Goal: Task Accomplishment & Management: Manage account settings

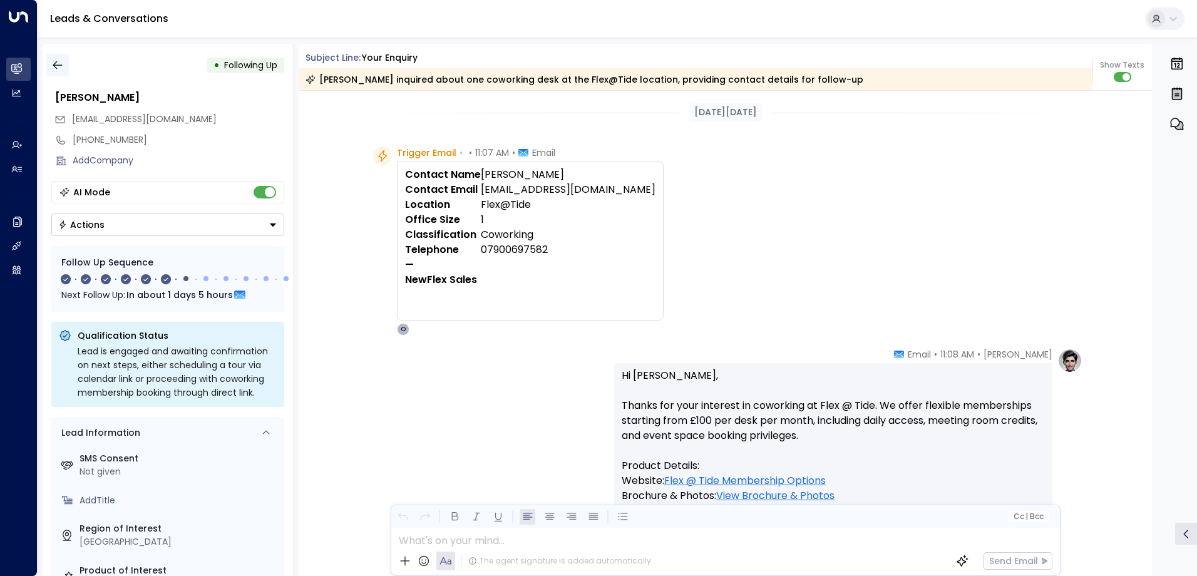
click at [57, 63] on icon "button" at bounding box center [57, 65] width 13 height 13
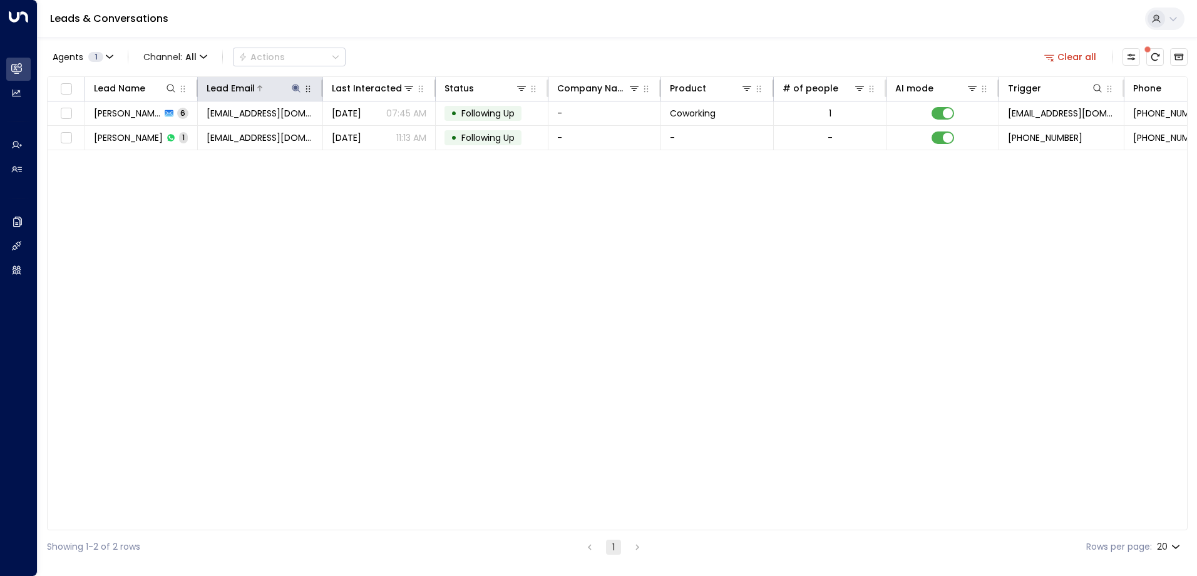
click at [293, 88] on icon at bounding box center [296, 88] width 10 height 10
click at [371, 132] on icon "button" at bounding box center [375, 134] width 8 height 8
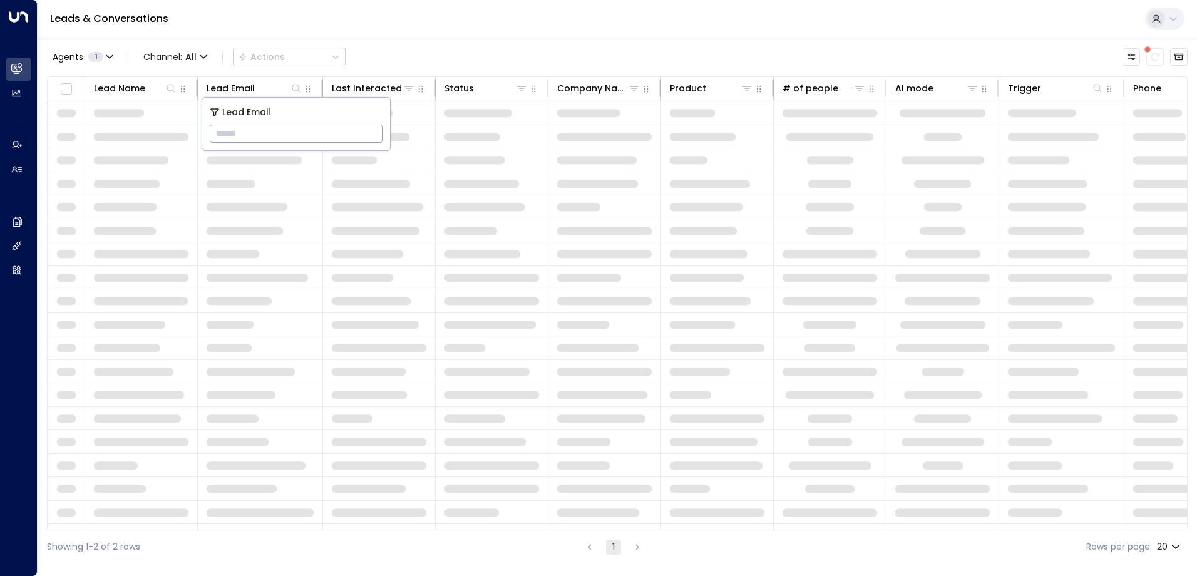
type input "**********"
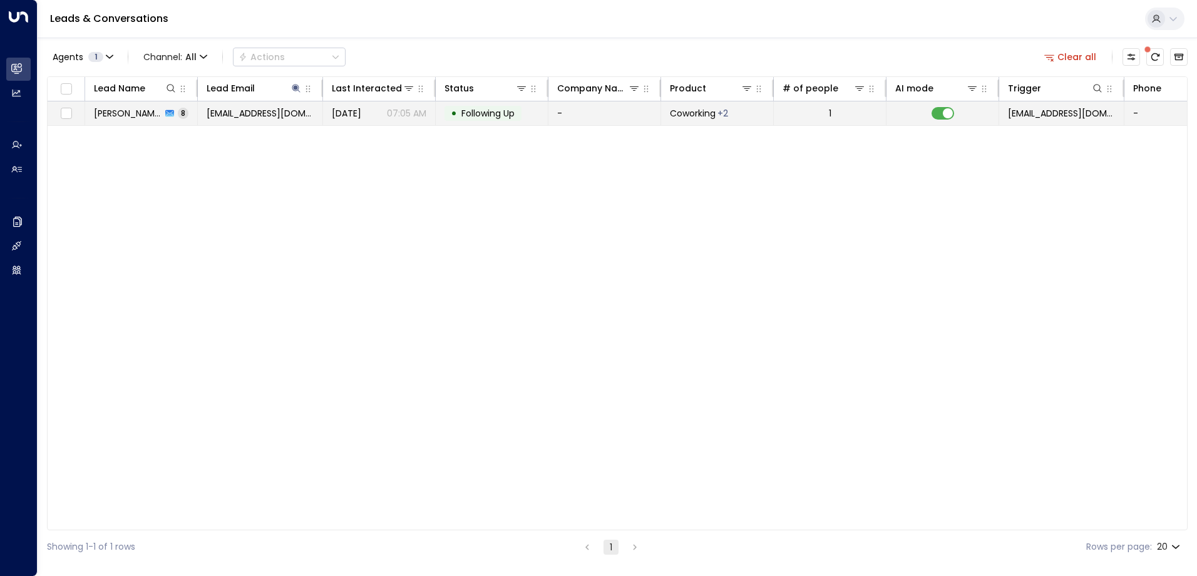
click at [602, 115] on td "-" at bounding box center [604, 113] width 113 height 24
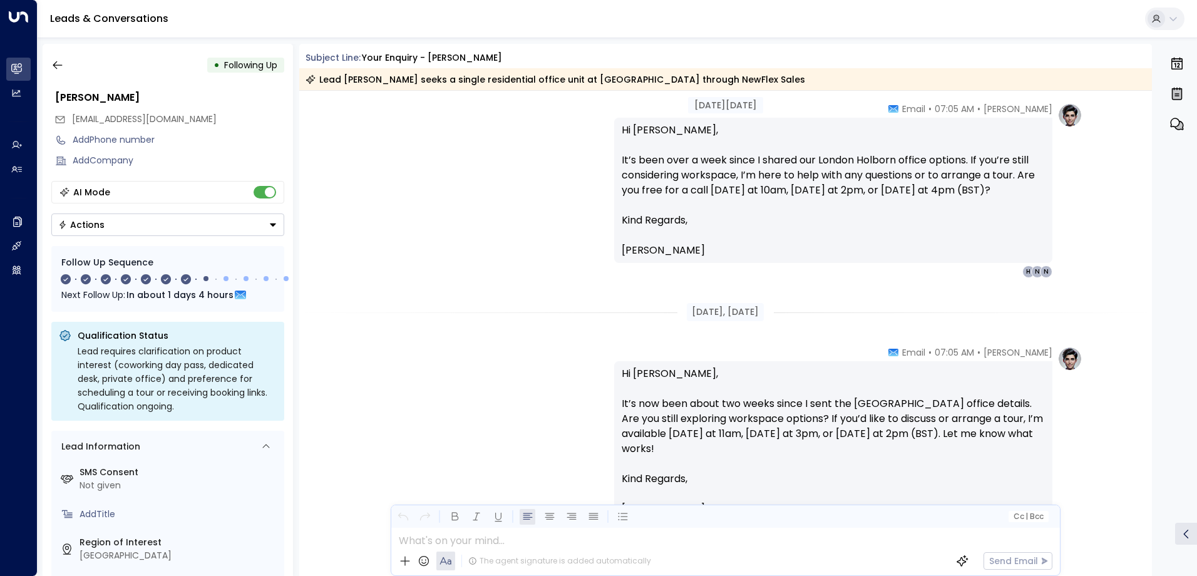
scroll to position [2027, 0]
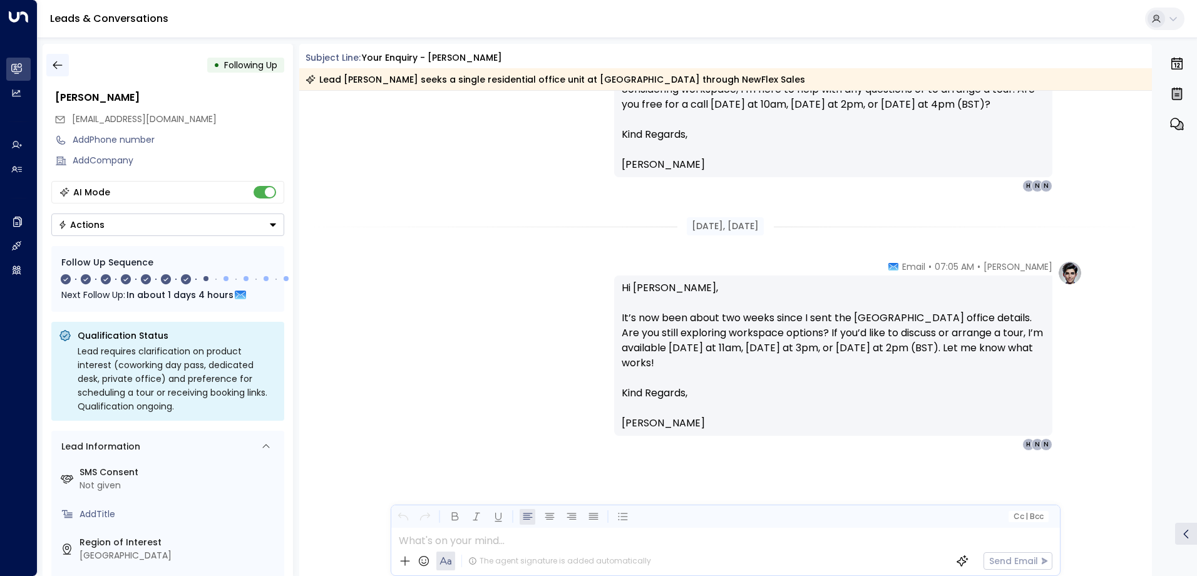
click at [59, 64] on icon "button" at bounding box center [57, 65] width 13 height 13
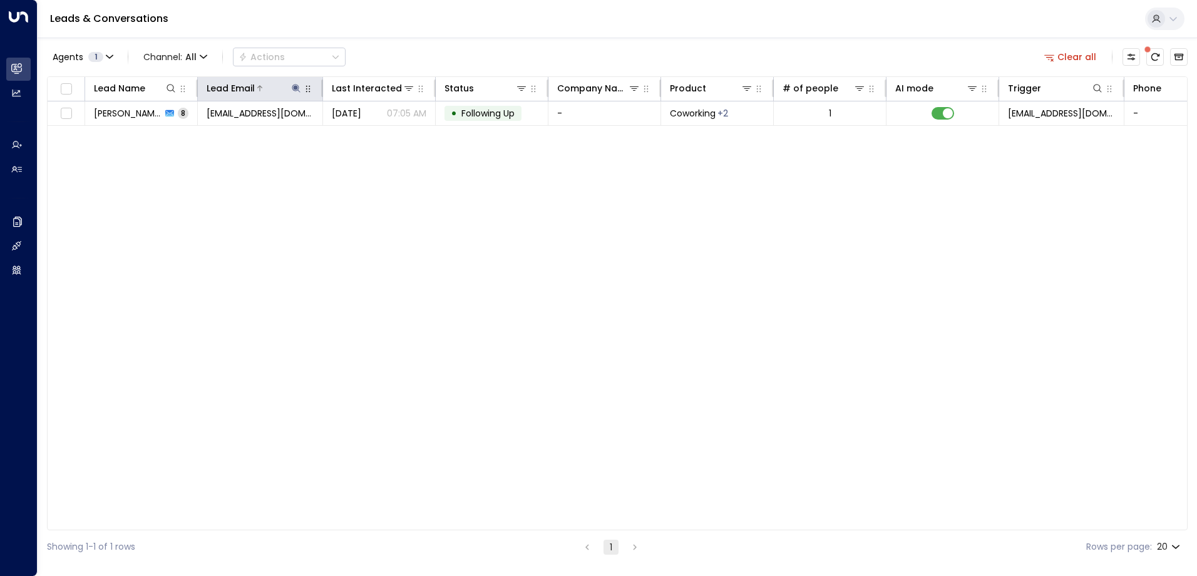
click at [294, 88] on icon at bounding box center [296, 88] width 8 height 8
drag, startPoint x: 375, startPoint y: 132, endPoint x: 348, endPoint y: 130, distance: 27.0
click at [370, 132] on icon "button" at bounding box center [374, 134] width 10 height 10
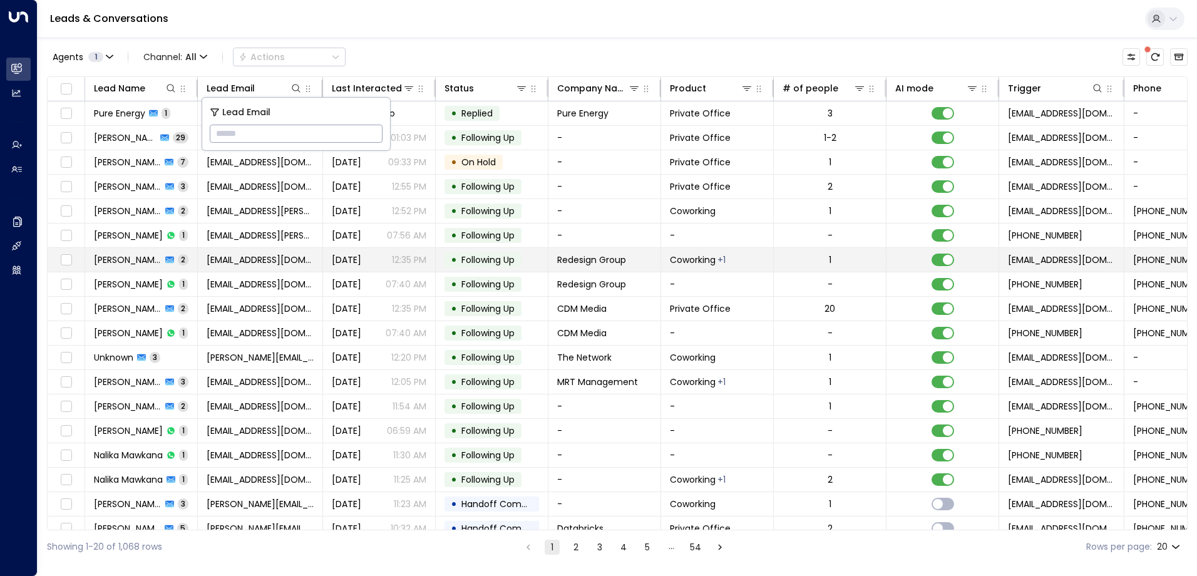
type input "**********"
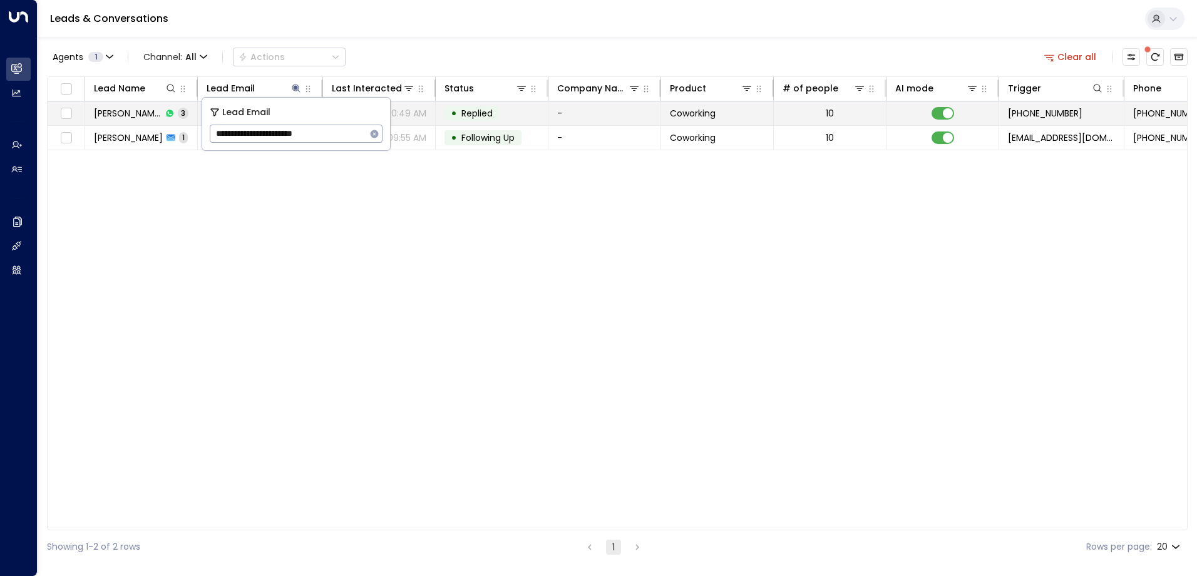
click at [476, 116] on span "Replied" at bounding box center [476, 113] width 31 height 13
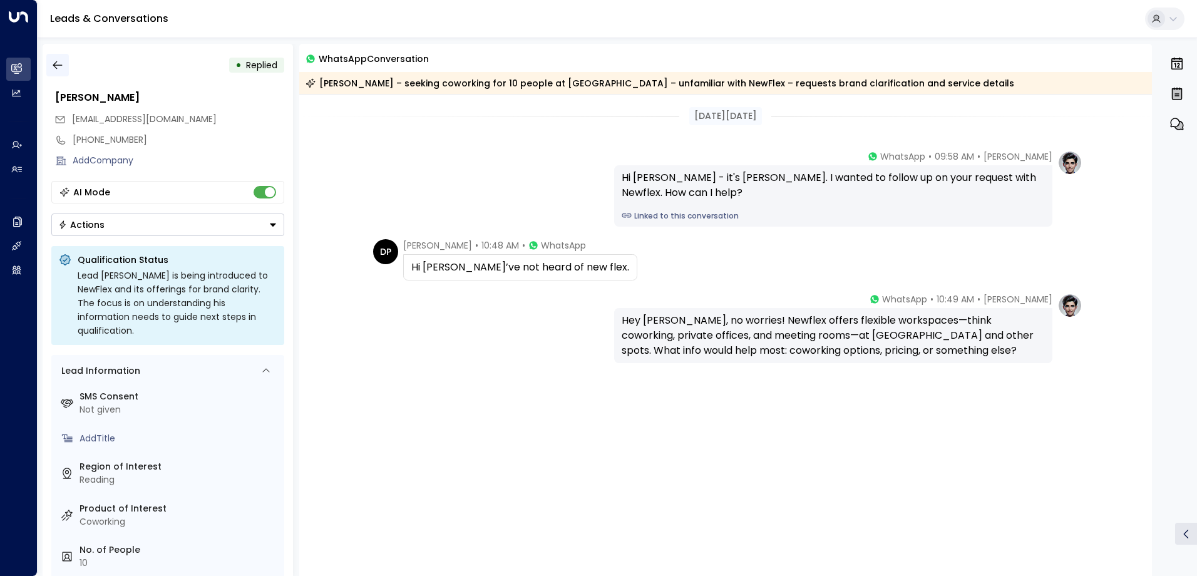
click at [57, 67] on icon "button" at bounding box center [57, 65] width 13 height 13
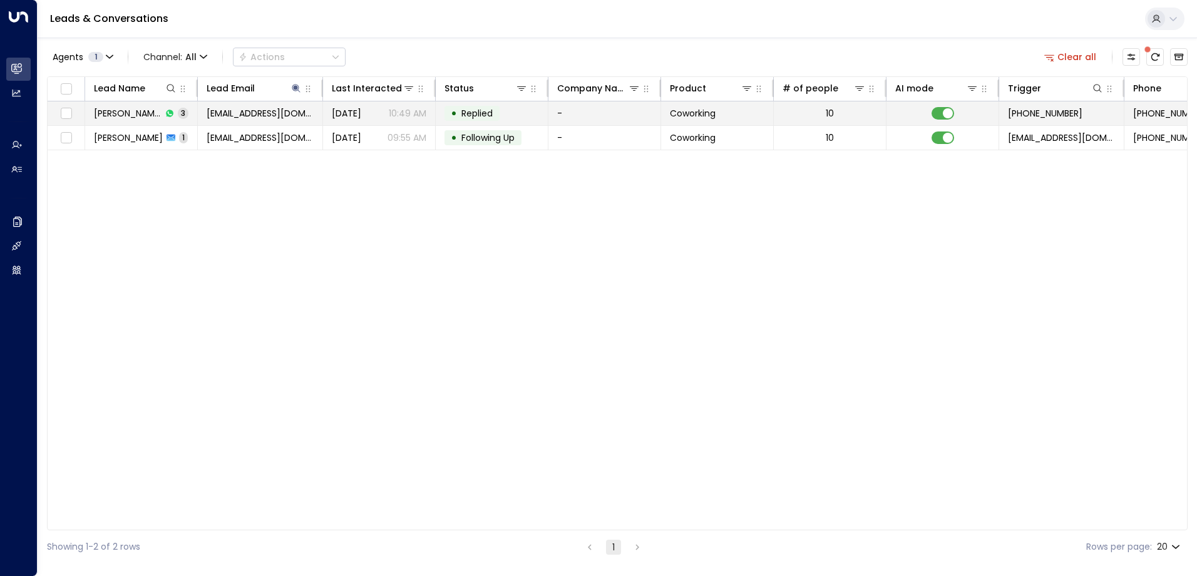
click at [361, 112] on span "[DATE]" at bounding box center [346, 113] width 29 height 13
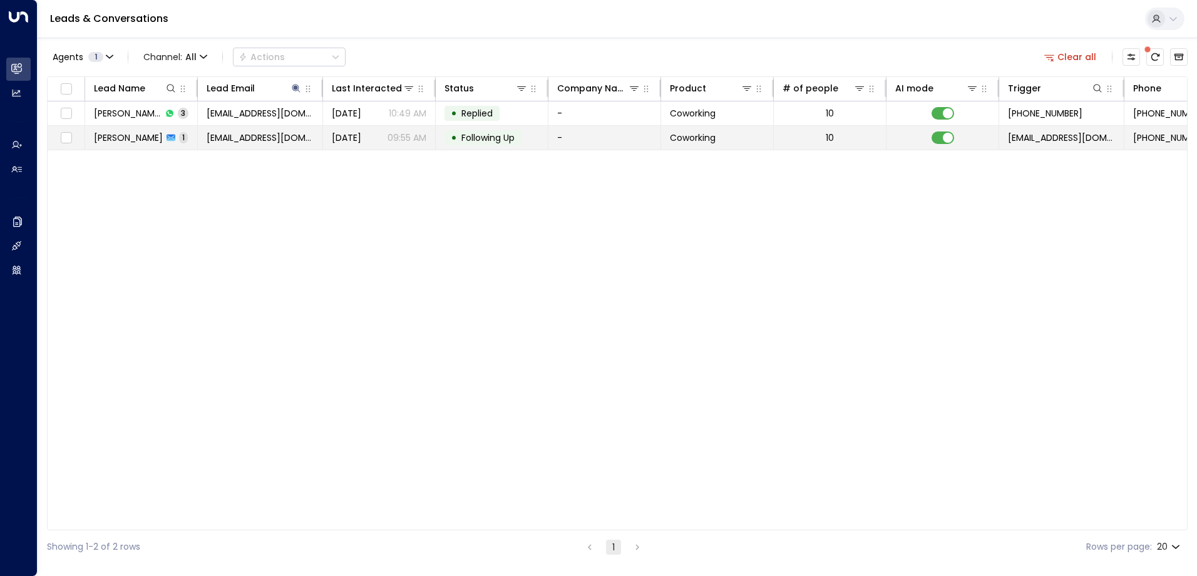
click at [473, 138] on span "Following Up" at bounding box center [487, 137] width 53 height 13
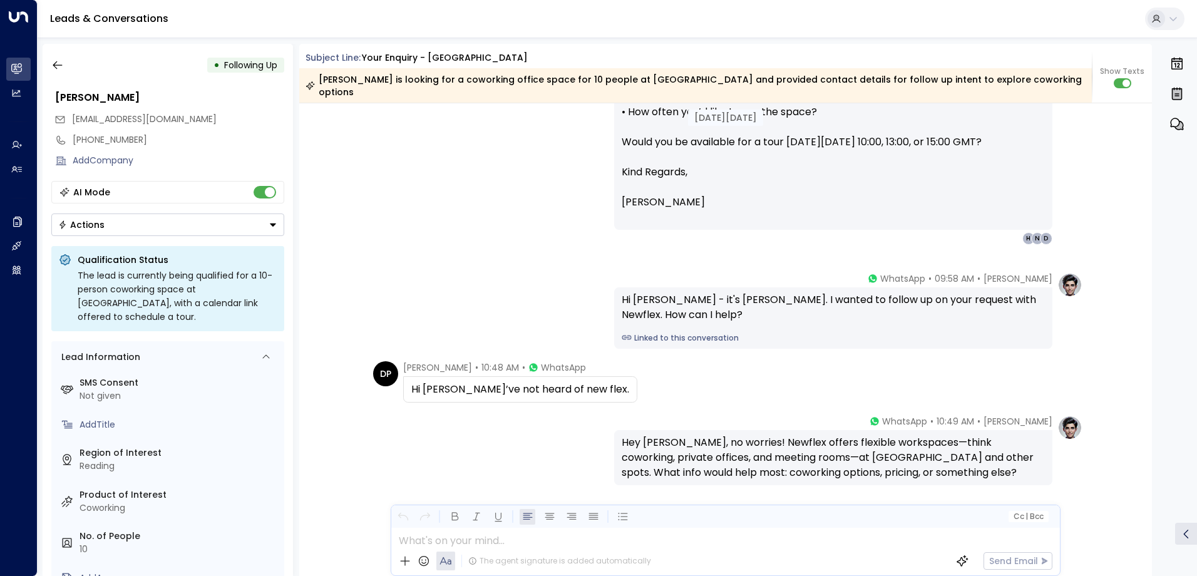
scroll to position [659, 0]
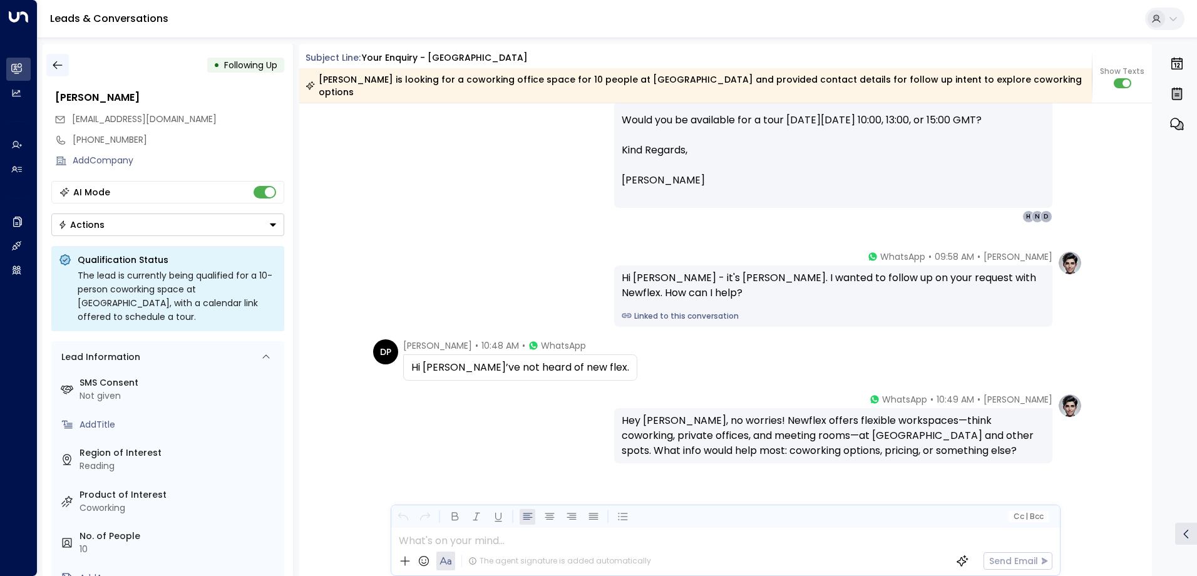
click at [53, 67] on icon "button" at bounding box center [57, 65] width 13 height 13
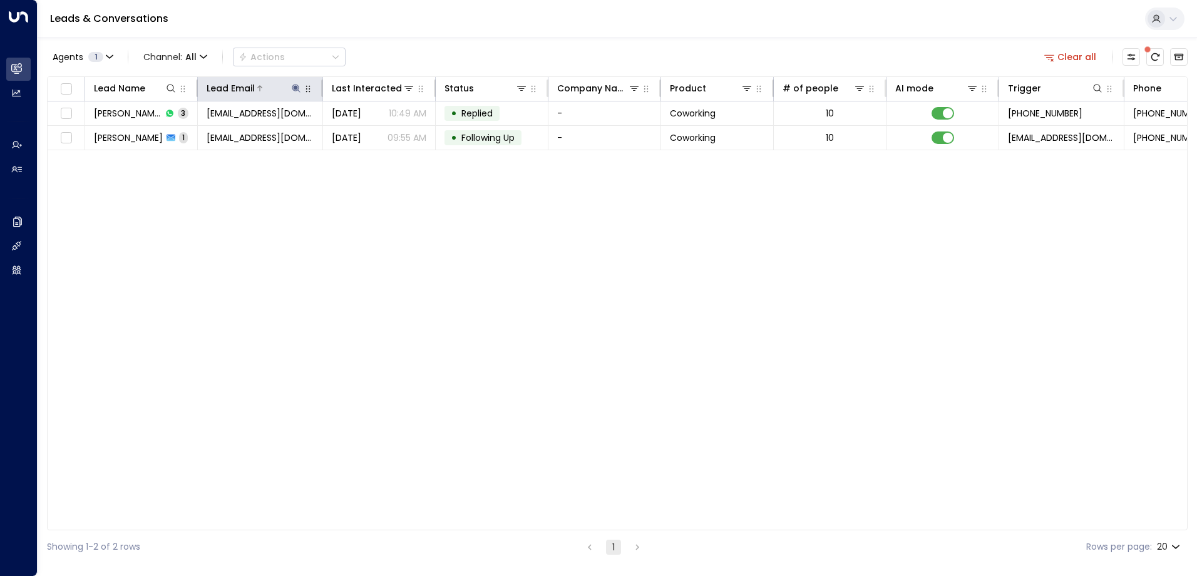
click at [297, 86] on icon at bounding box center [296, 88] width 10 height 10
click at [373, 130] on icon "button" at bounding box center [375, 134] width 8 height 8
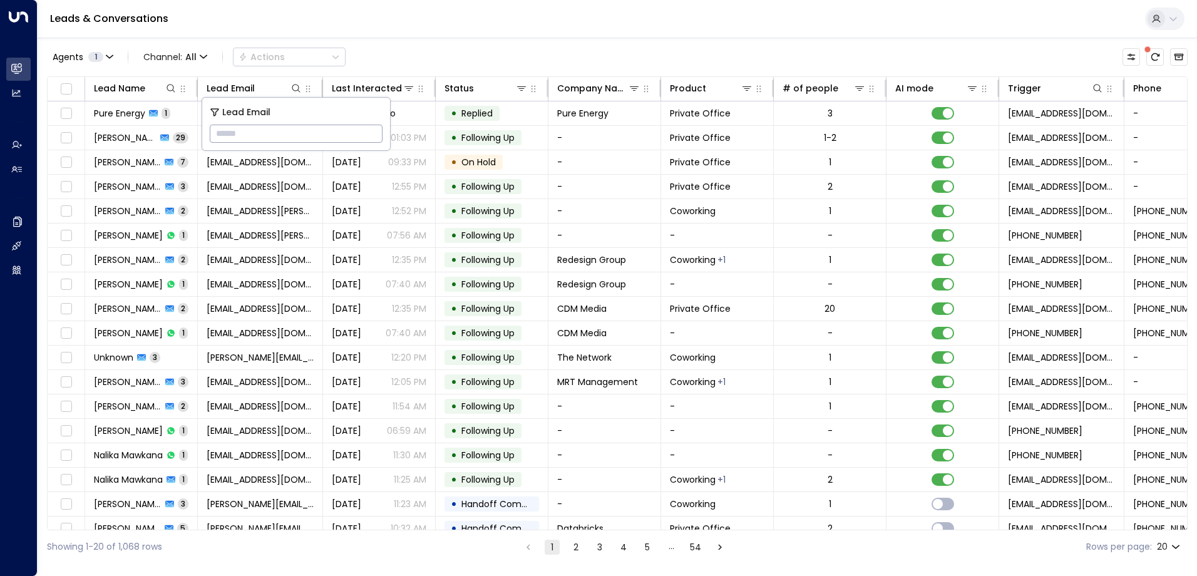
type input "**********"
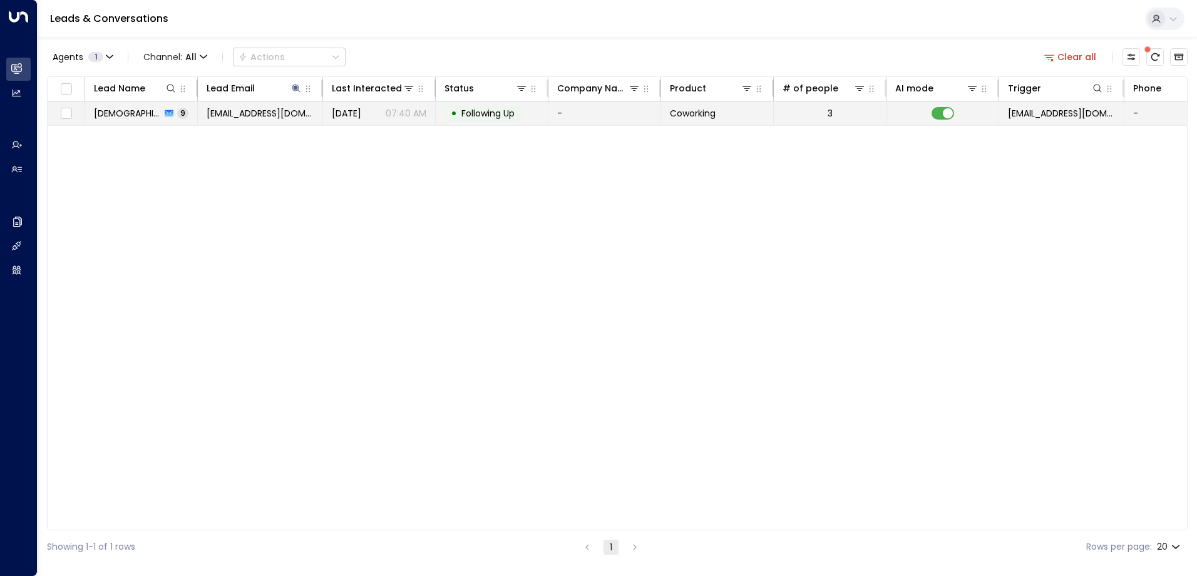
click at [496, 113] on span "Following Up" at bounding box center [487, 113] width 53 height 13
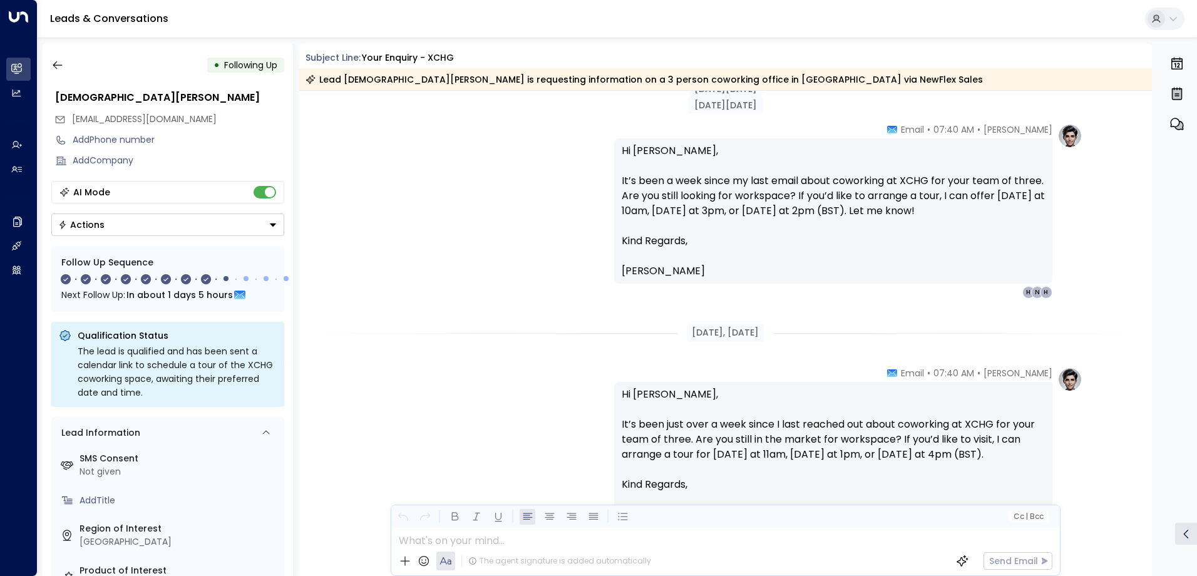
scroll to position [2345, 0]
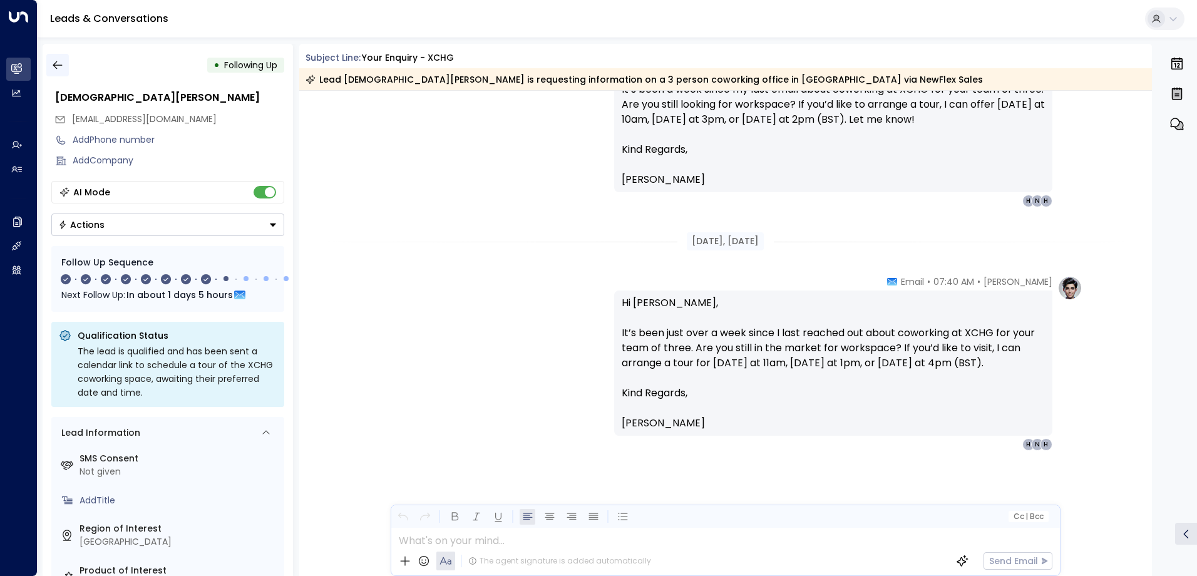
click at [54, 66] on icon "button" at bounding box center [57, 65] width 9 height 8
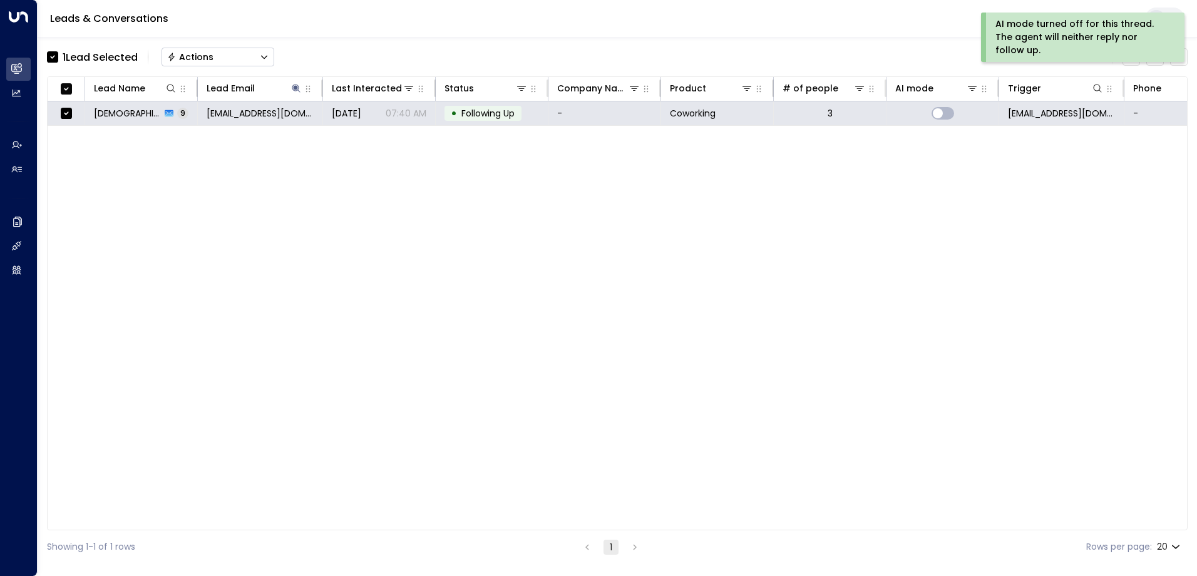
click at [197, 54] on div "Actions" at bounding box center [190, 56] width 46 height 11
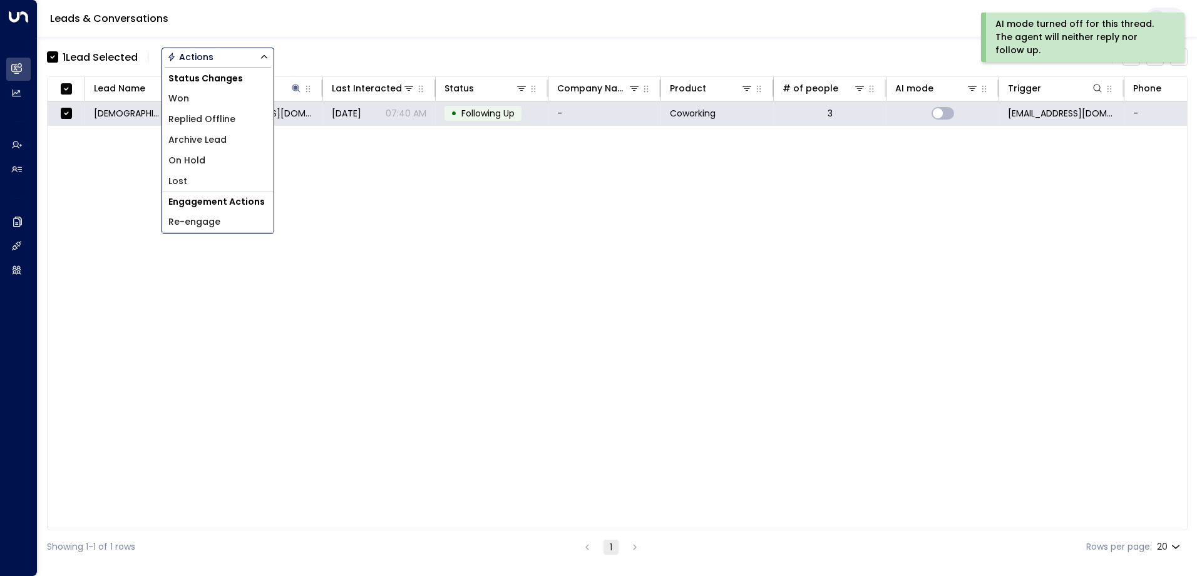
click at [213, 136] on span "Archive Lead" at bounding box center [197, 139] width 58 height 13
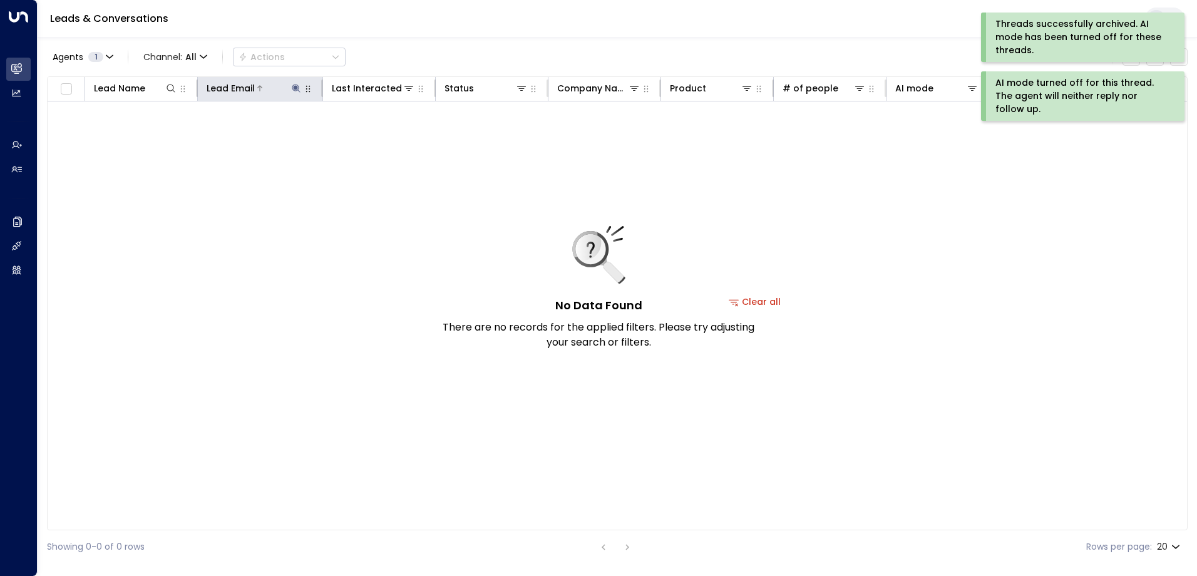
click at [296, 86] on icon at bounding box center [296, 88] width 8 height 8
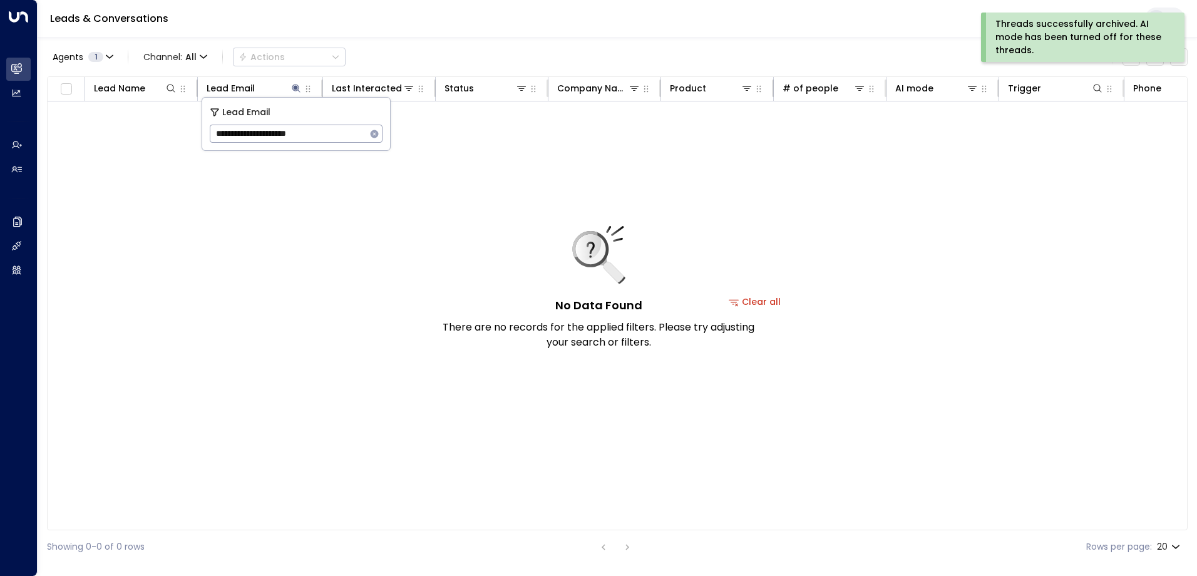
click at [378, 132] on icon "button" at bounding box center [374, 134] width 10 height 10
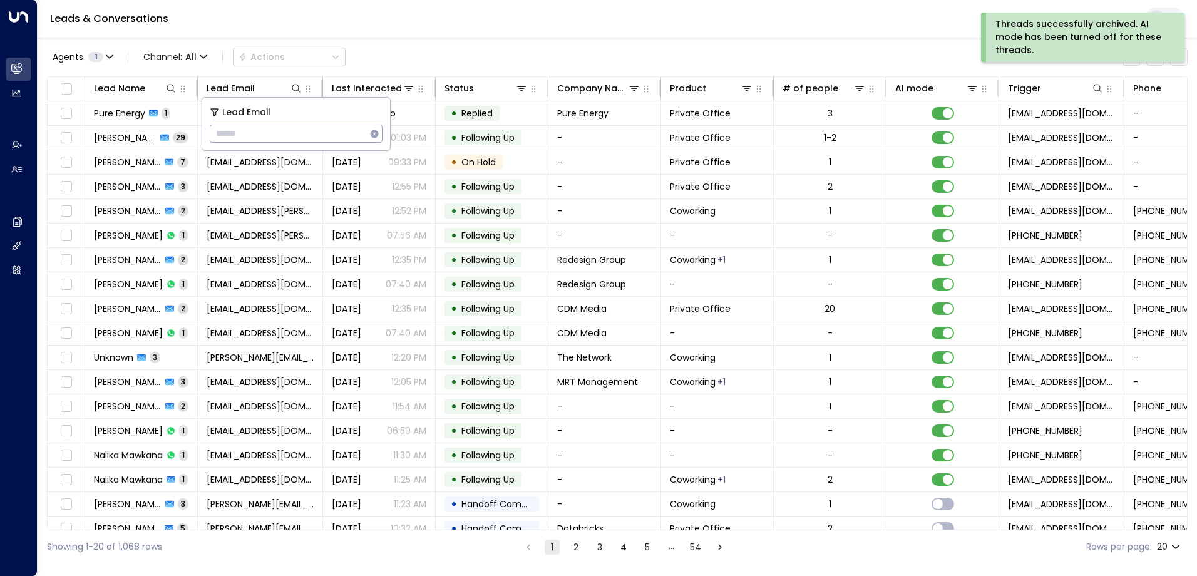
type input "**********"
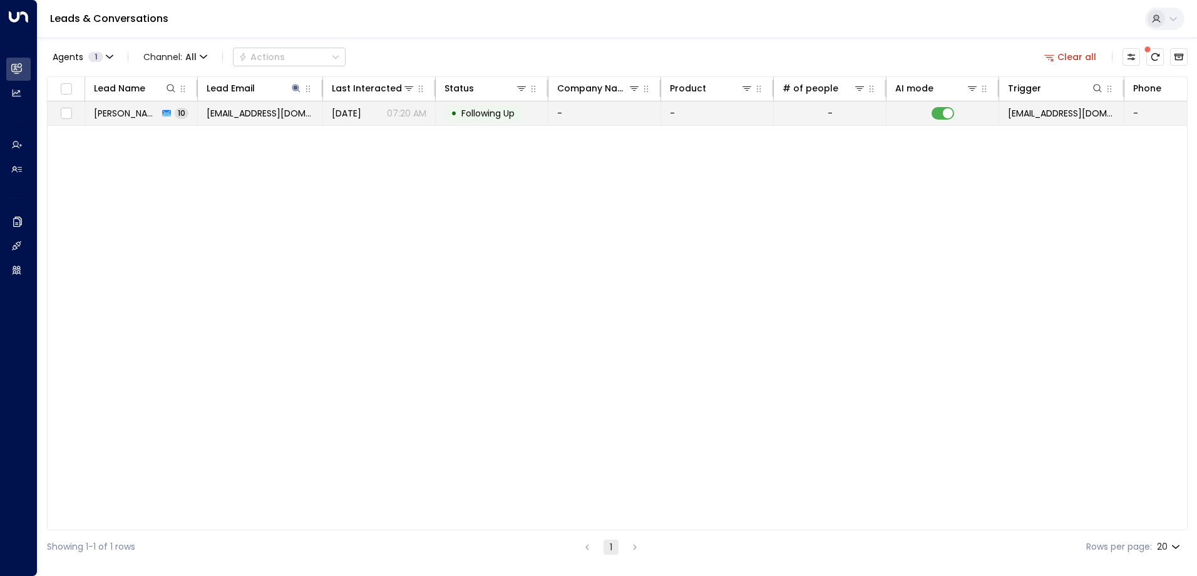
click at [472, 115] on span "Following Up" at bounding box center [487, 113] width 53 height 13
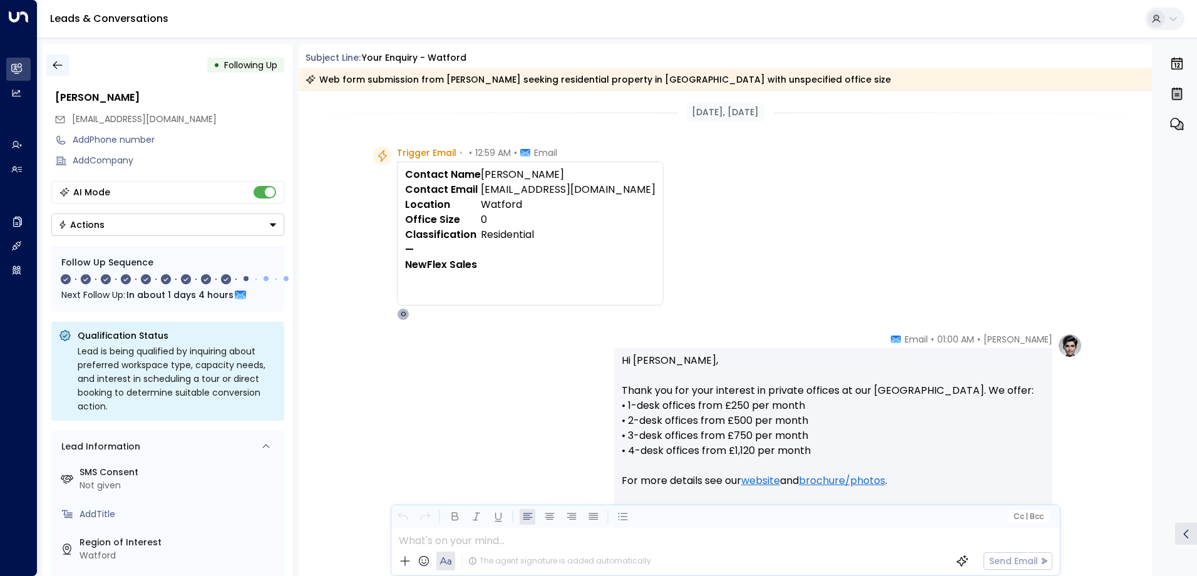
click at [53, 67] on icon "button" at bounding box center [57, 65] width 13 height 13
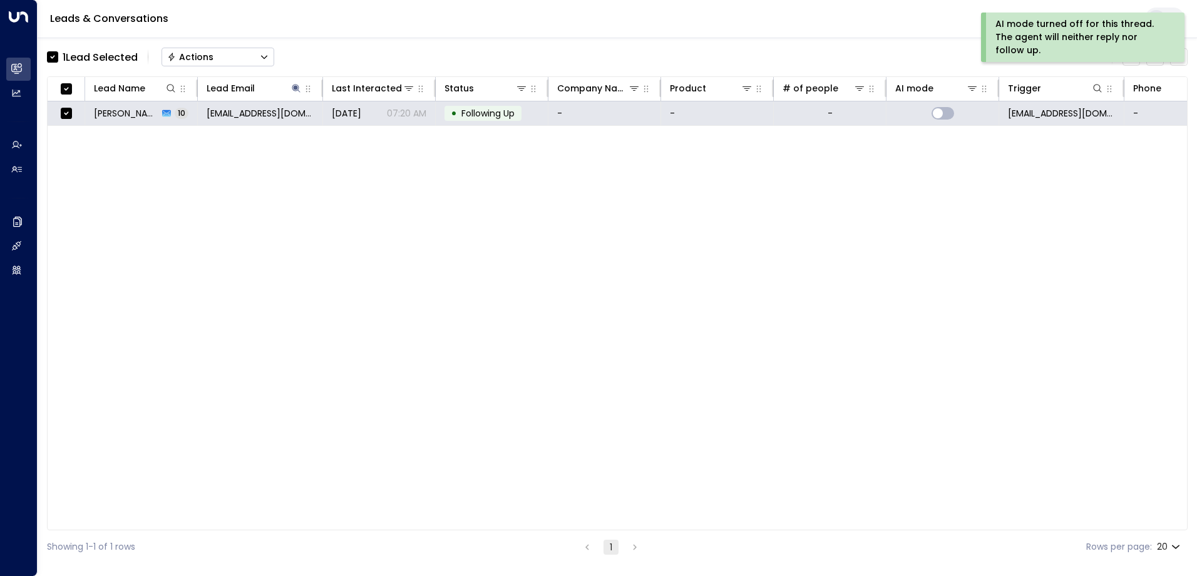
click at [218, 57] on button "Actions" at bounding box center [218, 57] width 113 height 19
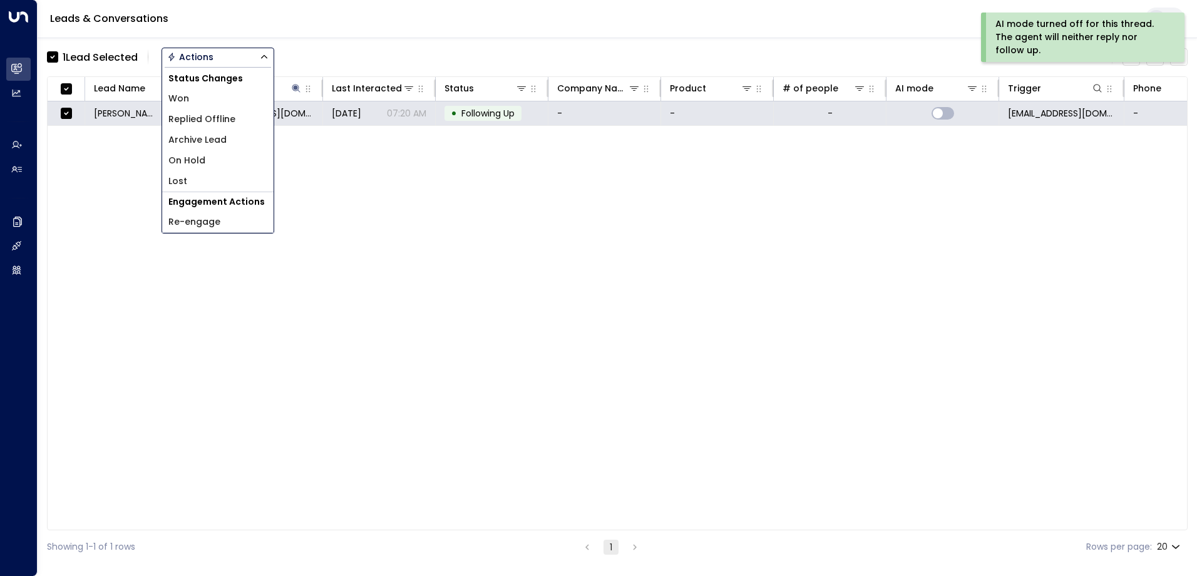
click at [227, 137] on li "Archive Lead" at bounding box center [217, 140] width 111 height 21
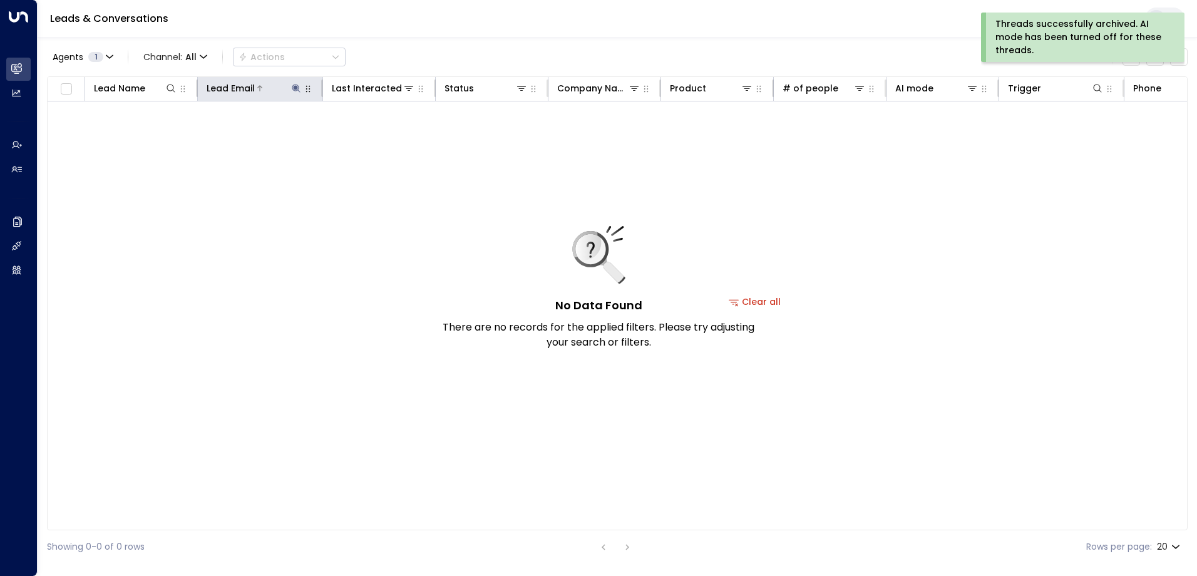
click at [301, 85] on icon at bounding box center [296, 88] width 10 height 10
click at [376, 127] on button "button" at bounding box center [374, 134] width 16 height 16
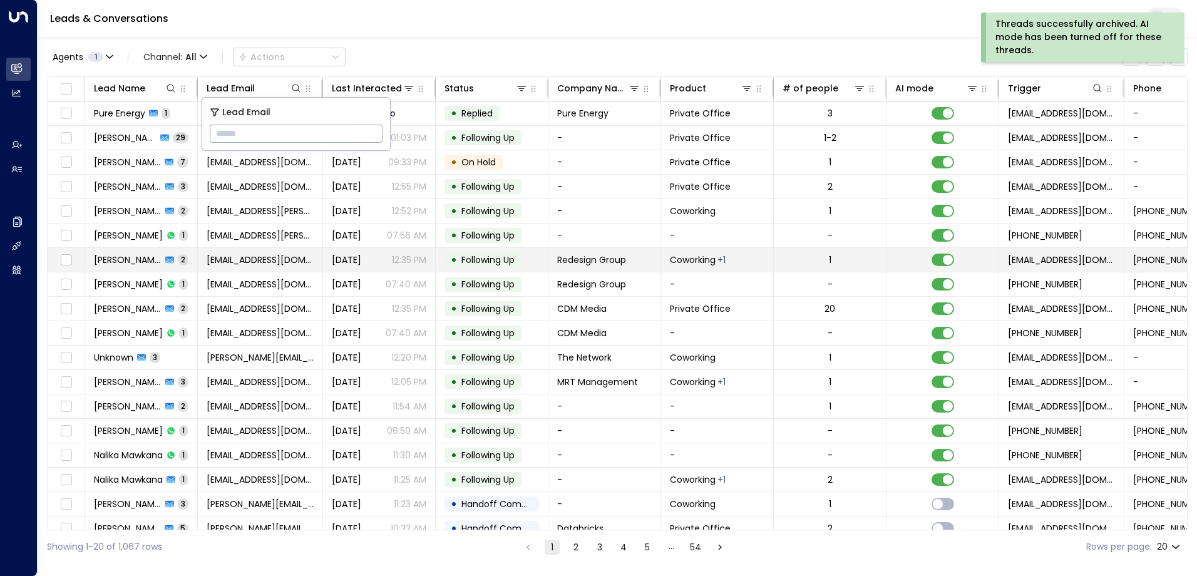
type input "**********"
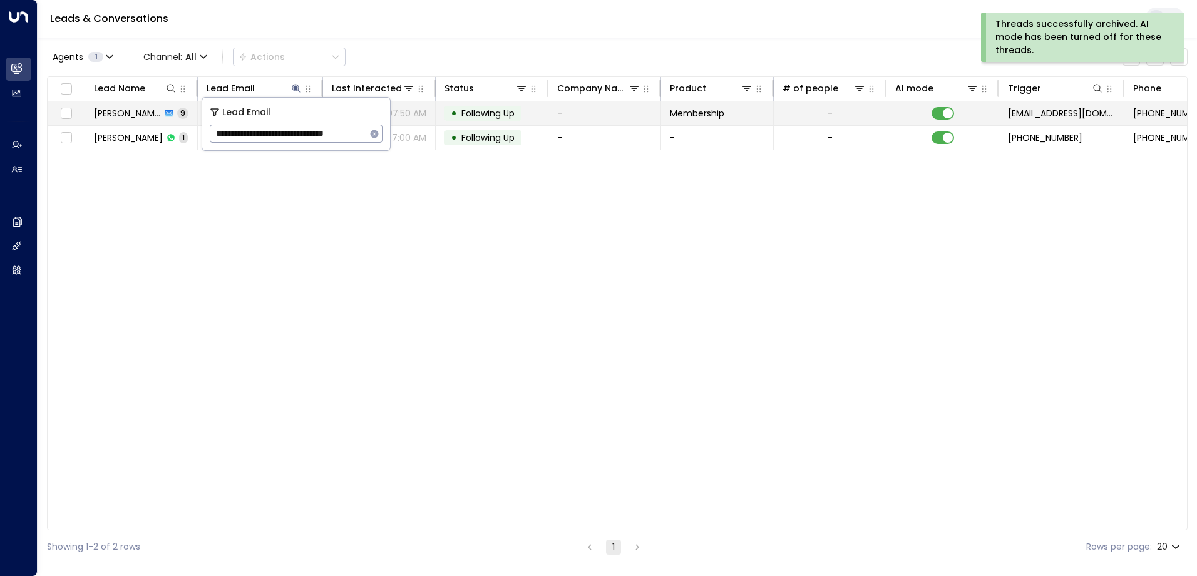
click at [496, 107] on span "Following Up" at bounding box center [487, 113] width 53 height 13
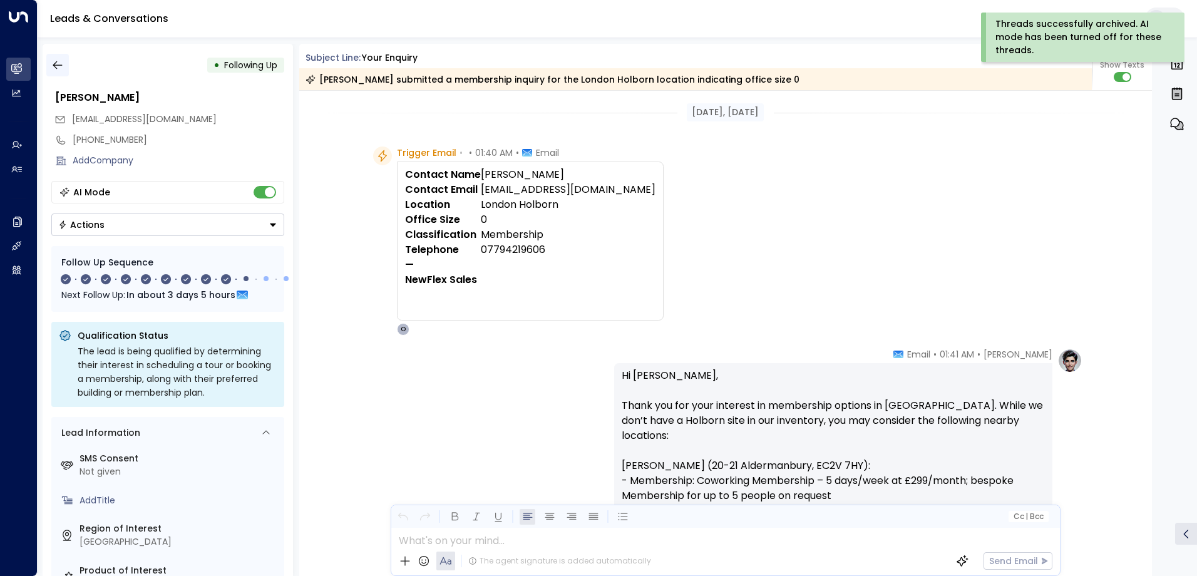
click at [54, 67] on icon "button" at bounding box center [57, 65] width 13 height 13
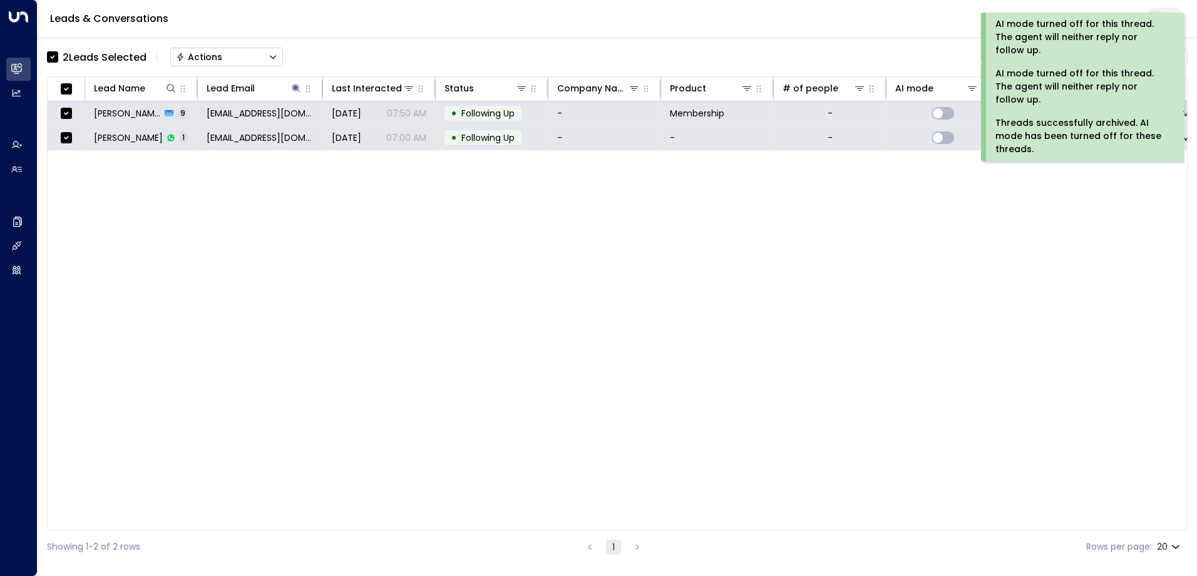
click at [224, 54] on button "Actions" at bounding box center [226, 57] width 113 height 19
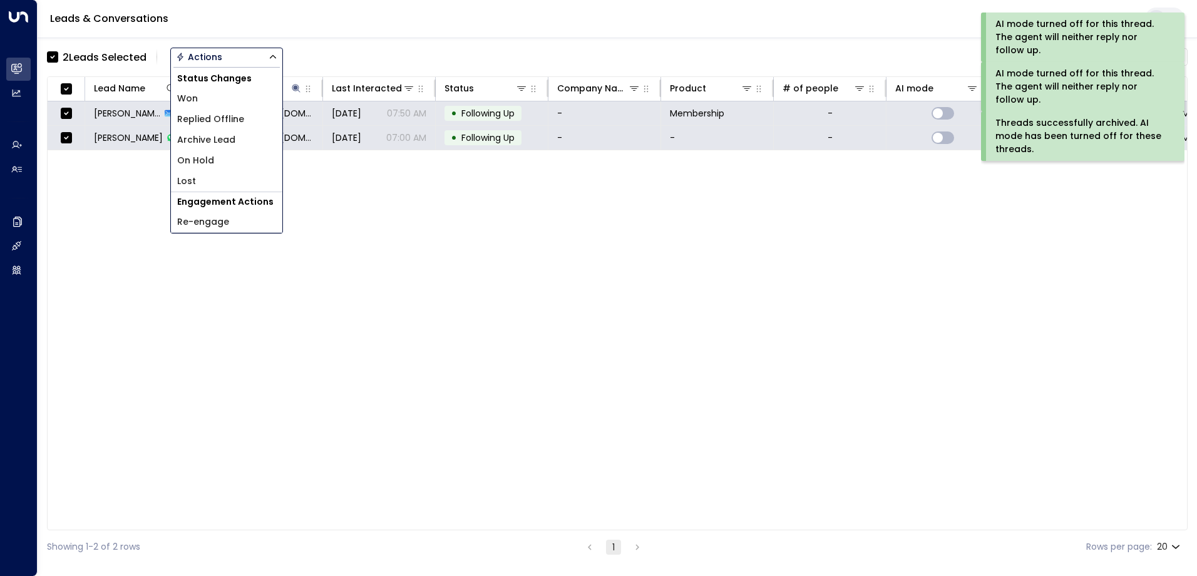
click at [227, 140] on span "Archive Lead" at bounding box center [206, 139] width 58 height 13
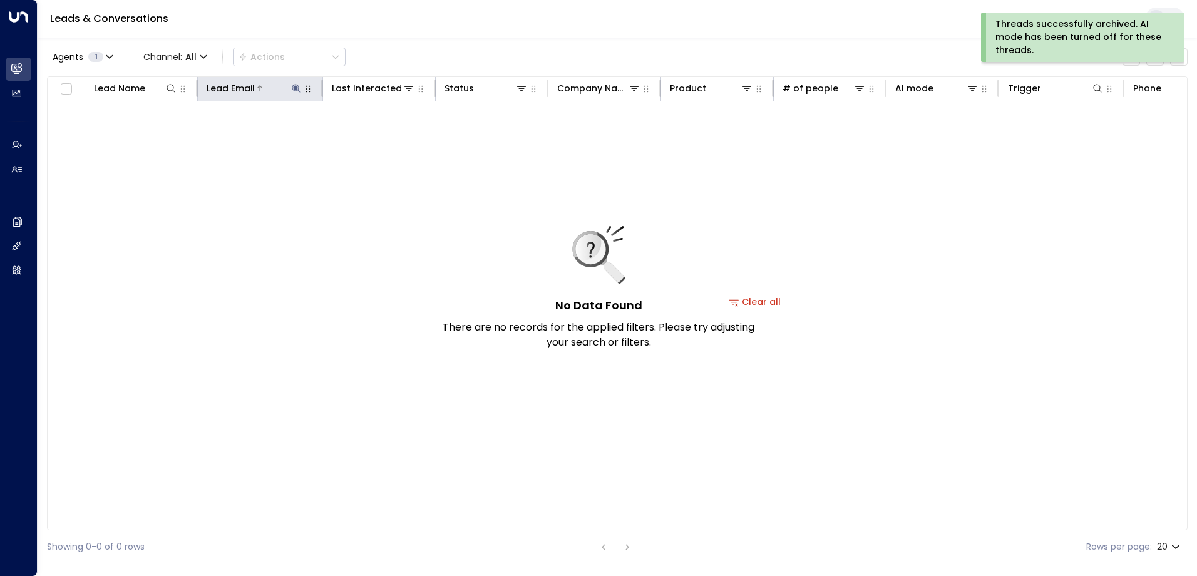
click at [296, 87] on icon at bounding box center [296, 88] width 8 height 8
click at [374, 132] on icon "button" at bounding box center [375, 134] width 8 height 8
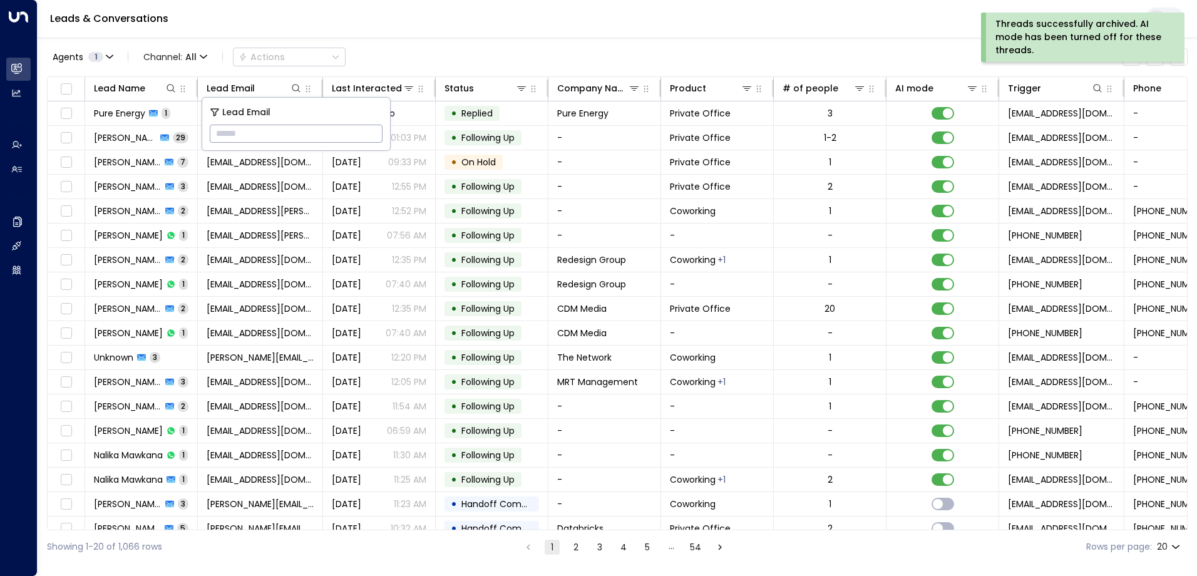
type input "**********"
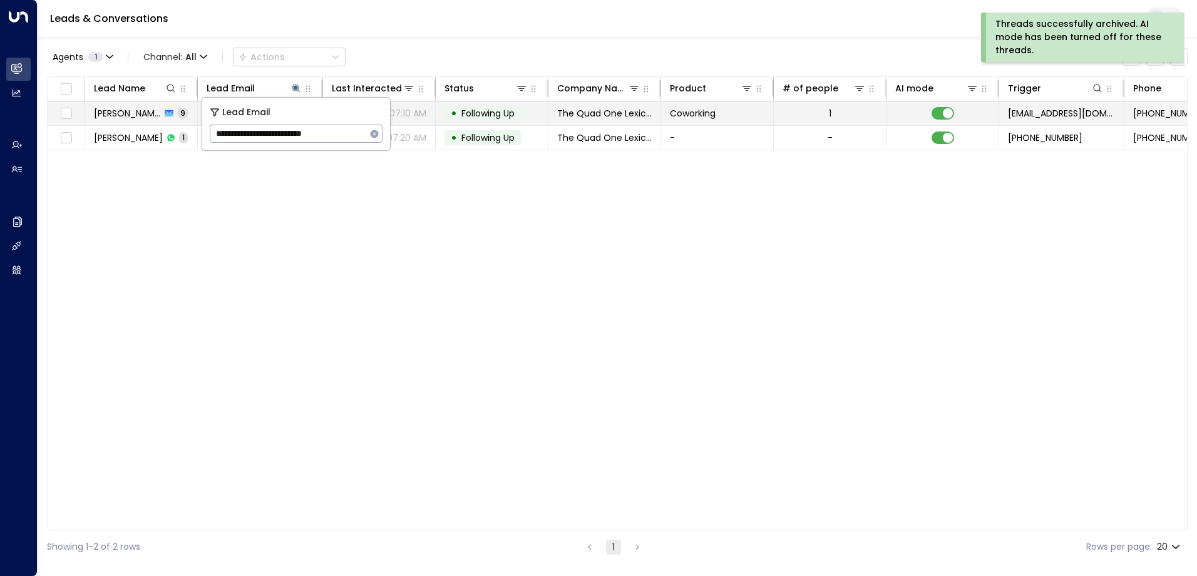
click at [499, 110] on span "Following Up" at bounding box center [487, 113] width 53 height 13
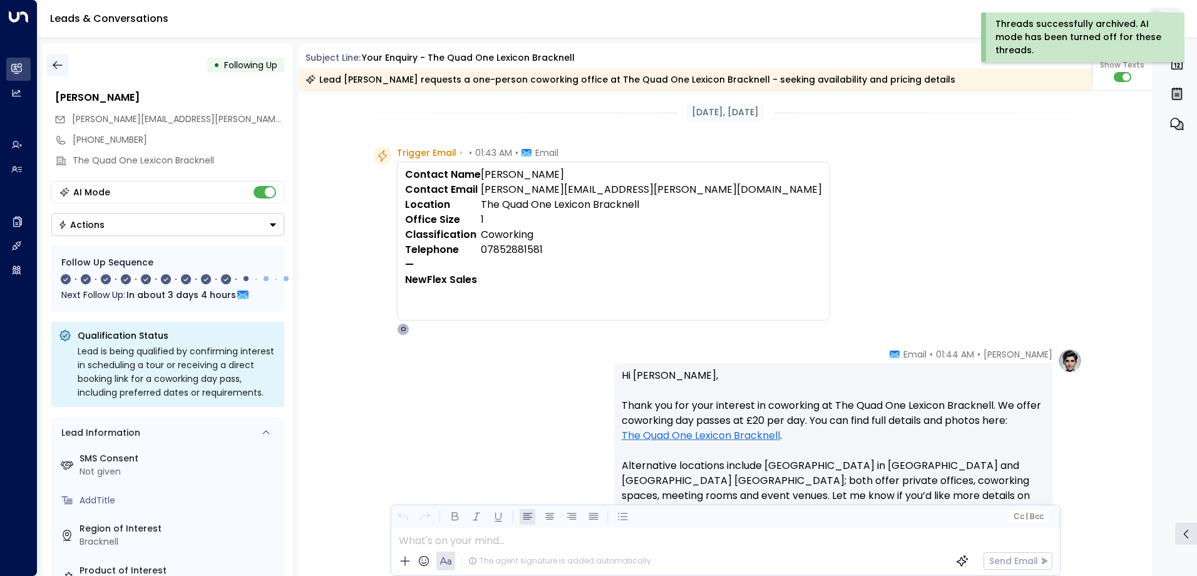
click at [59, 66] on icon "button" at bounding box center [57, 65] width 13 height 13
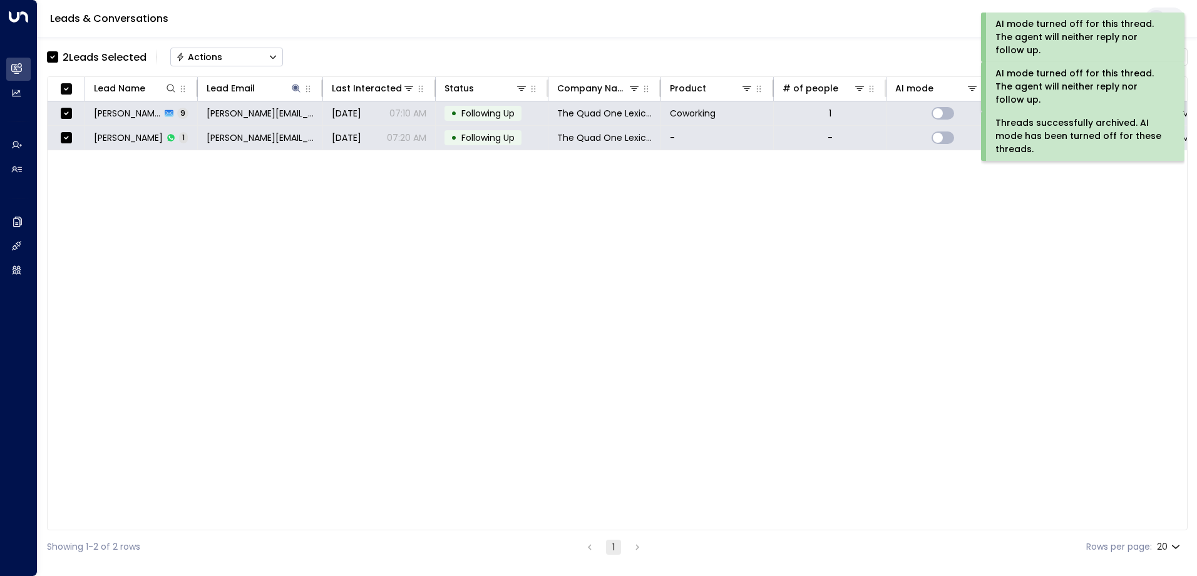
click at [210, 53] on div "Actions" at bounding box center [199, 56] width 46 height 11
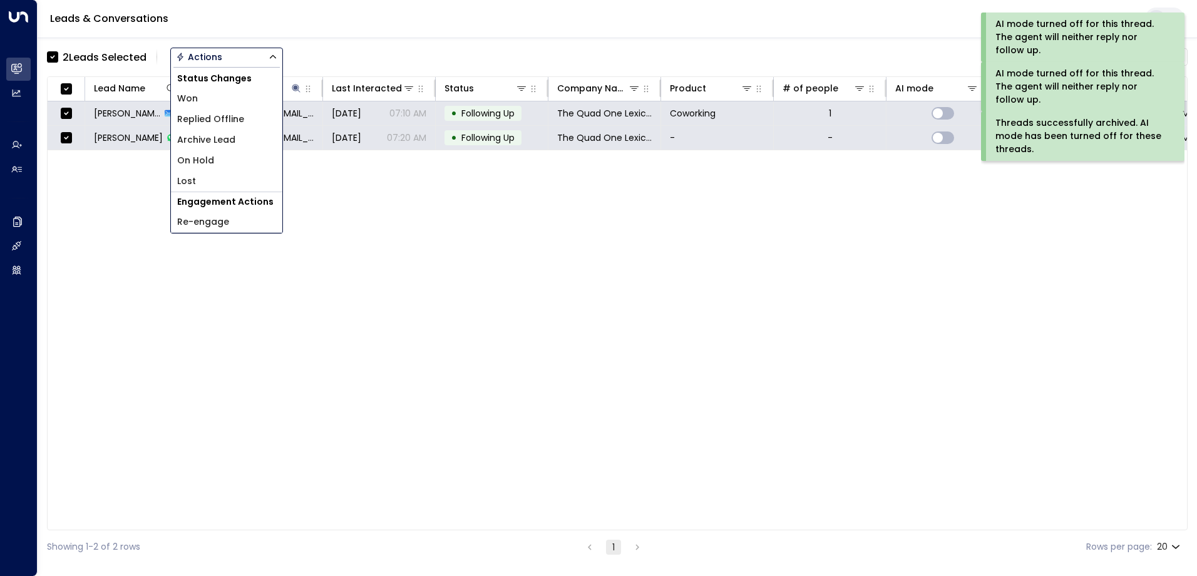
click at [203, 142] on span "Archive Lead" at bounding box center [206, 139] width 58 height 13
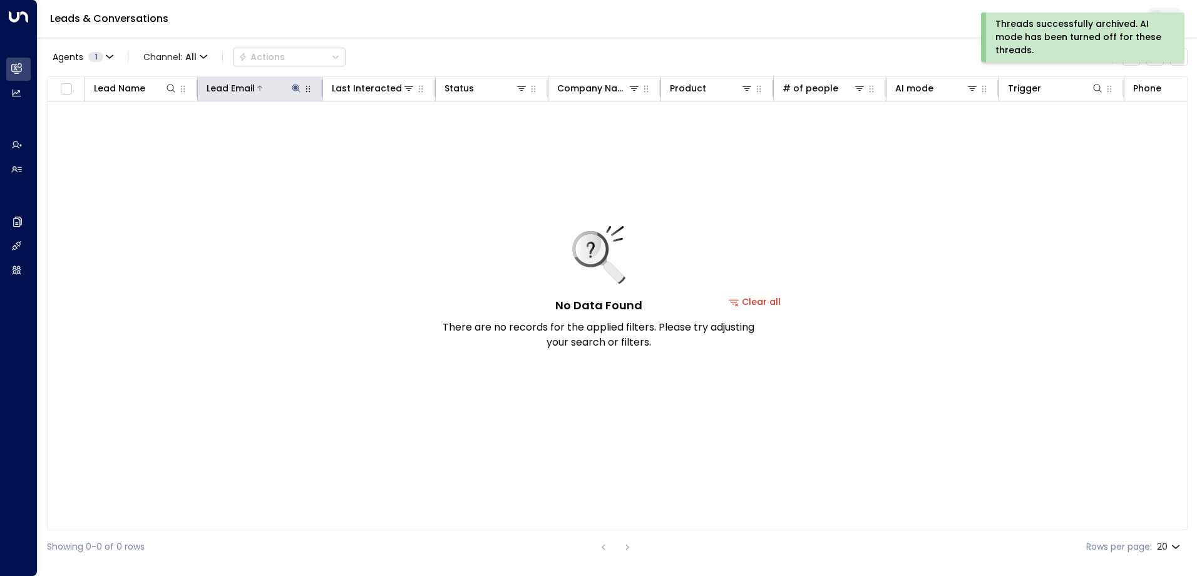
click at [295, 90] on icon at bounding box center [296, 88] width 10 height 10
click at [376, 135] on icon "button" at bounding box center [375, 134] width 8 height 8
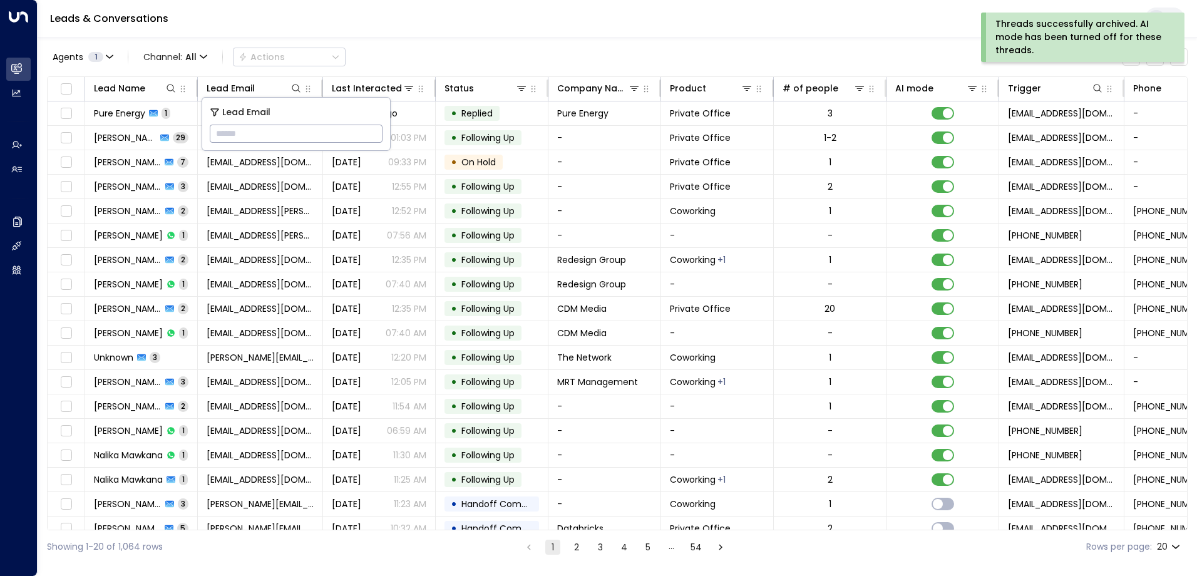
type input "**********"
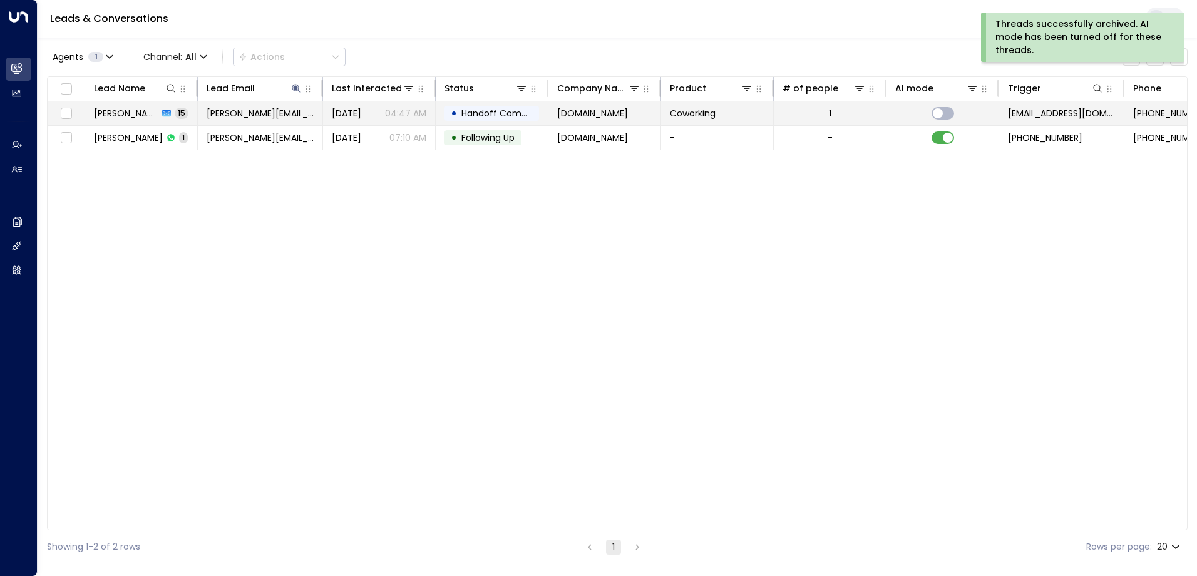
click at [592, 111] on span "[DOMAIN_NAME]" at bounding box center [592, 113] width 71 height 13
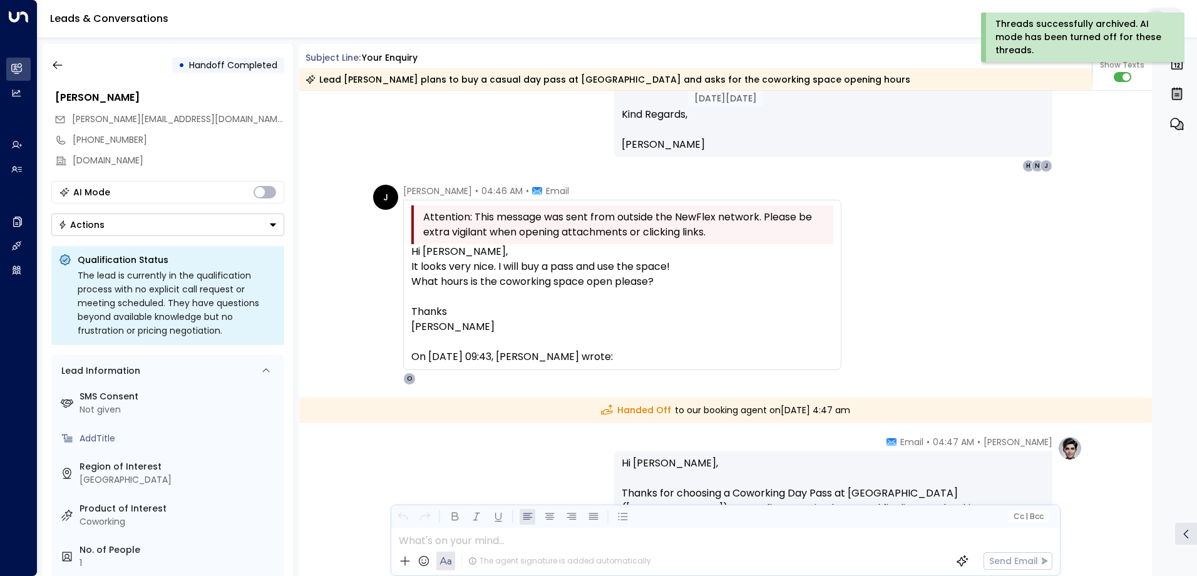
scroll to position [6597, 0]
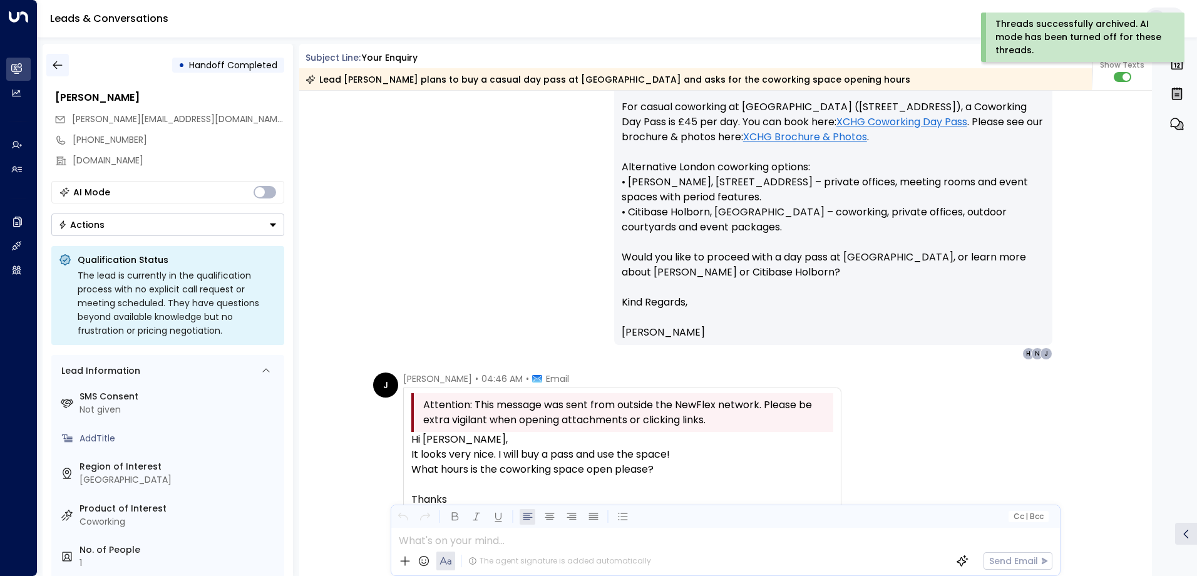
click at [52, 65] on icon "button" at bounding box center [57, 65] width 13 height 13
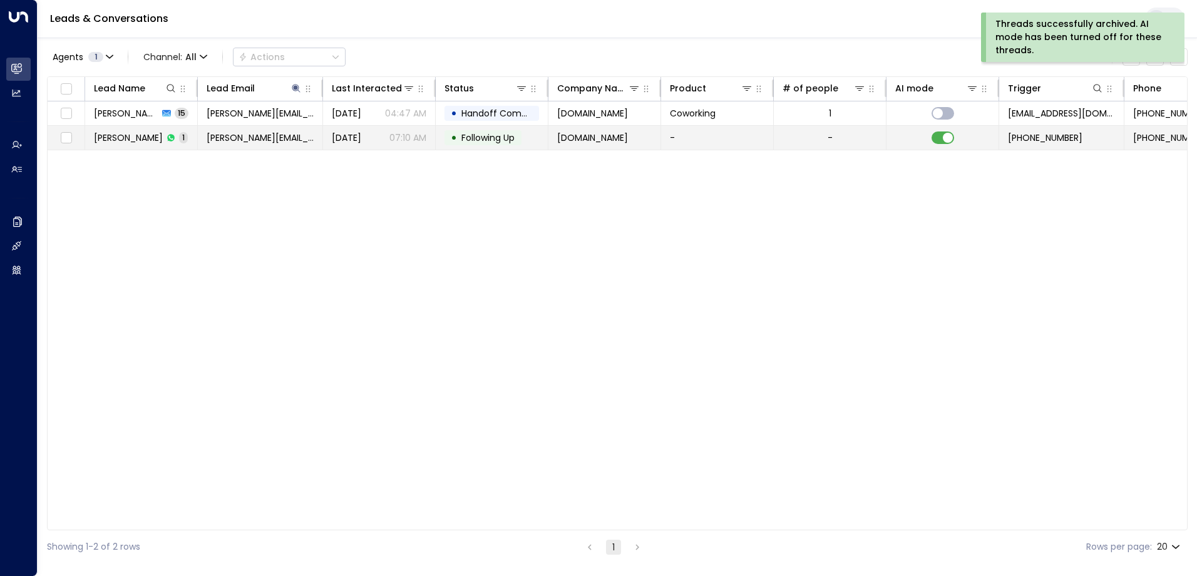
click at [465, 142] on span "Following Up" at bounding box center [487, 137] width 53 height 13
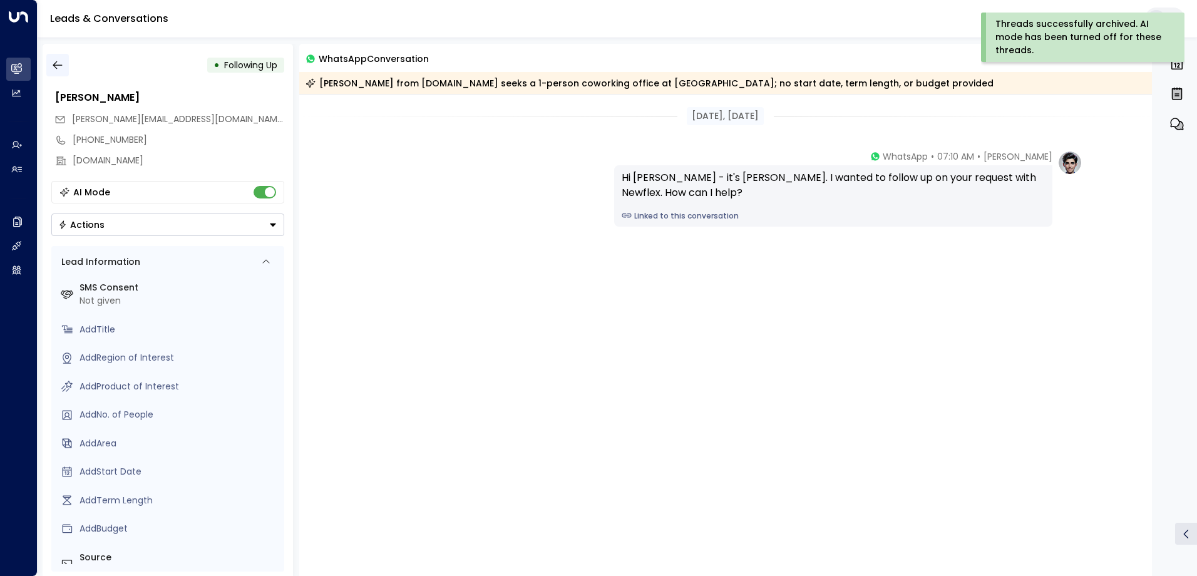
click at [59, 68] on icon "button" at bounding box center [57, 65] width 13 height 13
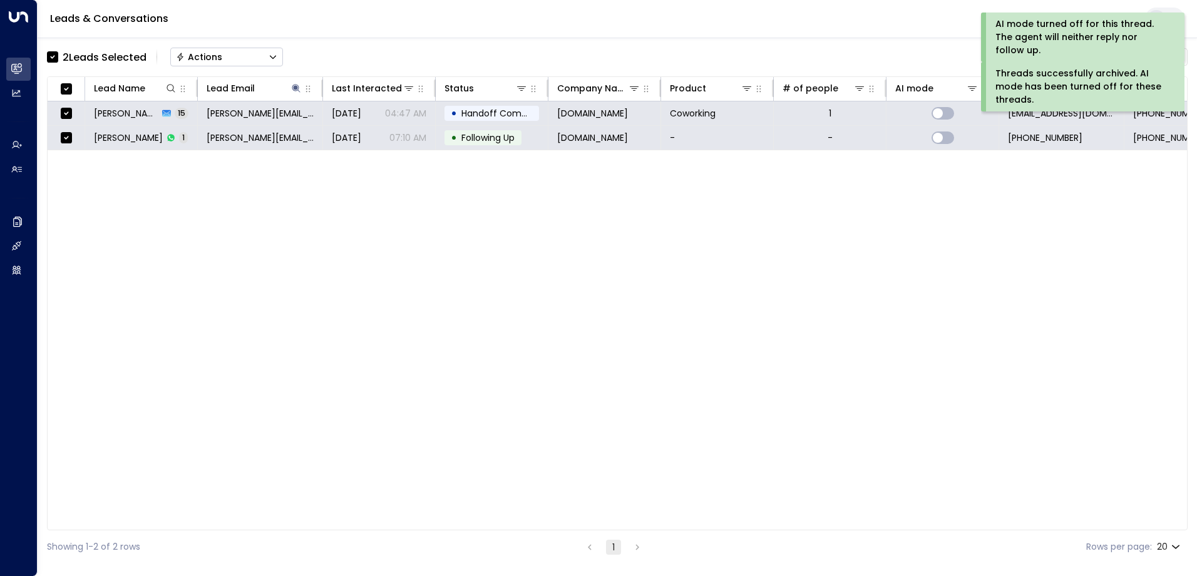
click at [203, 57] on div "Actions" at bounding box center [199, 56] width 46 height 11
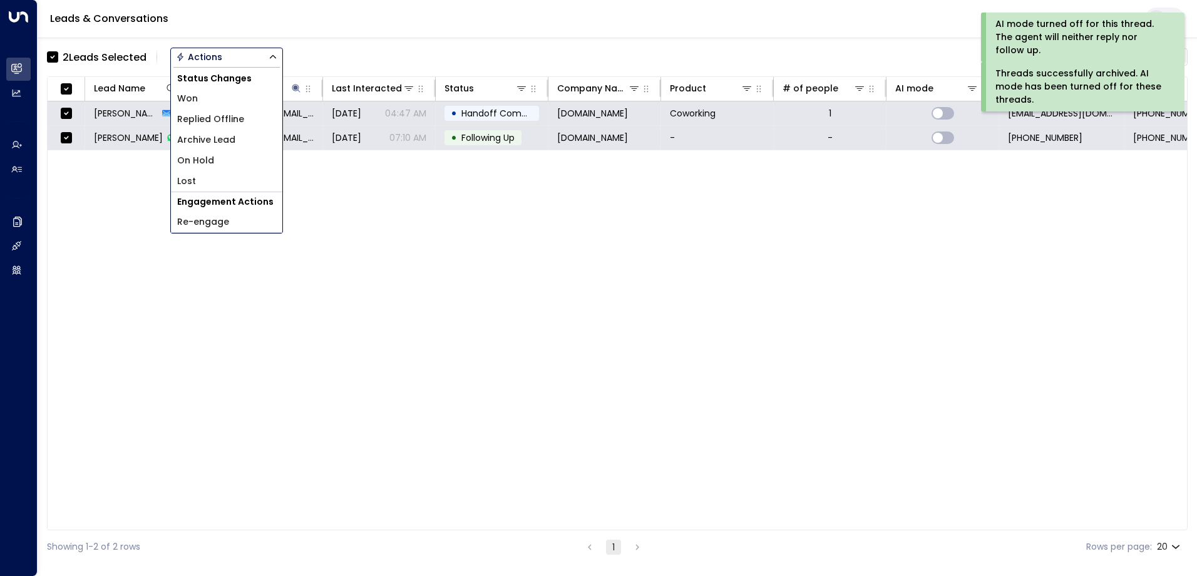
click at [207, 140] on span "Archive Lead" at bounding box center [206, 139] width 58 height 13
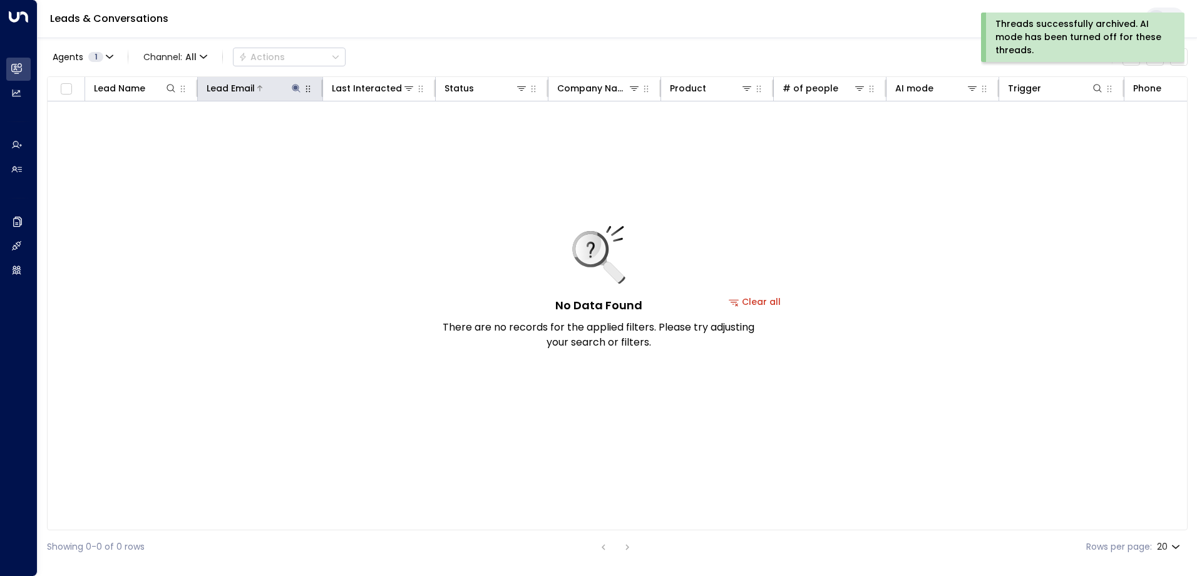
click at [294, 86] on icon at bounding box center [296, 88] width 10 height 10
click at [375, 133] on icon "button" at bounding box center [374, 134] width 10 height 10
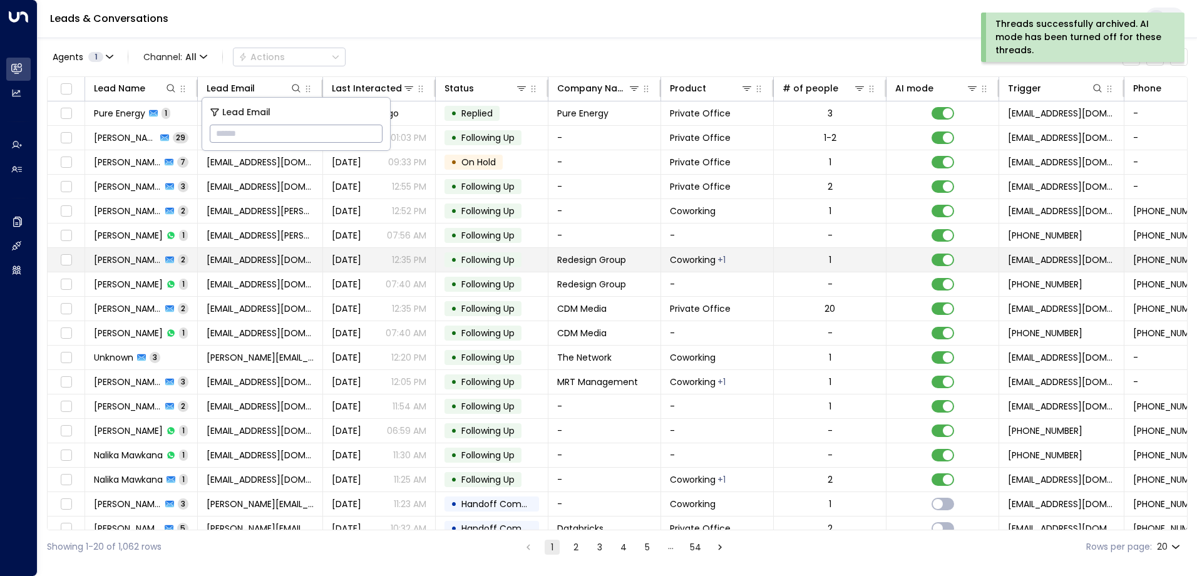
type input "**********"
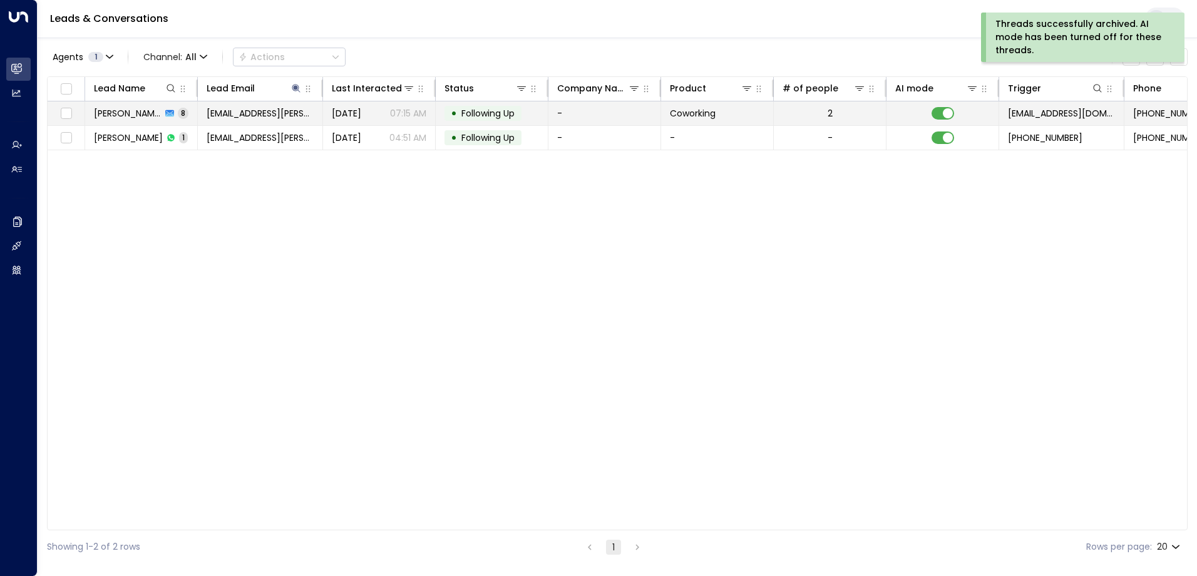
click at [495, 115] on span "Following Up" at bounding box center [487, 113] width 53 height 13
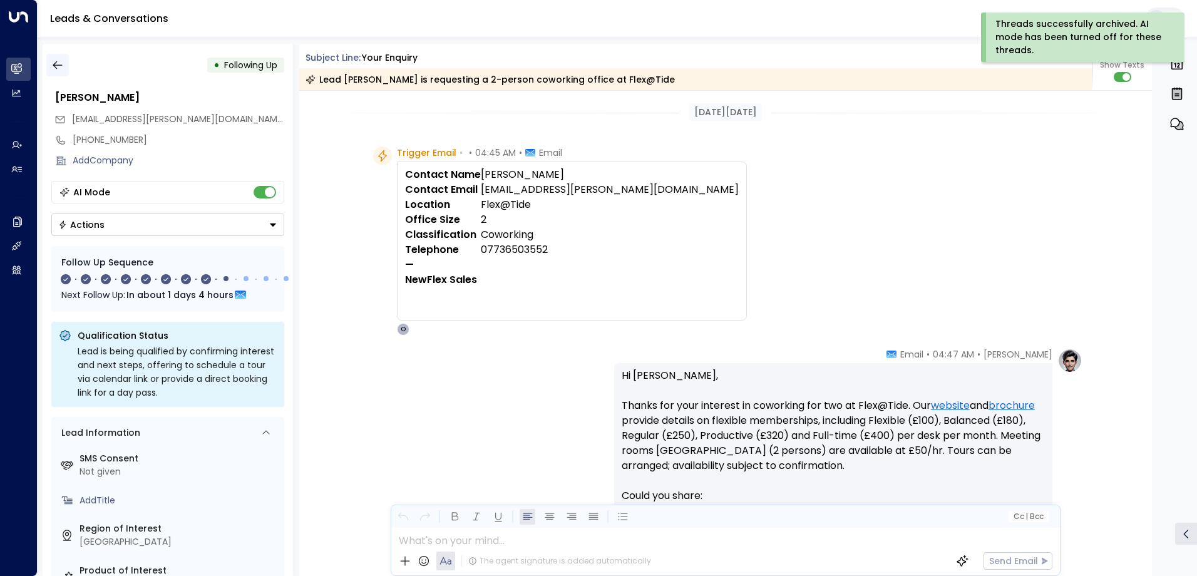
click at [64, 63] on button "button" at bounding box center [57, 65] width 23 height 23
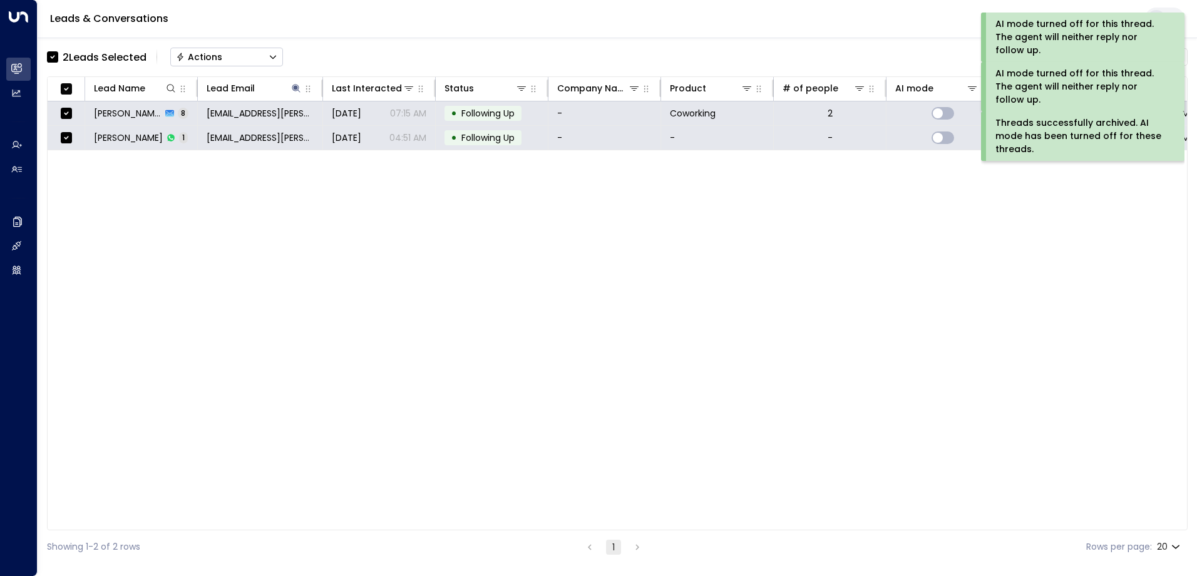
click at [217, 51] on div "Actions" at bounding box center [199, 56] width 46 height 11
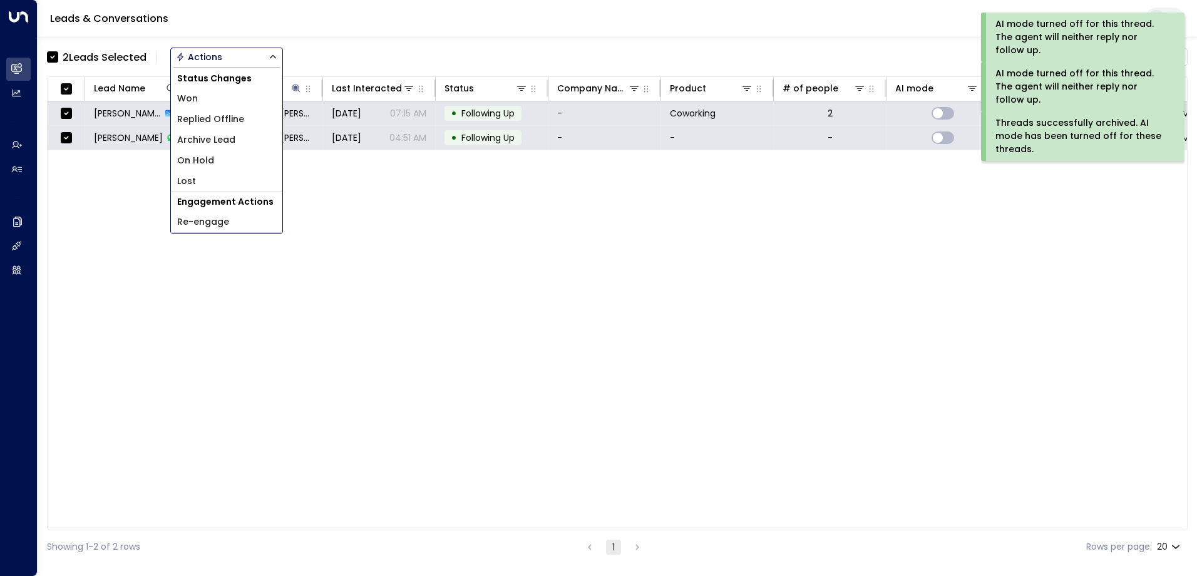
click at [215, 138] on span "Archive Lead" at bounding box center [206, 139] width 58 height 13
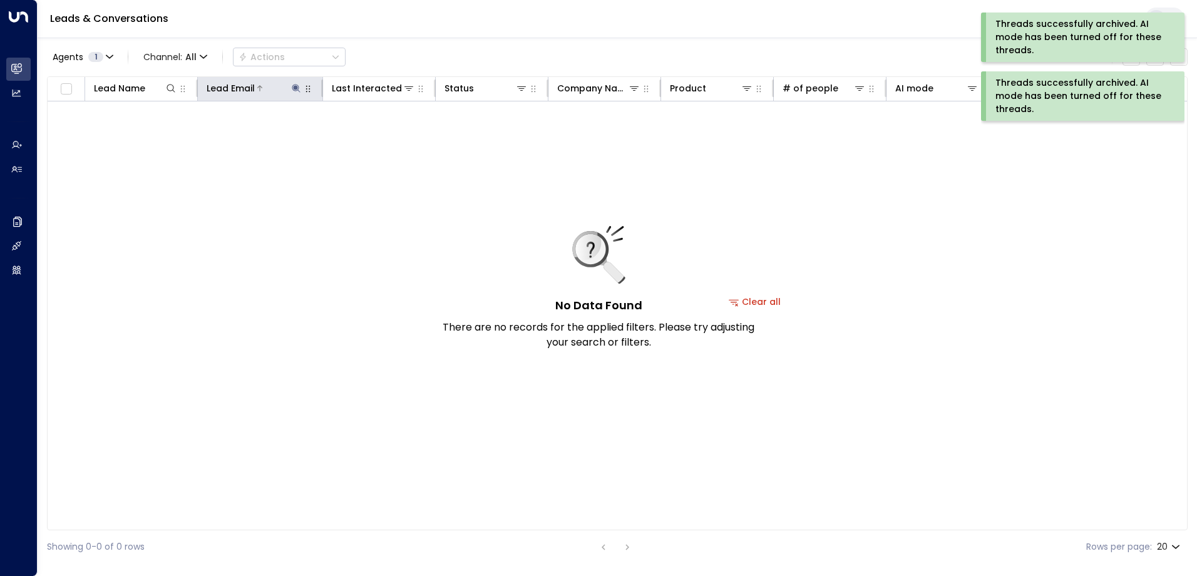
click at [294, 88] on icon at bounding box center [296, 88] width 8 height 8
click at [378, 135] on icon "button" at bounding box center [375, 134] width 8 height 8
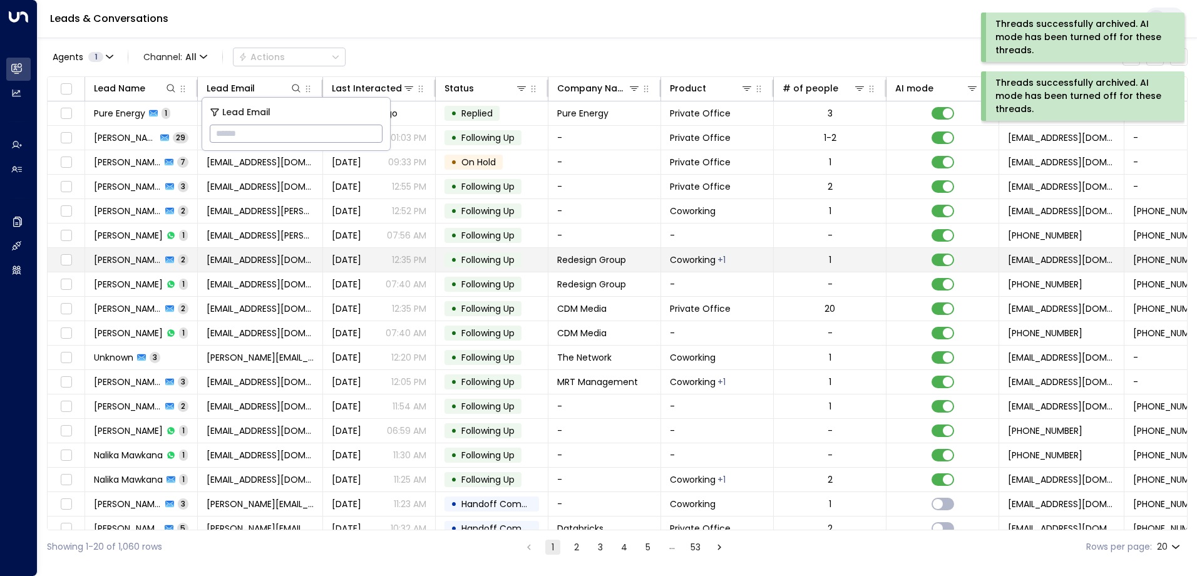
type input "**********"
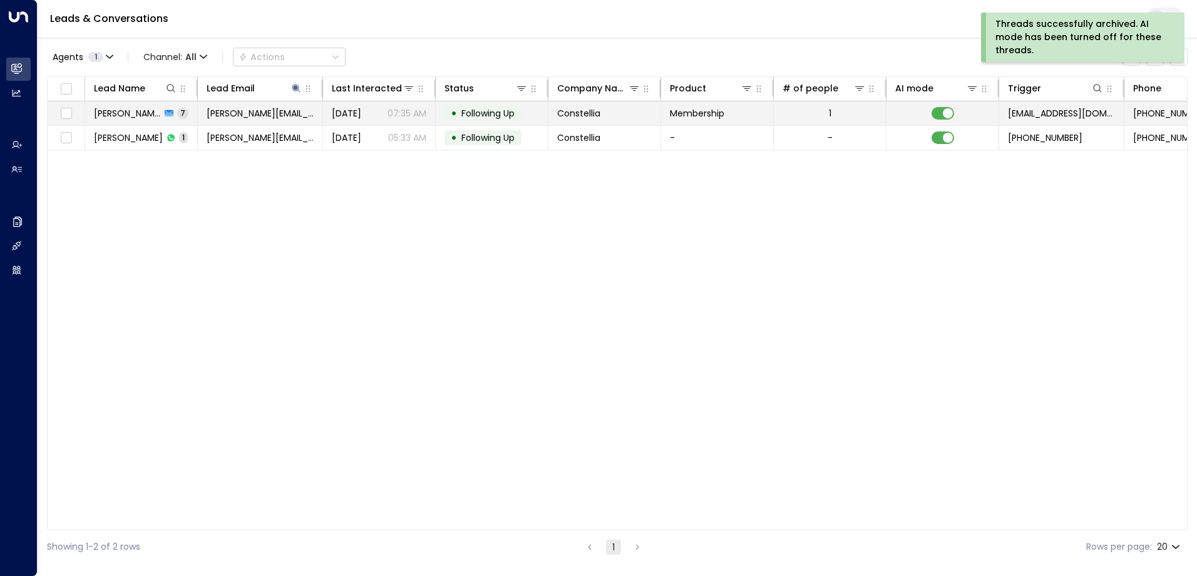
click at [589, 115] on span "Constellia" at bounding box center [578, 113] width 43 height 13
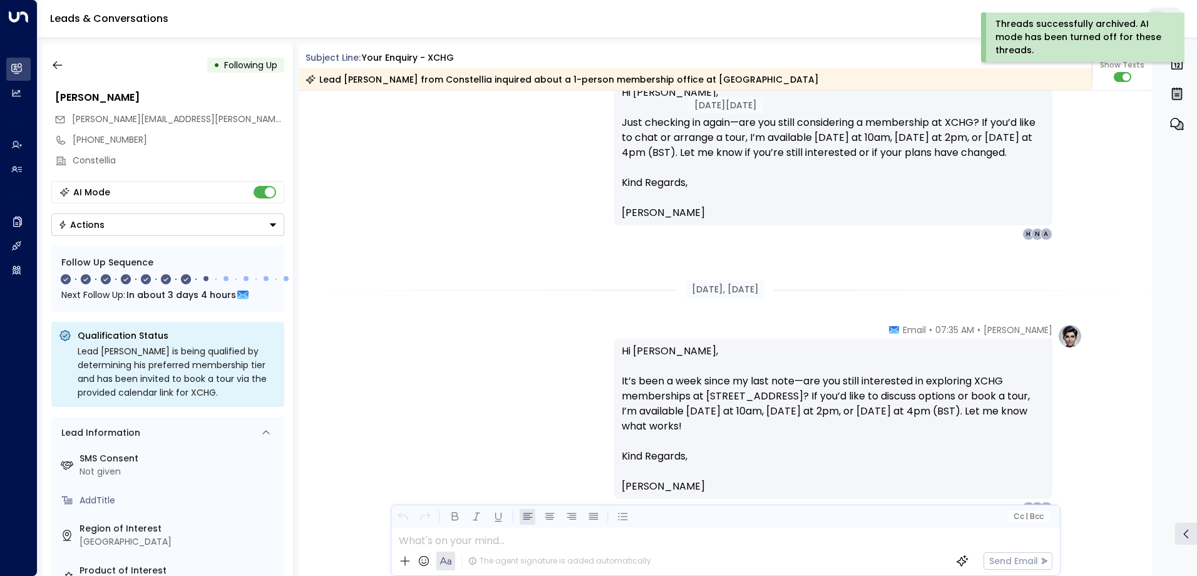
scroll to position [2033, 0]
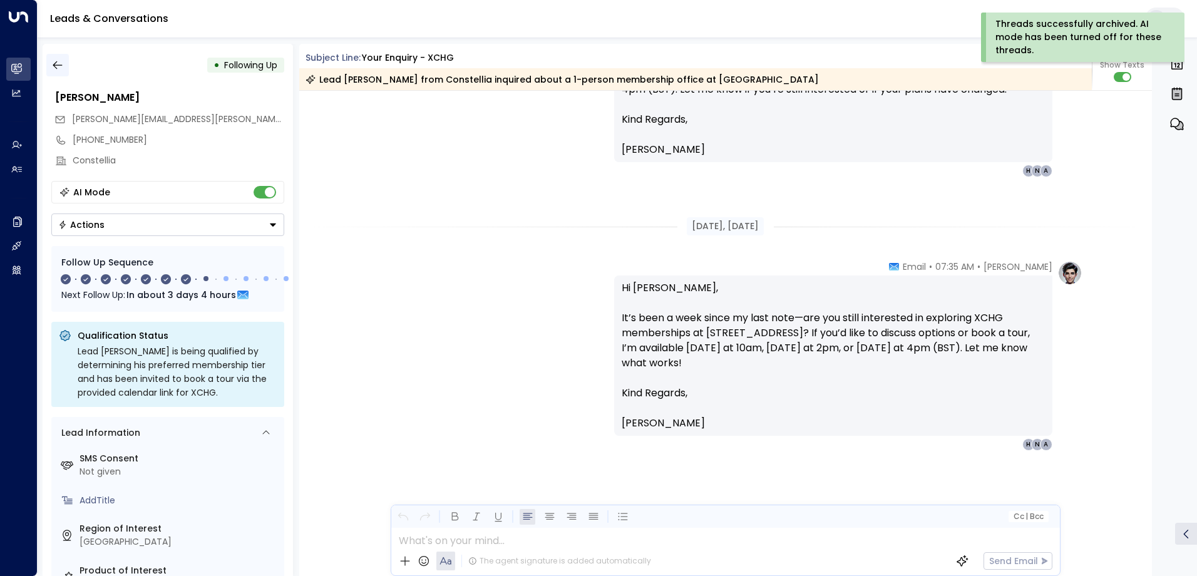
click at [58, 69] on icon "button" at bounding box center [57, 65] width 13 height 13
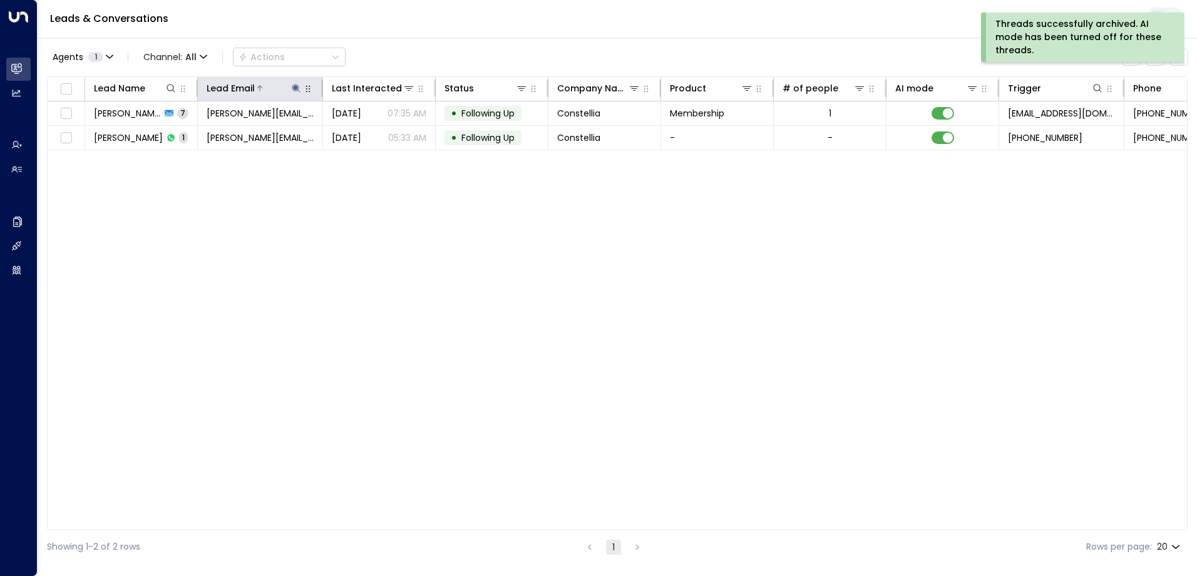
click at [293, 86] on icon at bounding box center [296, 88] width 8 height 8
click at [378, 136] on icon "button" at bounding box center [375, 134] width 8 height 8
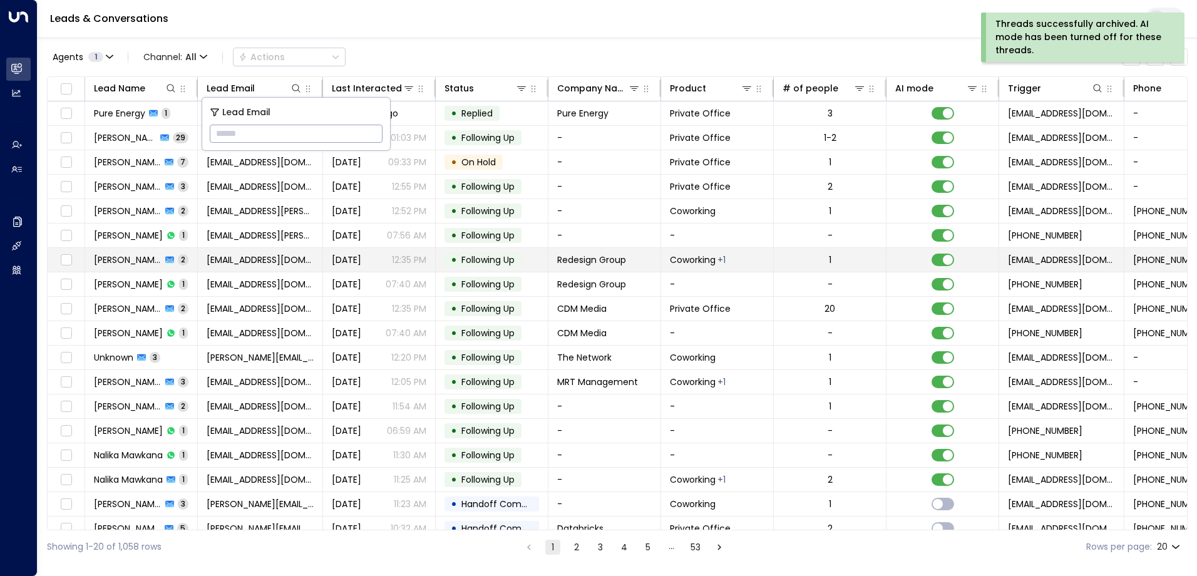
type input "**********"
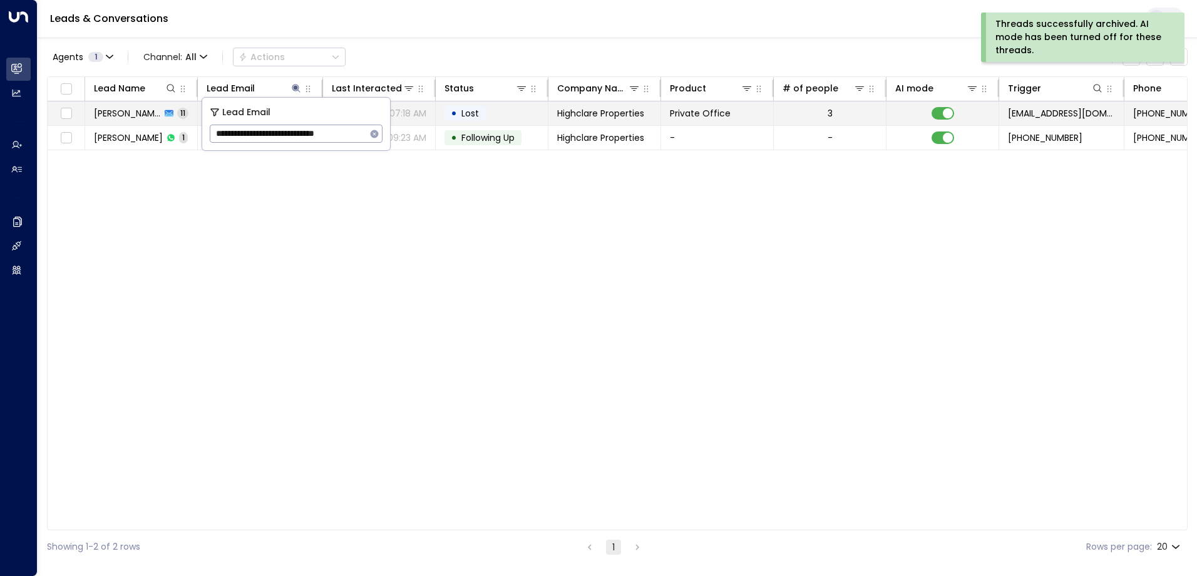
click at [580, 116] on span "Highclare Properties" at bounding box center [600, 113] width 87 height 13
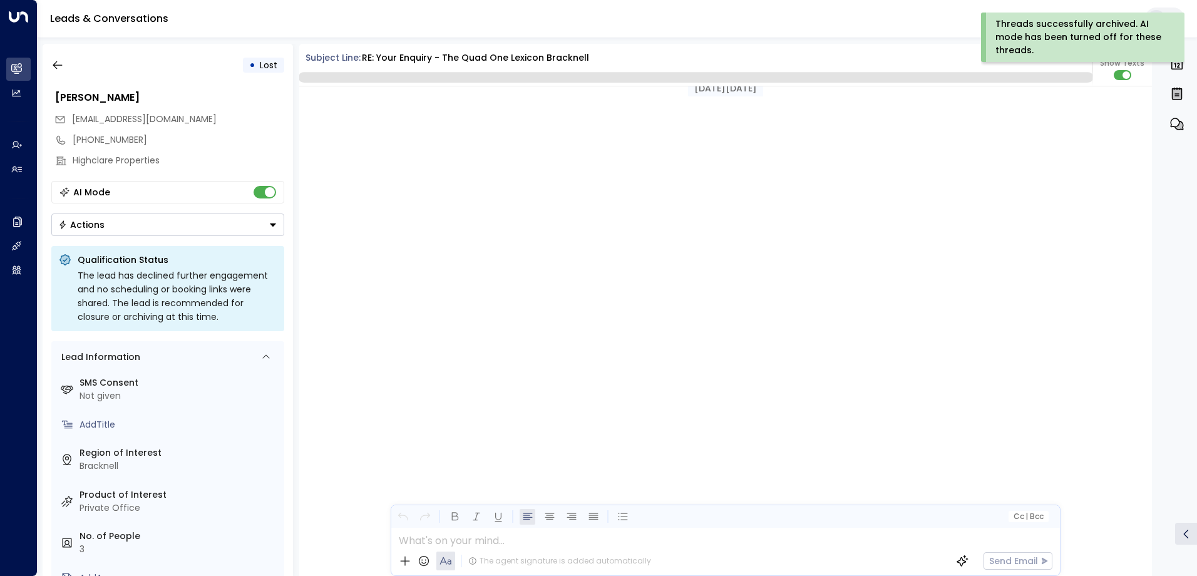
scroll to position [3878, 0]
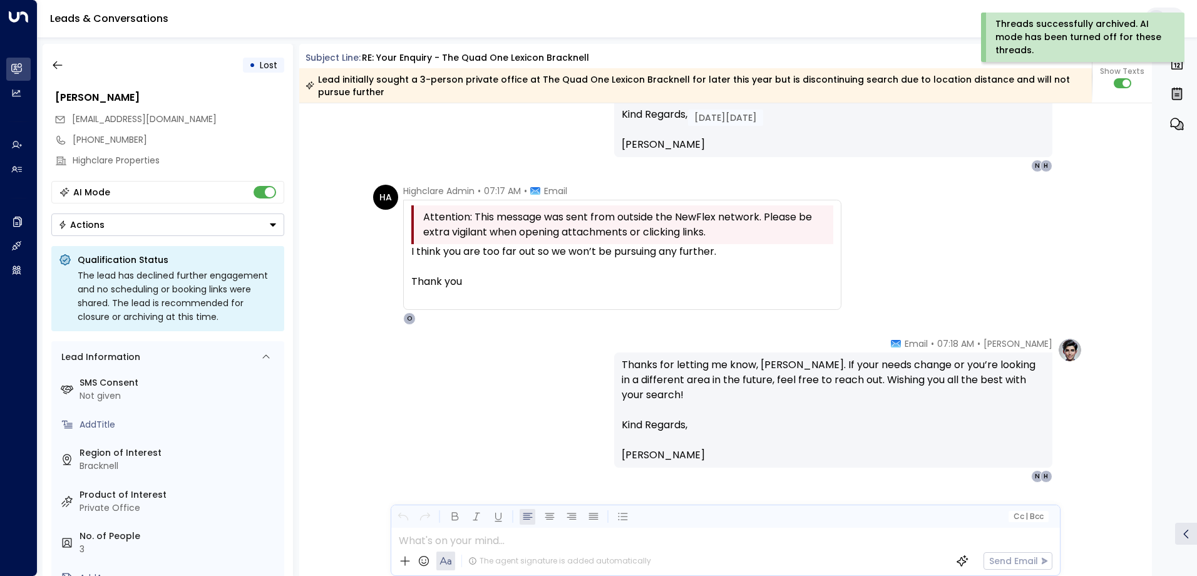
drag, startPoint x: 465, startPoint y: 280, endPoint x: 410, endPoint y: 254, distance: 61.3
click at [411, 254] on div "I think you are too far out so we won’t be pursuing any further. Thank you" at bounding box center [622, 274] width 422 height 60
copy div "I think you are too far out so we won’t be pursuing any further. Thank you"
click at [56, 68] on icon "button" at bounding box center [57, 65] width 9 height 8
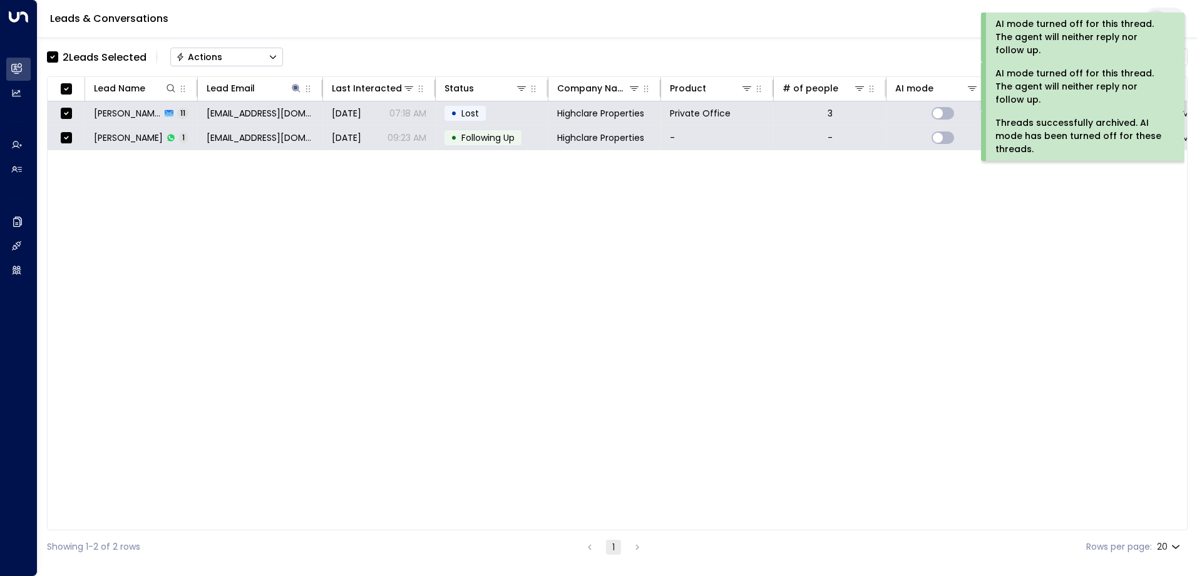
click at [207, 51] on div "Actions" at bounding box center [199, 56] width 46 height 11
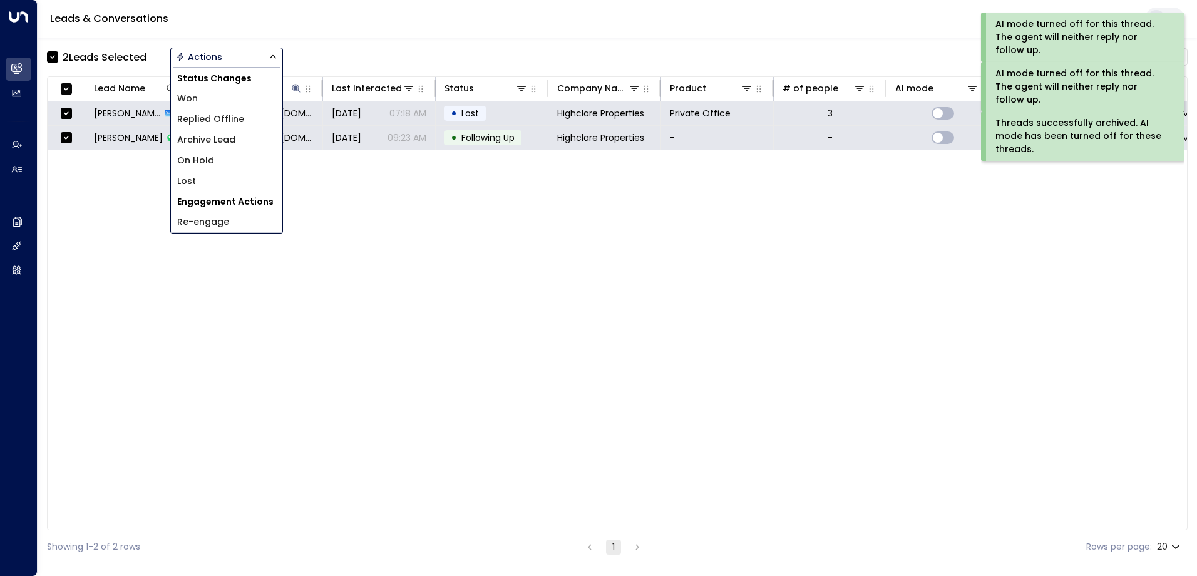
click at [215, 138] on span "Archive Lead" at bounding box center [206, 139] width 58 height 13
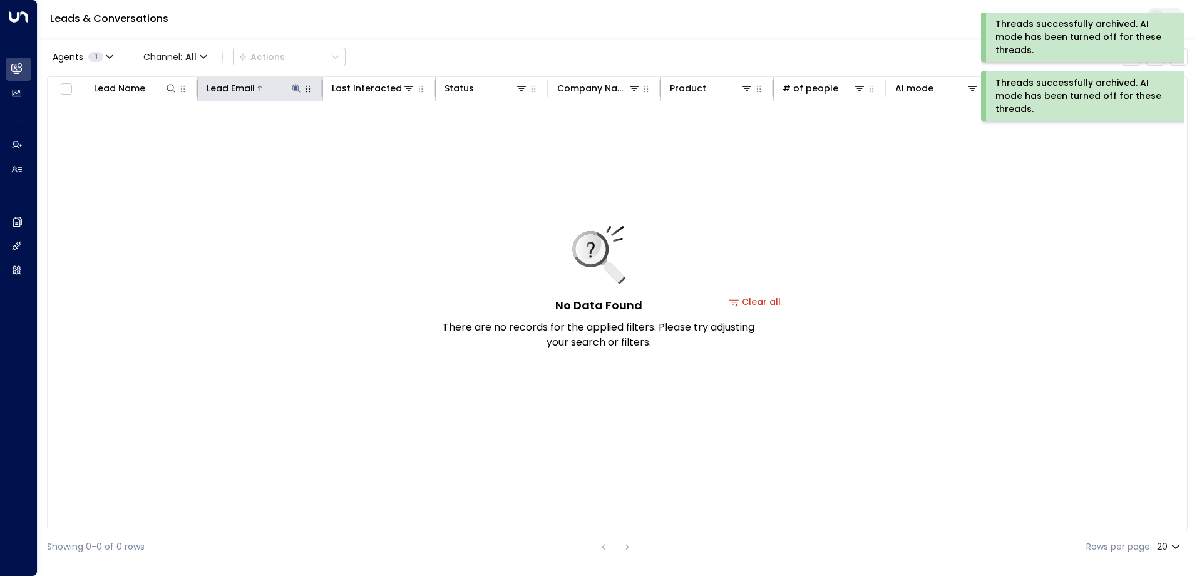
click at [295, 85] on icon at bounding box center [296, 88] width 10 height 10
click at [374, 135] on icon "button" at bounding box center [375, 134] width 8 height 8
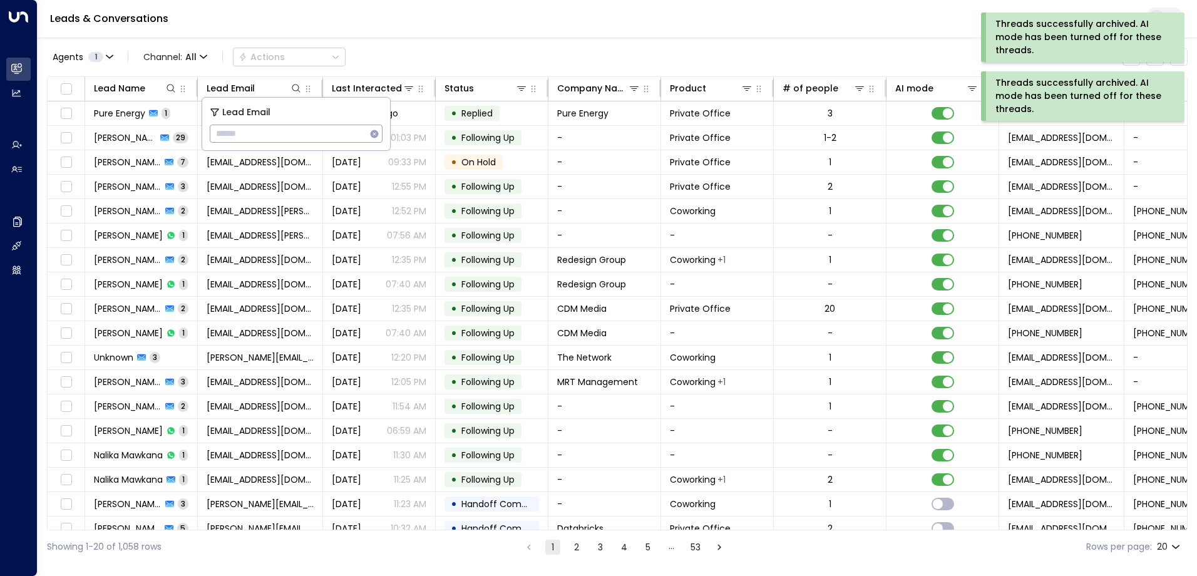
type input "**********"
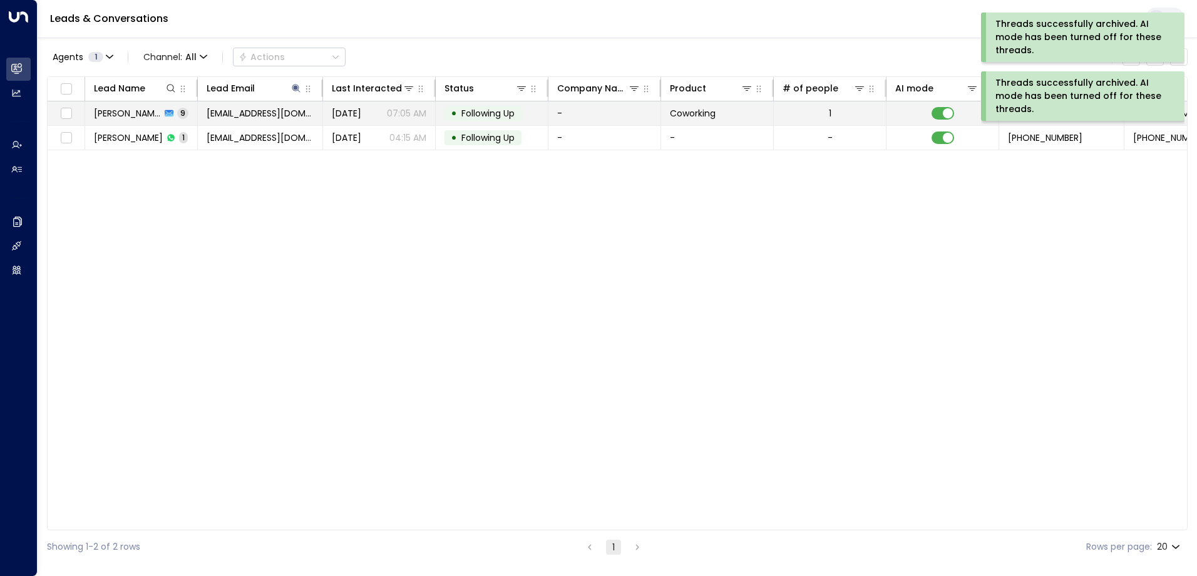
click at [485, 111] on span "Following Up" at bounding box center [487, 113] width 53 height 13
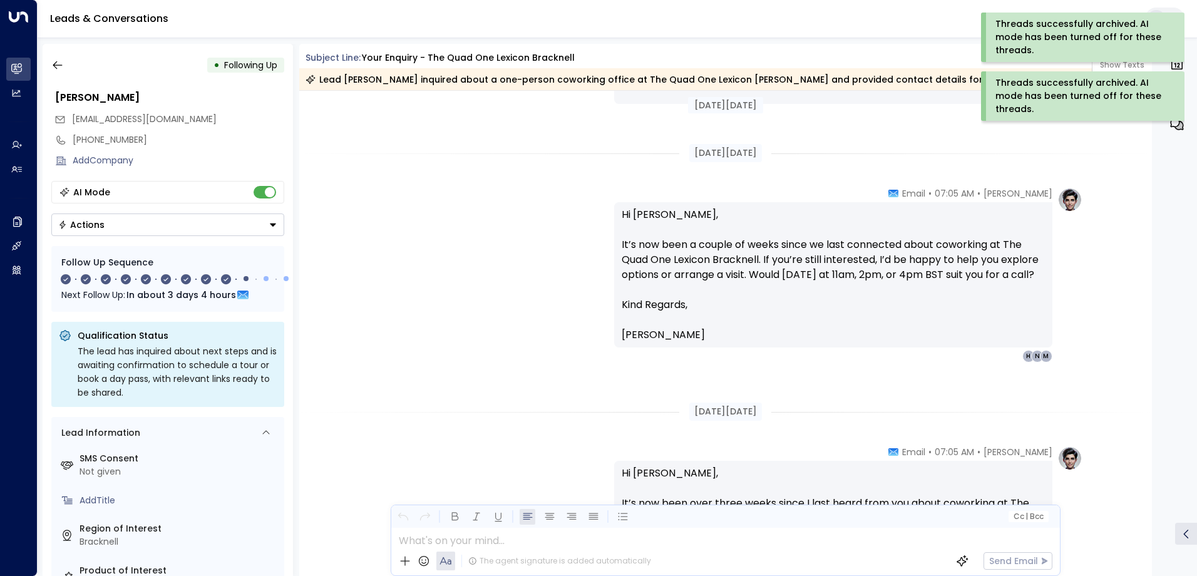
scroll to position [2370, 0]
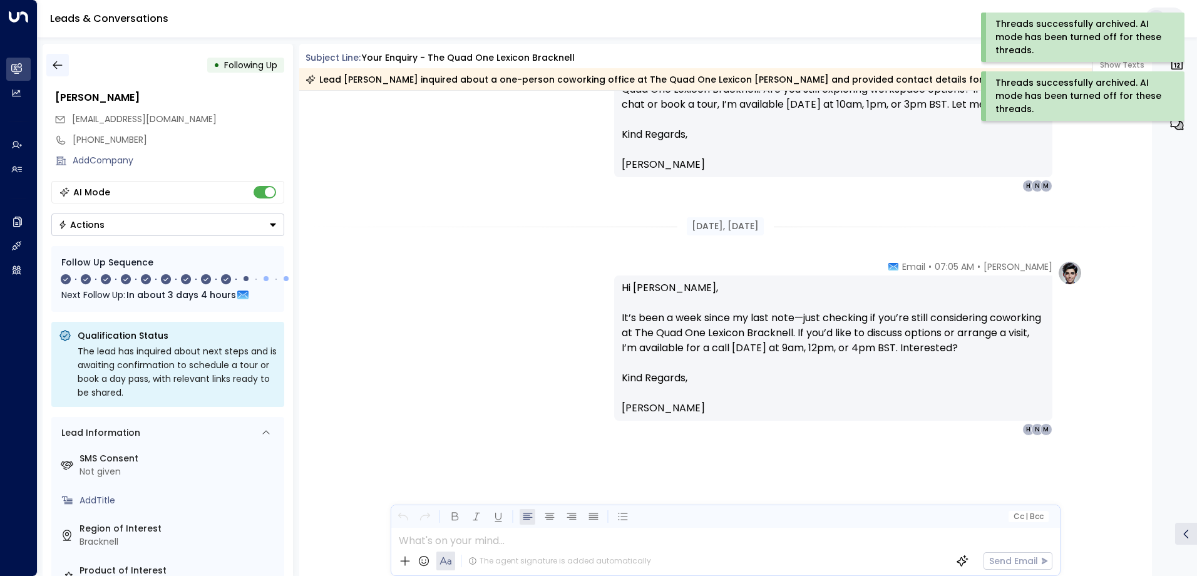
click at [58, 68] on icon "button" at bounding box center [57, 65] width 13 height 13
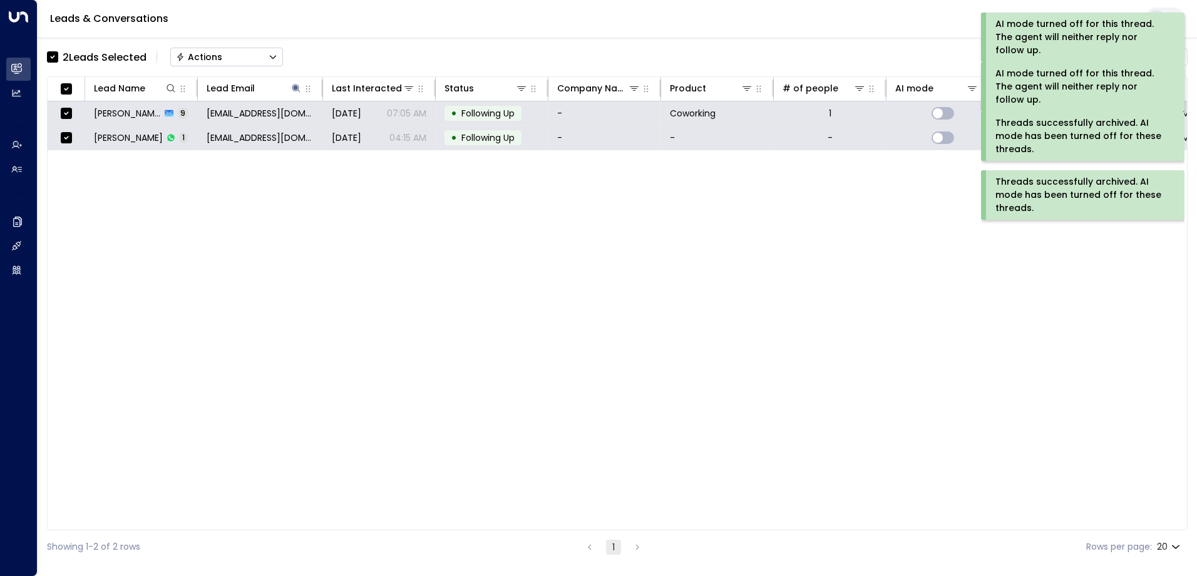
click at [228, 56] on button "Actions" at bounding box center [226, 57] width 113 height 19
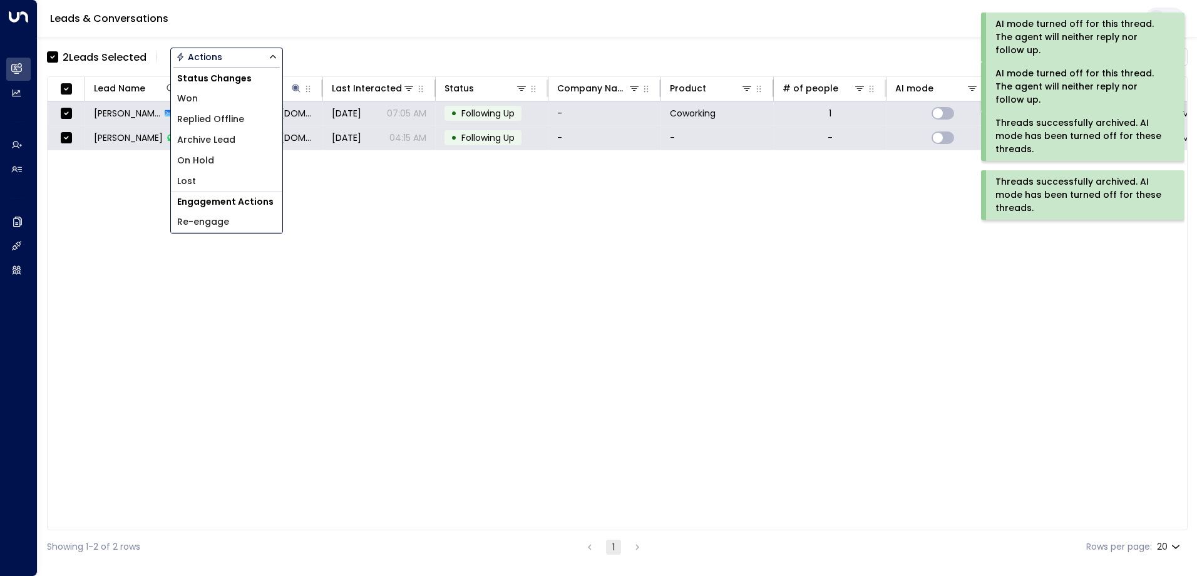
click at [230, 136] on span "Archive Lead" at bounding box center [206, 139] width 58 height 13
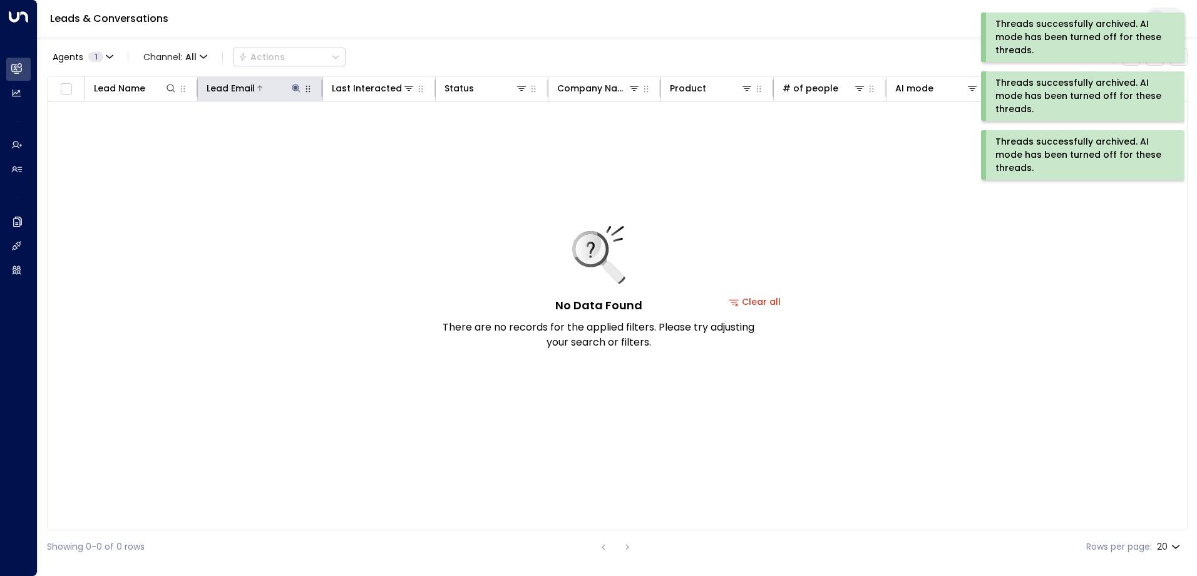
click at [296, 87] on icon at bounding box center [296, 88] width 8 height 8
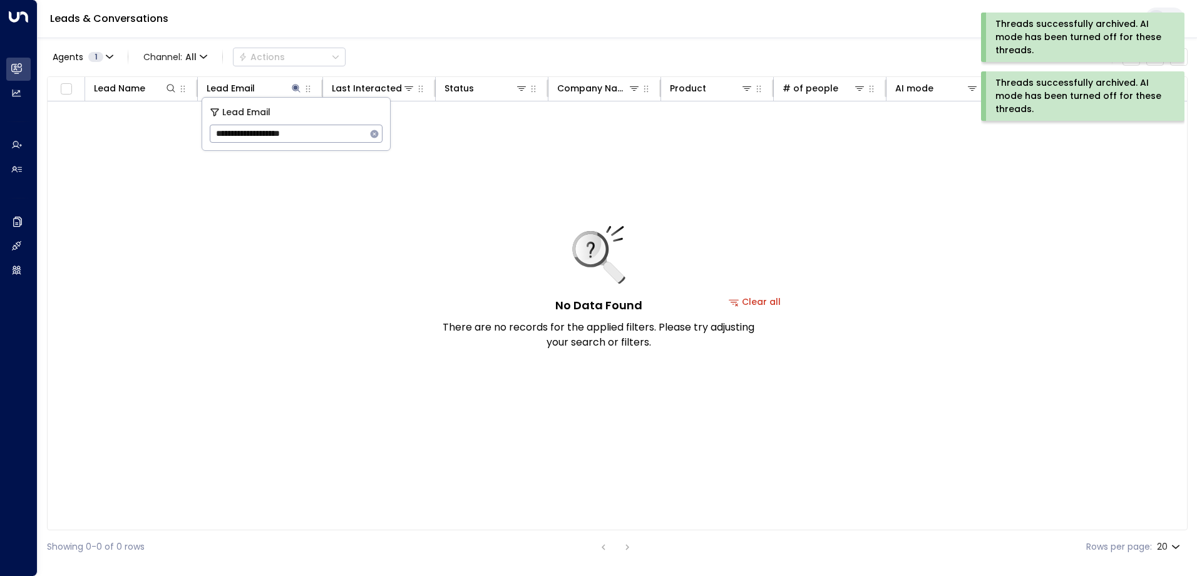
click at [374, 131] on icon "button" at bounding box center [375, 134] width 8 height 8
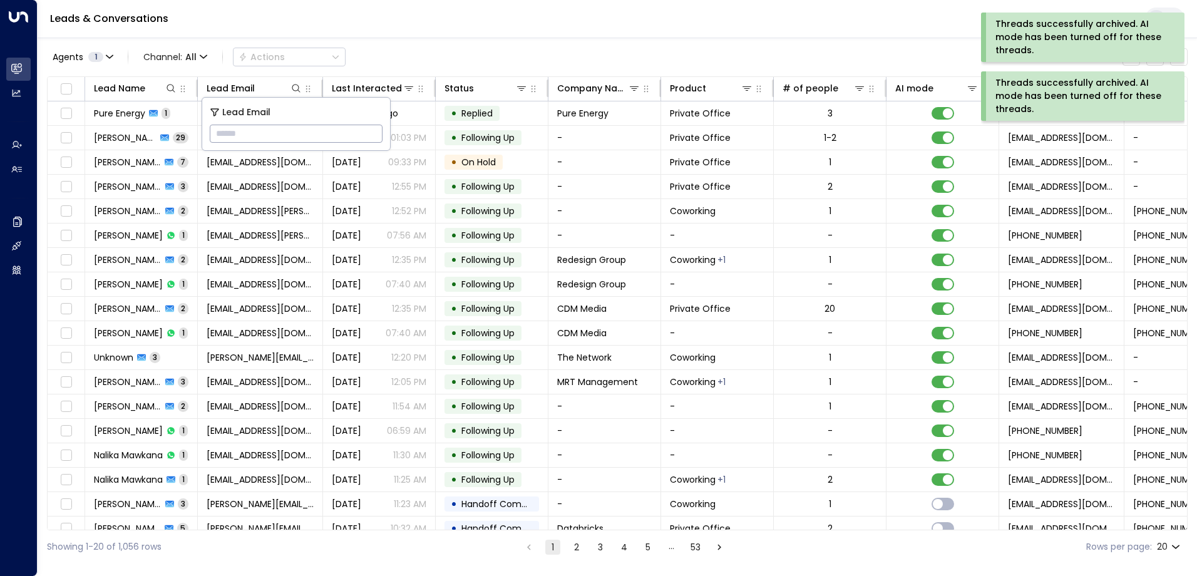
type input "**********"
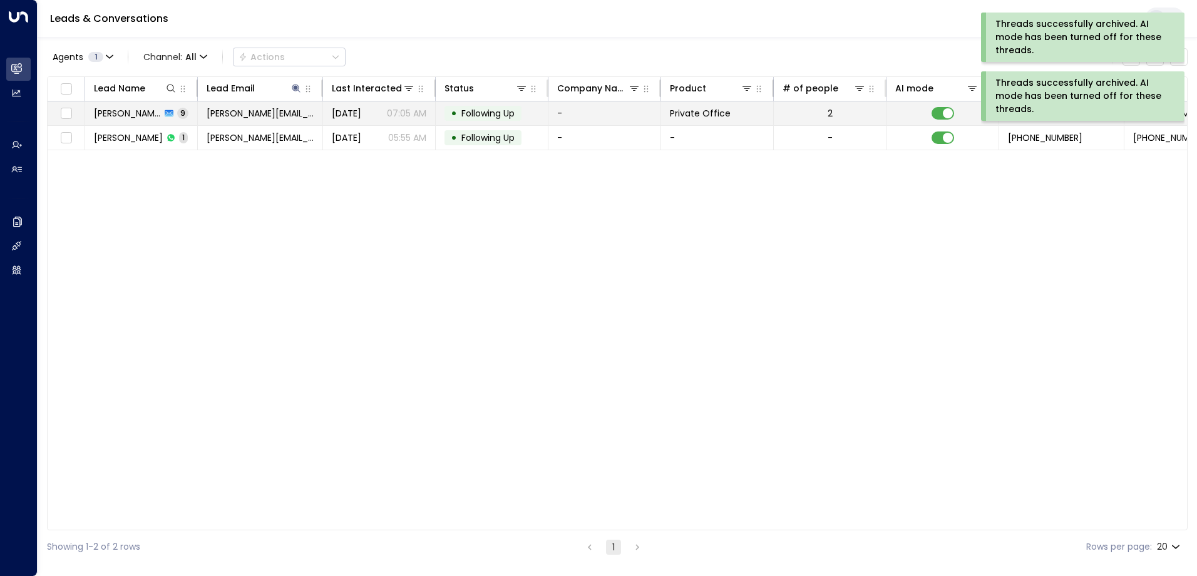
click at [501, 108] on span "Following Up" at bounding box center [487, 113] width 53 height 13
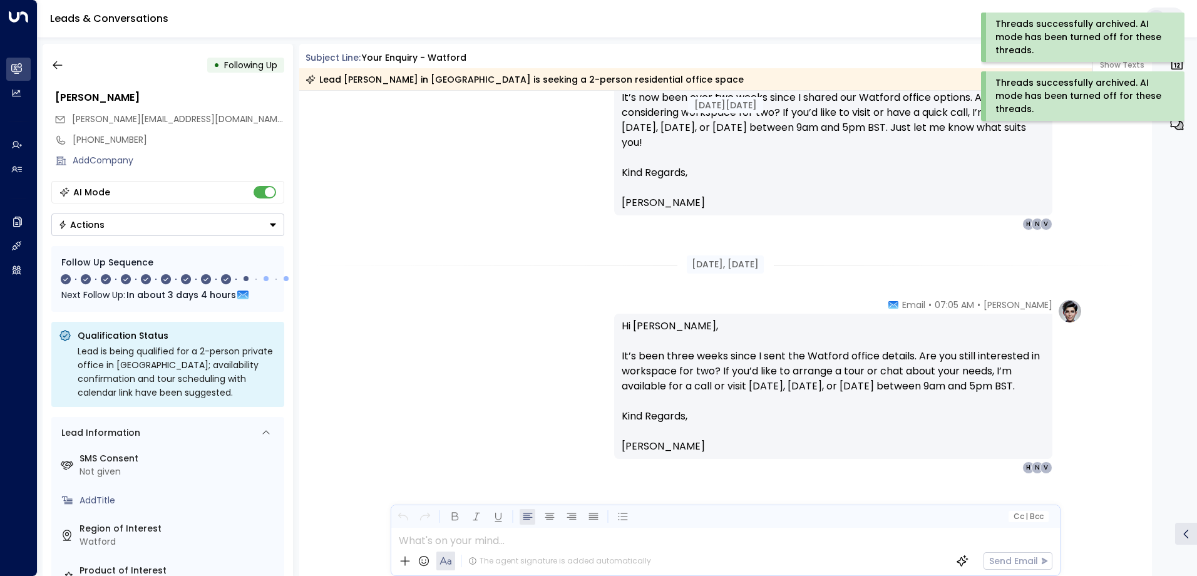
scroll to position [2355, 0]
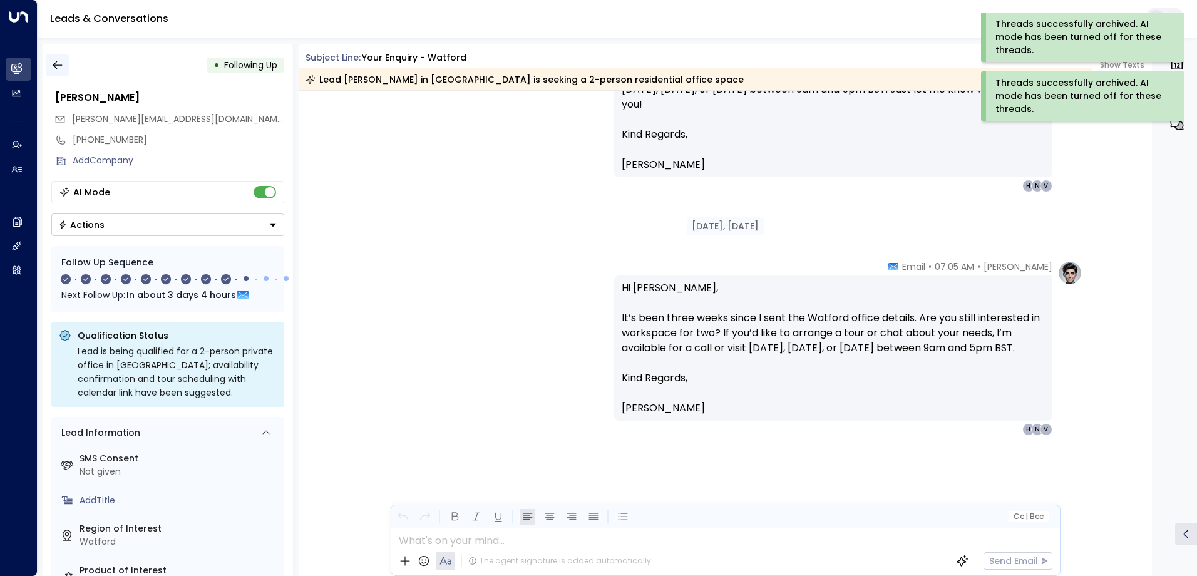
click at [57, 65] on icon "button" at bounding box center [57, 65] width 9 height 8
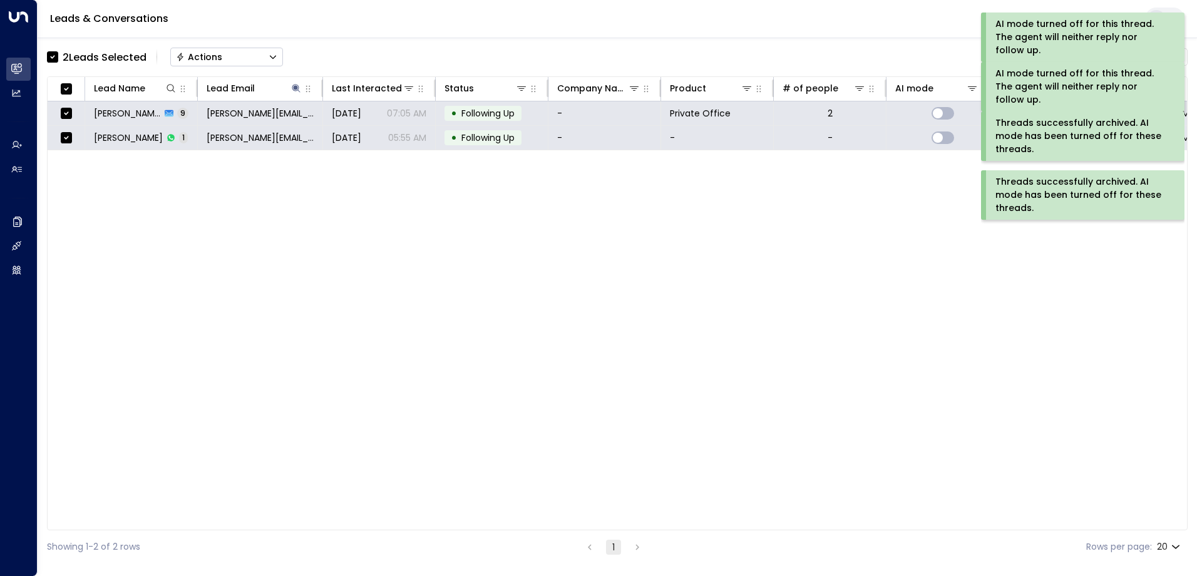
click at [203, 56] on div "Actions" at bounding box center [199, 56] width 46 height 11
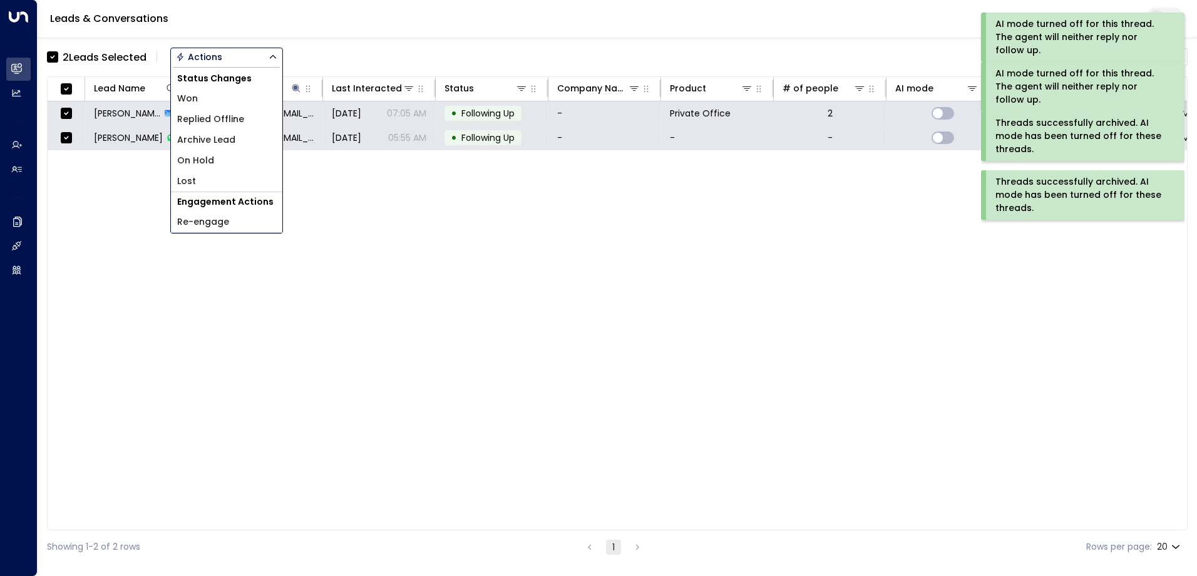
click at [215, 136] on span "Archive Lead" at bounding box center [206, 139] width 58 height 13
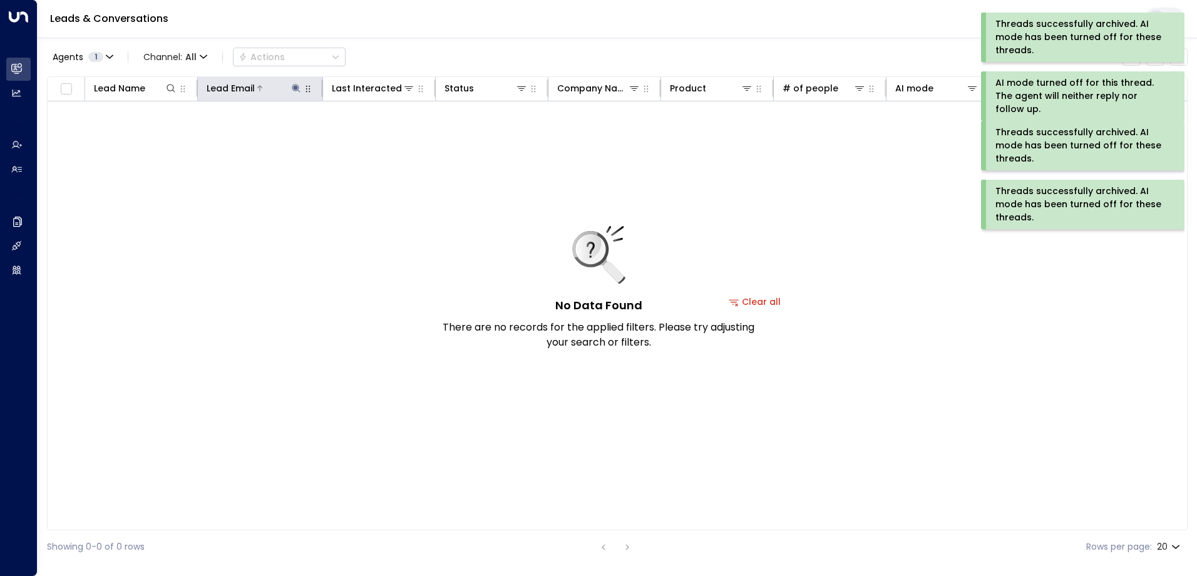
click at [295, 90] on icon at bounding box center [296, 88] width 8 height 8
click at [379, 133] on icon "button" at bounding box center [374, 134] width 10 height 10
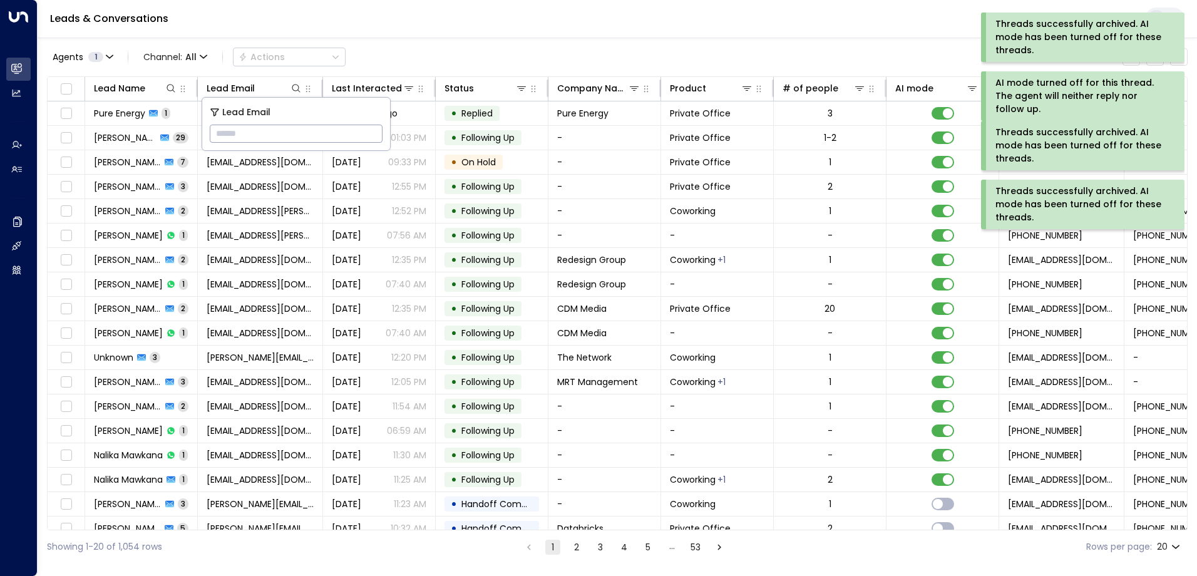
type input "**********"
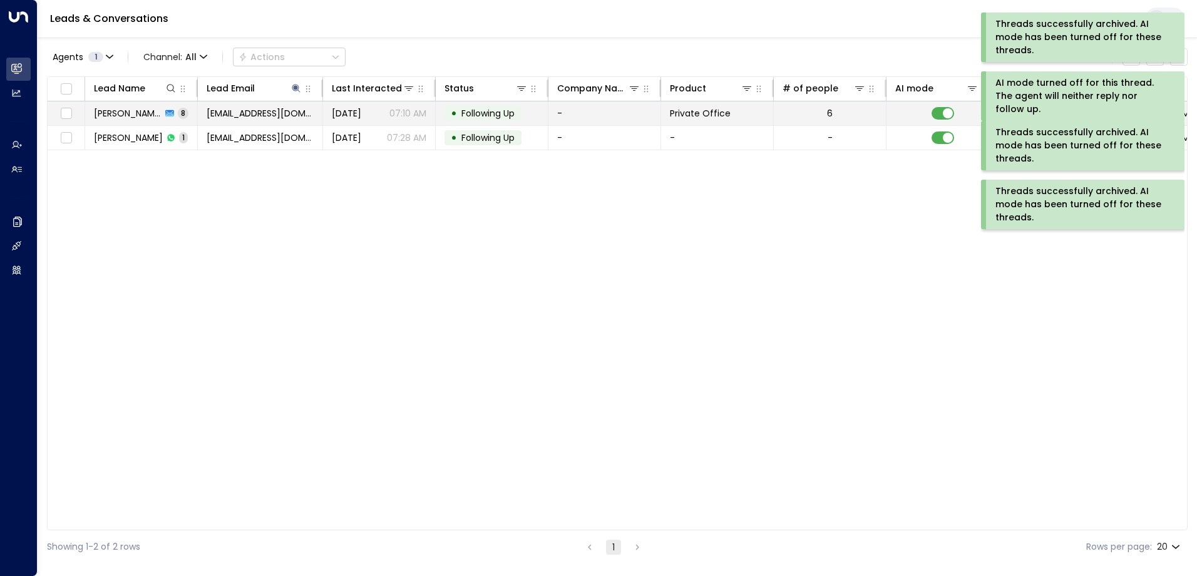
click at [495, 111] on span "Following Up" at bounding box center [487, 113] width 53 height 13
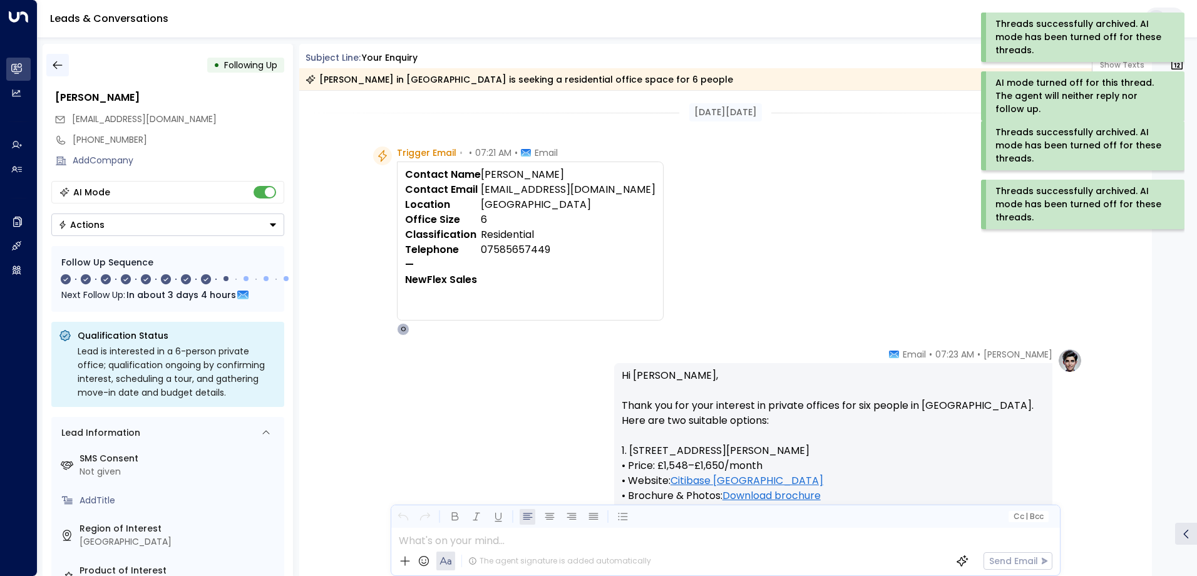
click at [59, 64] on icon "button" at bounding box center [57, 65] width 13 height 13
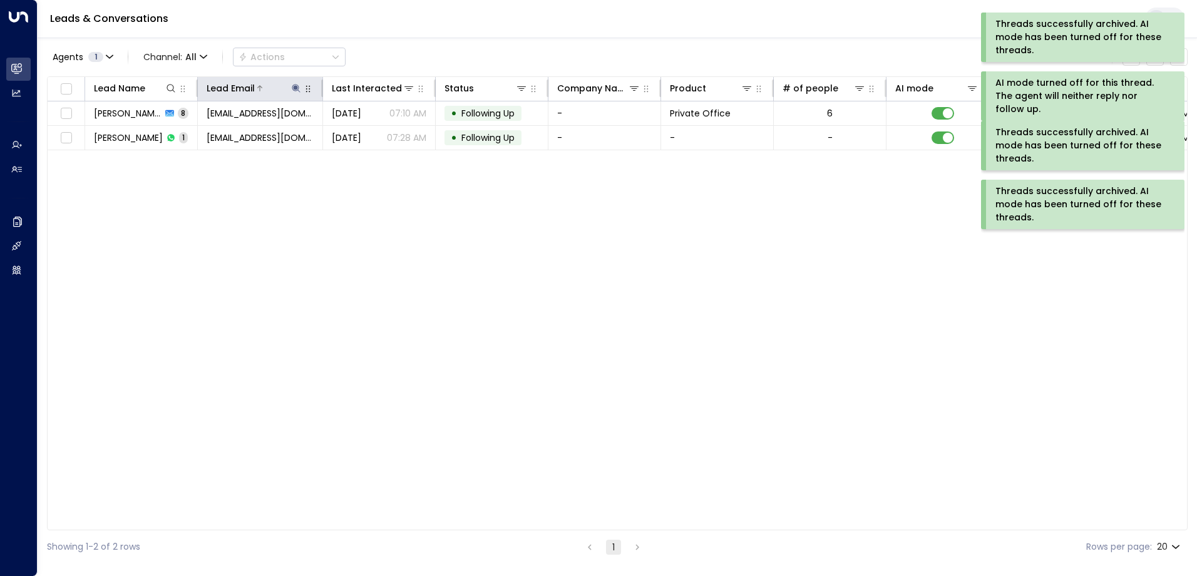
click at [297, 86] on icon at bounding box center [296, 88] width 10 height 10
click at [373, 133] on icon "button" at bounding box center [375, 134] width 8 height 8
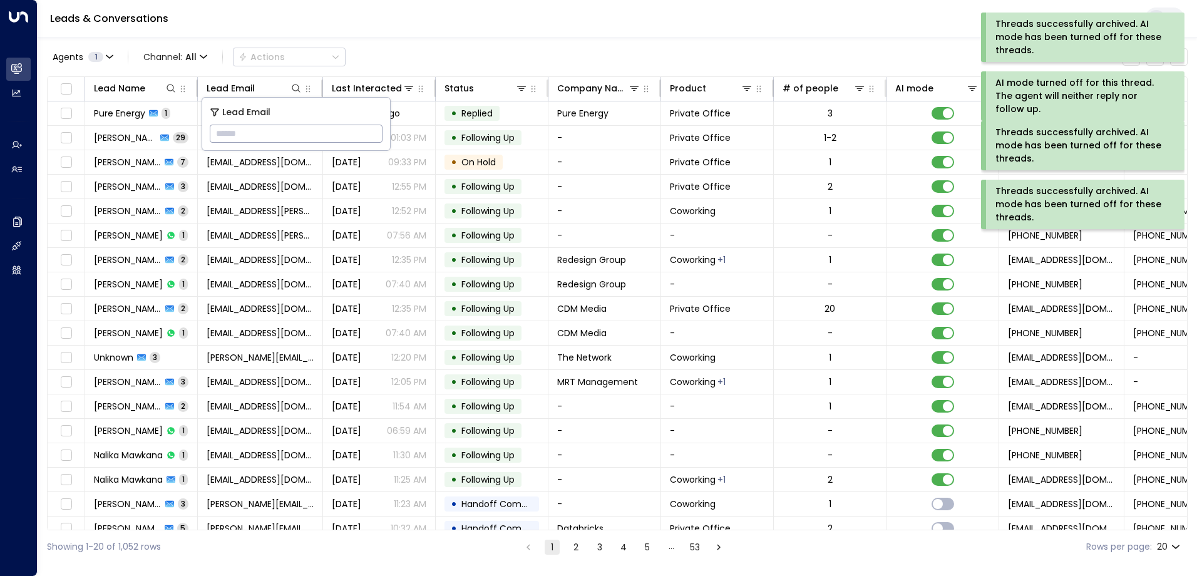
type input "**********"
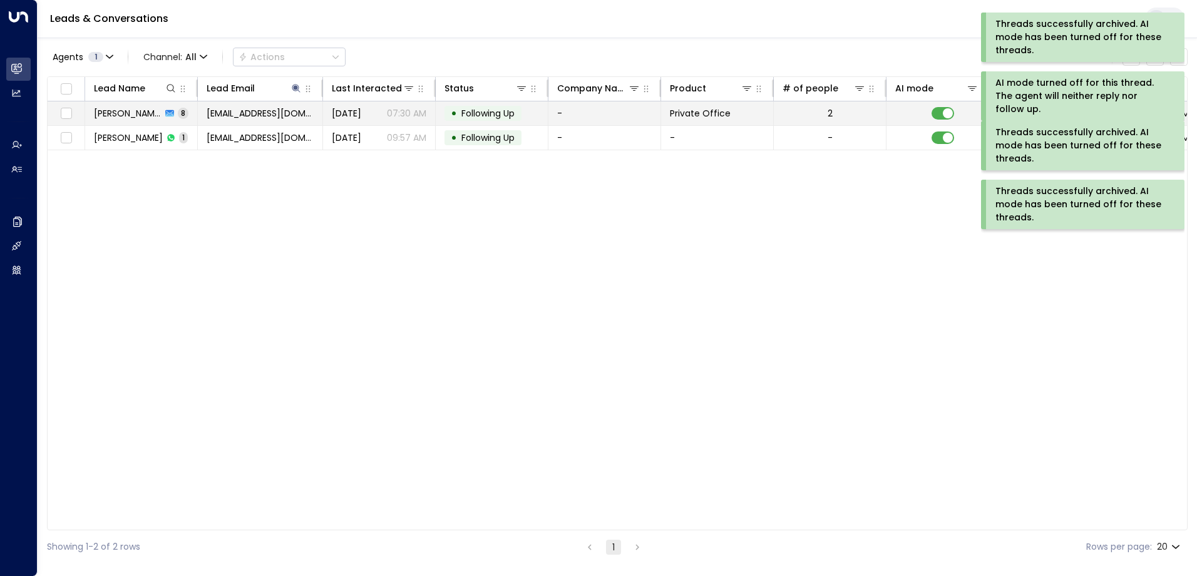
click at [485, 115] on span "Following Up" at bounding box center [487, 113] width 53 height 13
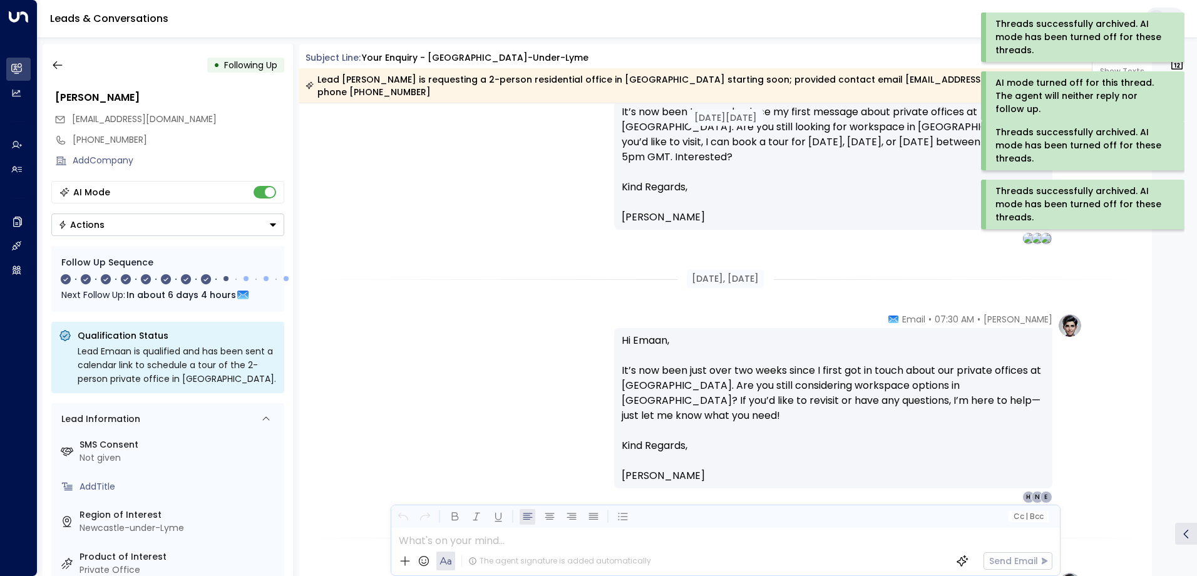
scroll to position [1911, 0]
click at [56, 63] on icon "button" at bounding box center [57, 65] width 9 height 8
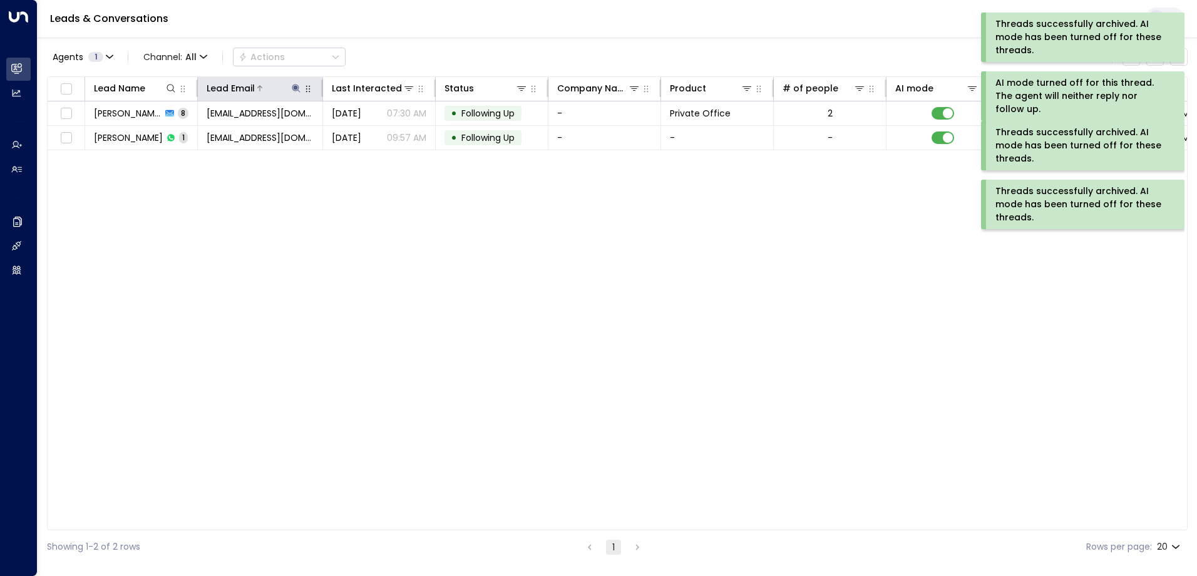
click at [295, 88] on icon at bounding box center [296, 88] width 8 height 8
click at [376, 137] on icon "button" at bounding box center [375, 134] width 8 height 8
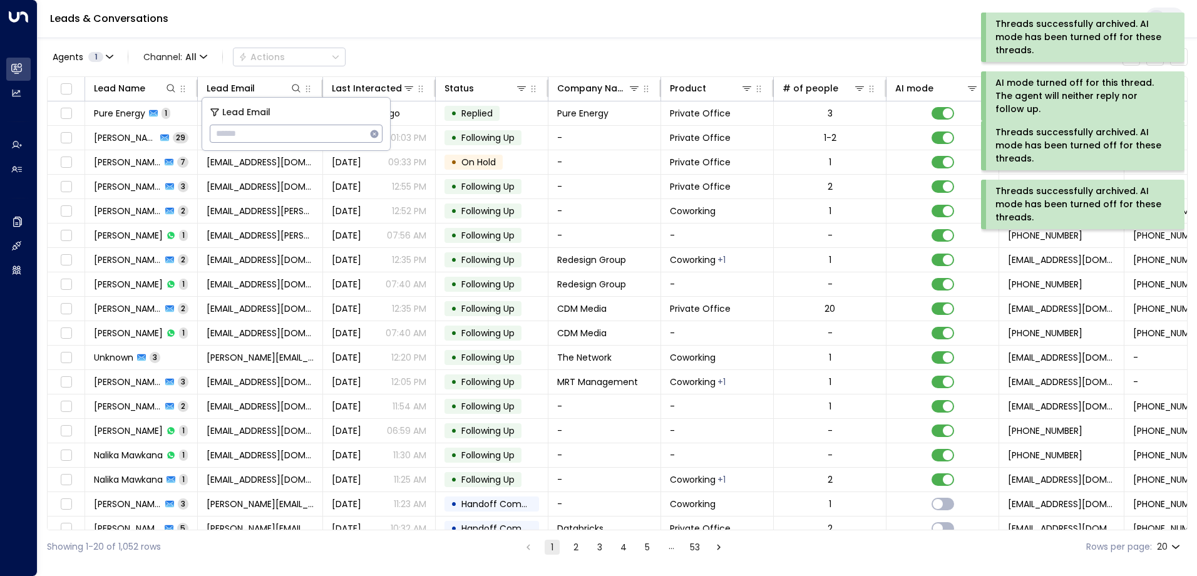
type input "**********"
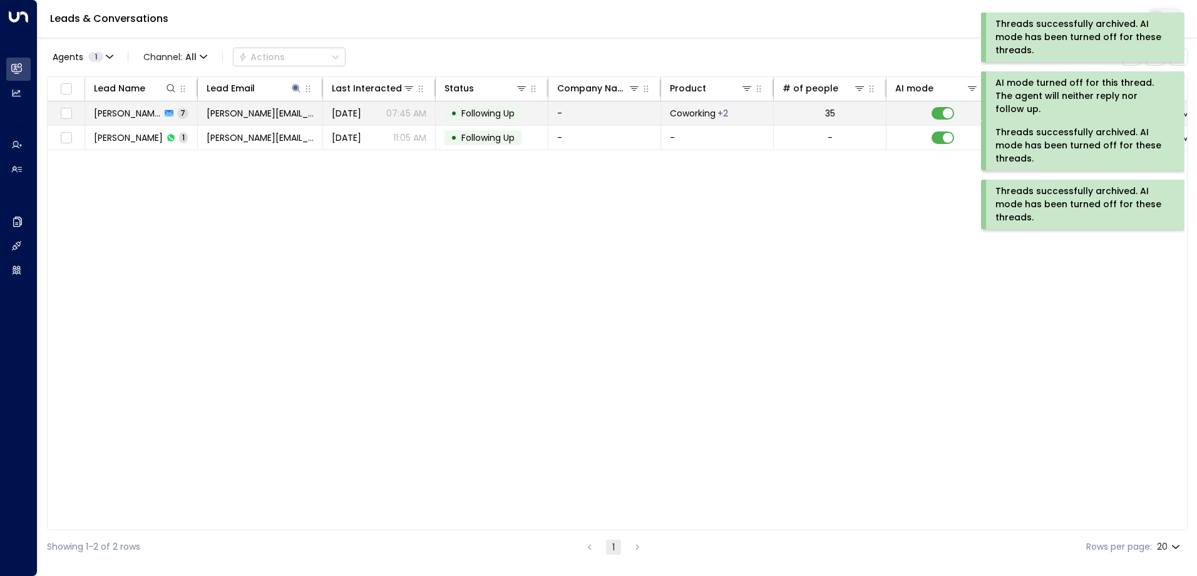
click at [477, 106] on div "• Following Up" at bounding box center [483, 113] width 77 height 15
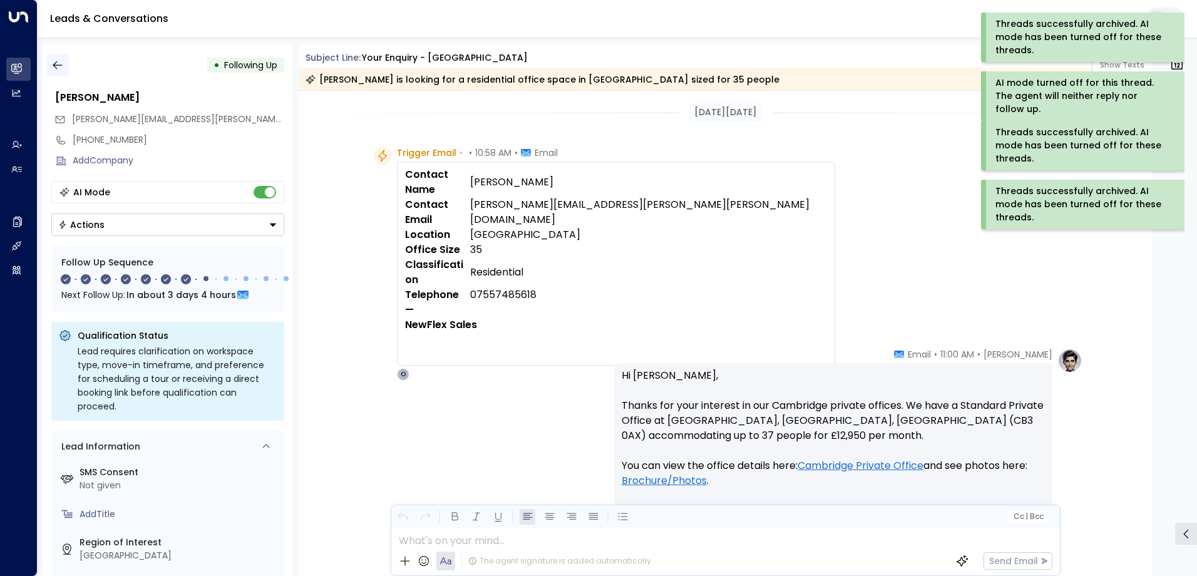
click at [59, 67] on icon "button" at bounding box center [57, 65] width 13 height 13
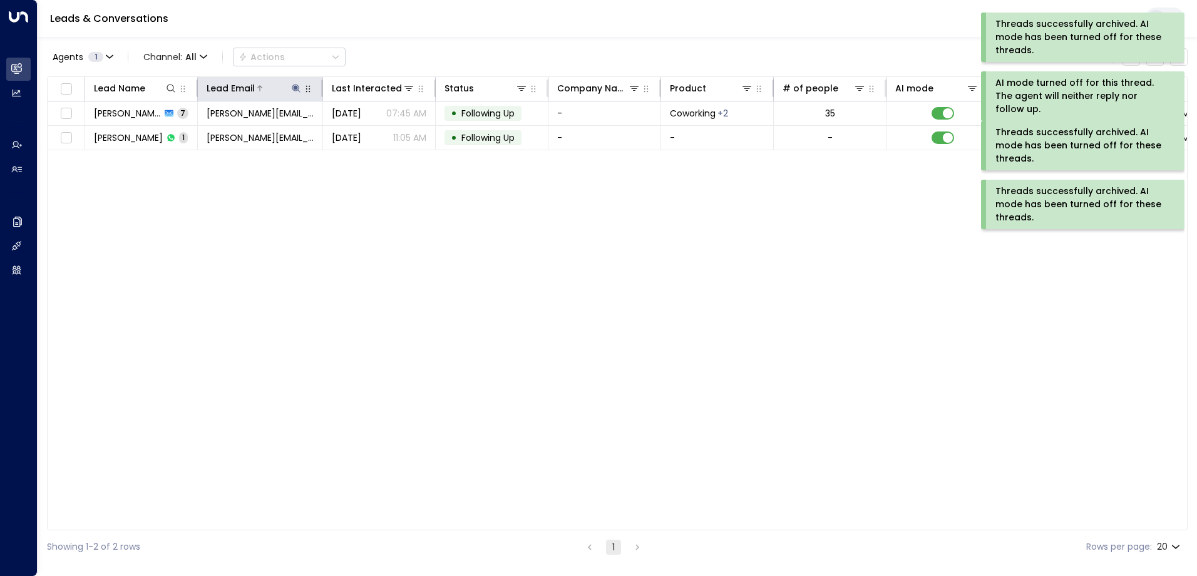
click at [298, 87] on icon at bounding box center [296, 88] width 10 height 10
click at [377, 133] on icon "button" at bounding box center [375, 134] width 8 height 8
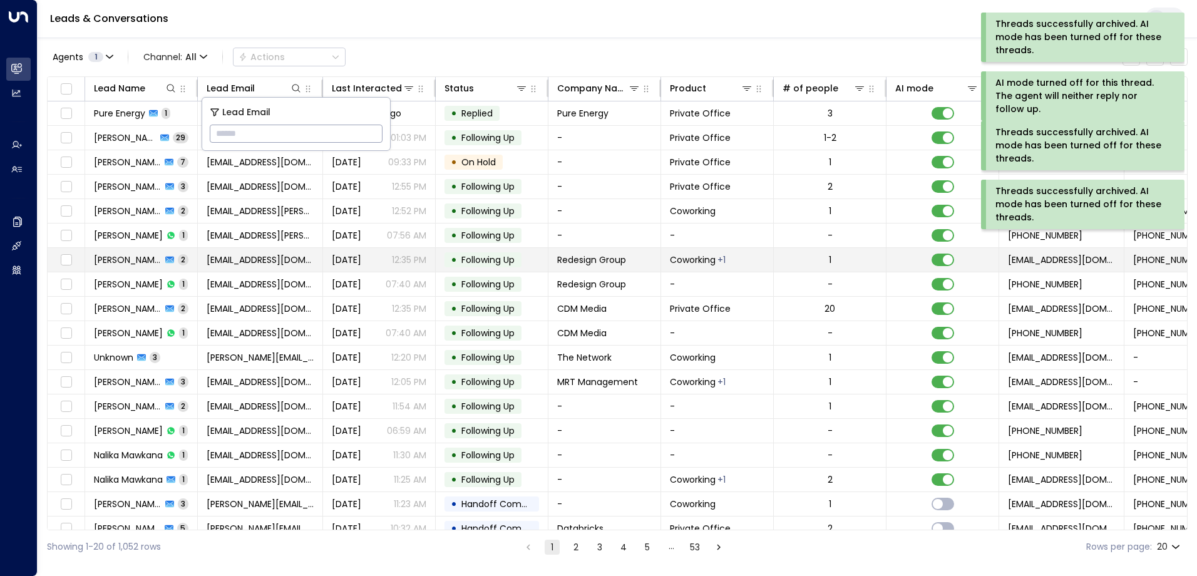
type input "**********"
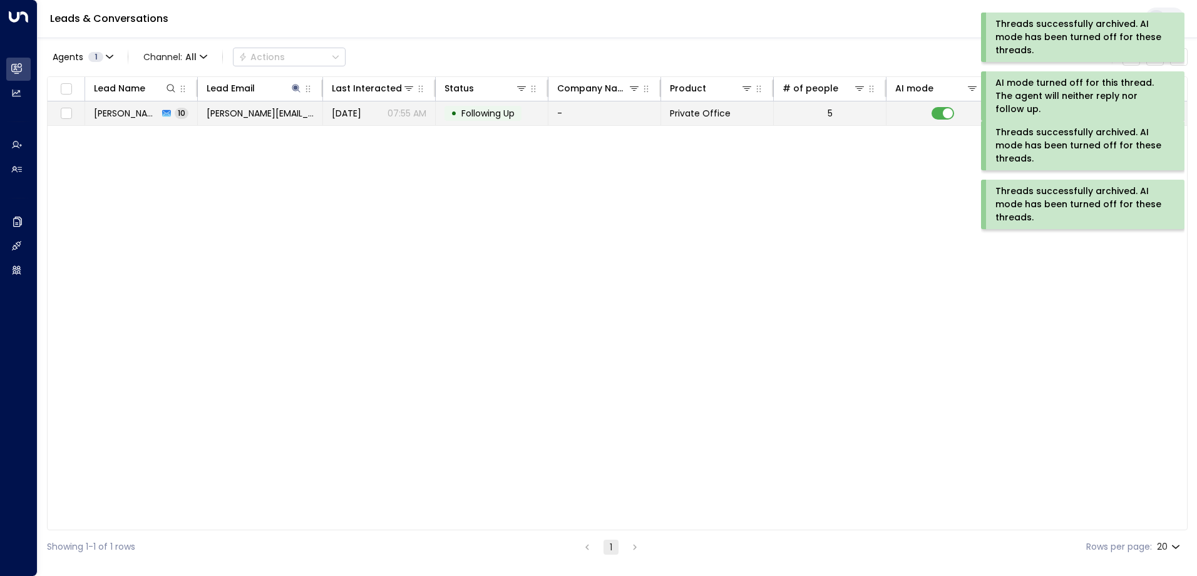
click at [474, 111] on span "Following Up" at bounding box center [487, 113] width 53 height 13
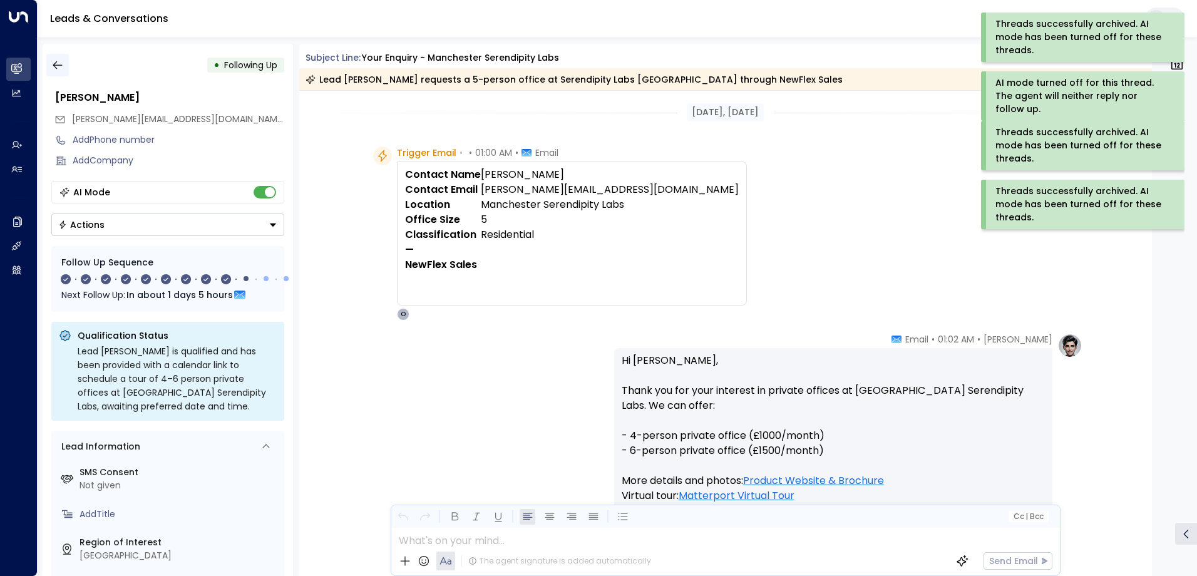
click at [54, 63] on icon "button" at bounding box center [57, 65] width 9 height 8
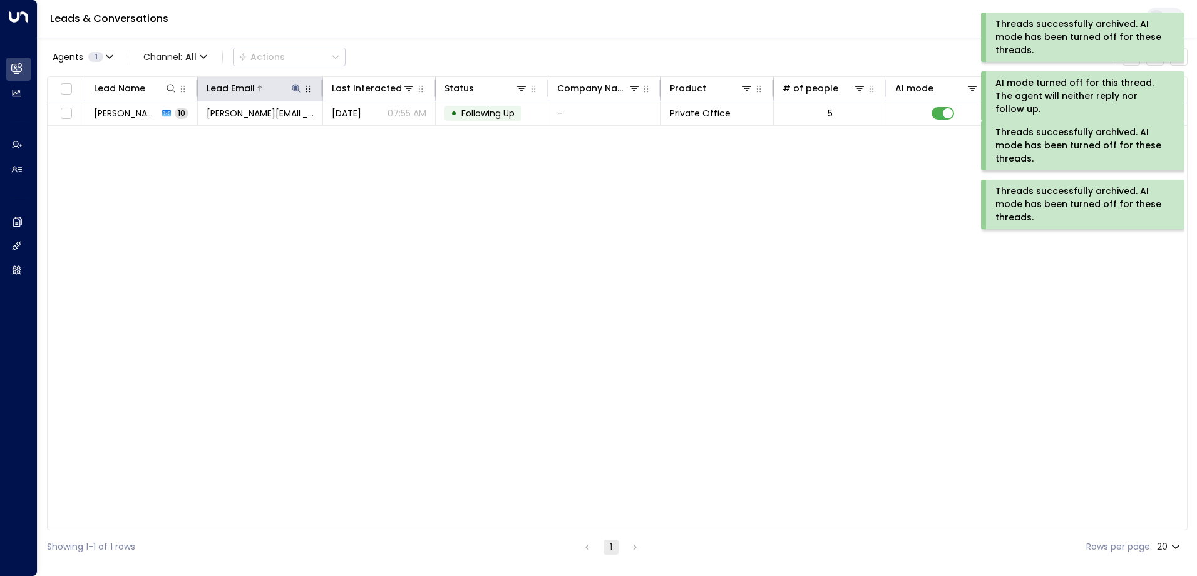
click at [294, 88] on icon at bounding box center [296, 88] width 8 height 8
click at [377, 135] on icon "button" at bounding box center [375, 134] width 8 height 8
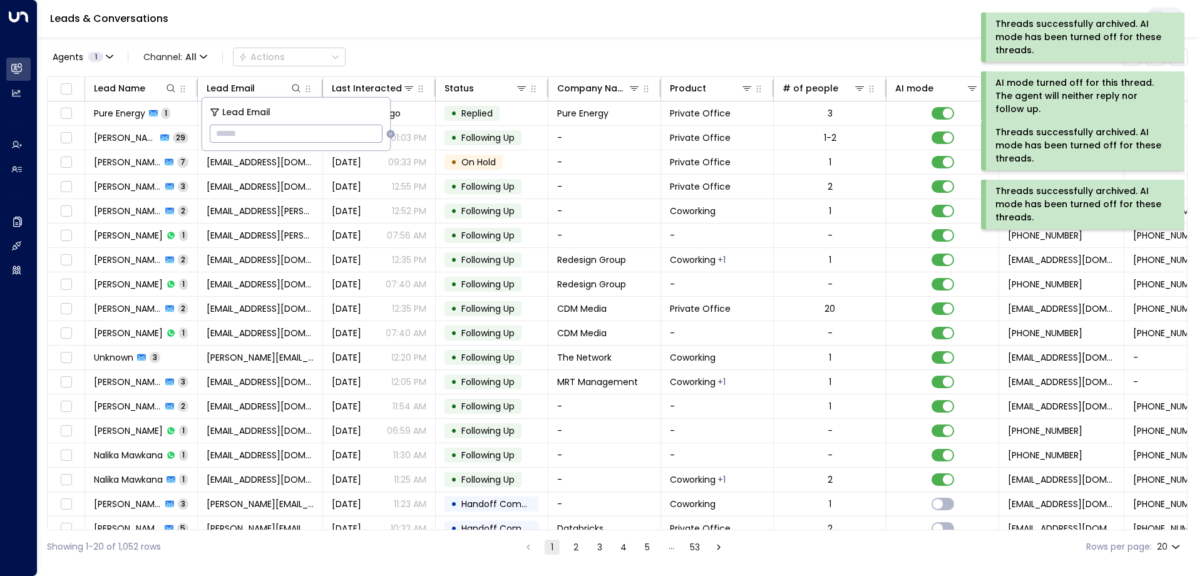
type input "**********"
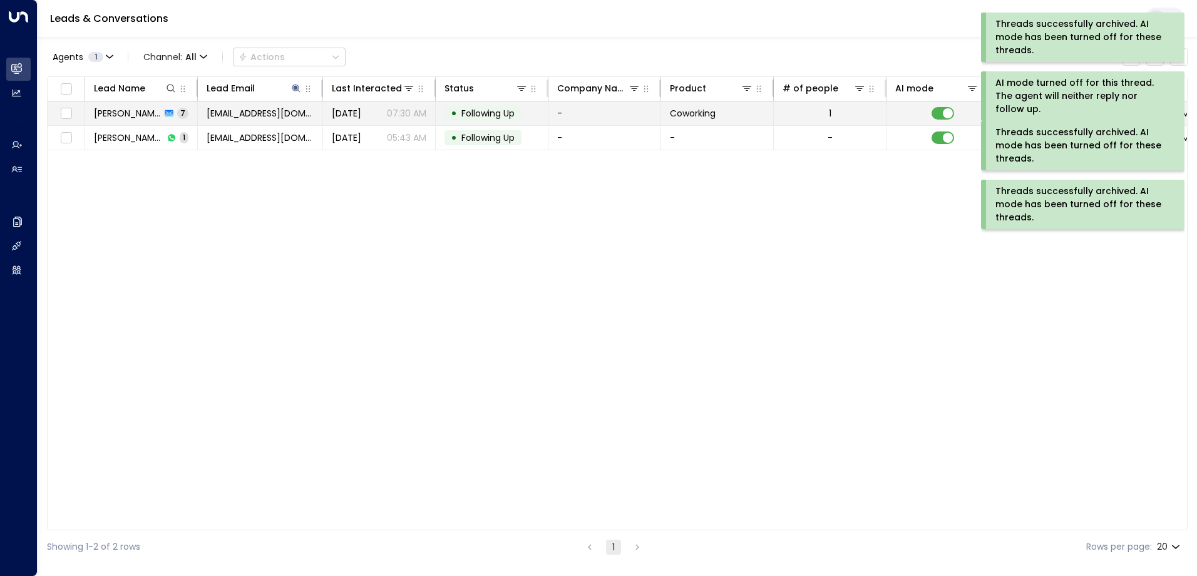
click at [511, 112] on span "Following Up" at bounding box center [487, 113] width 53 height 13
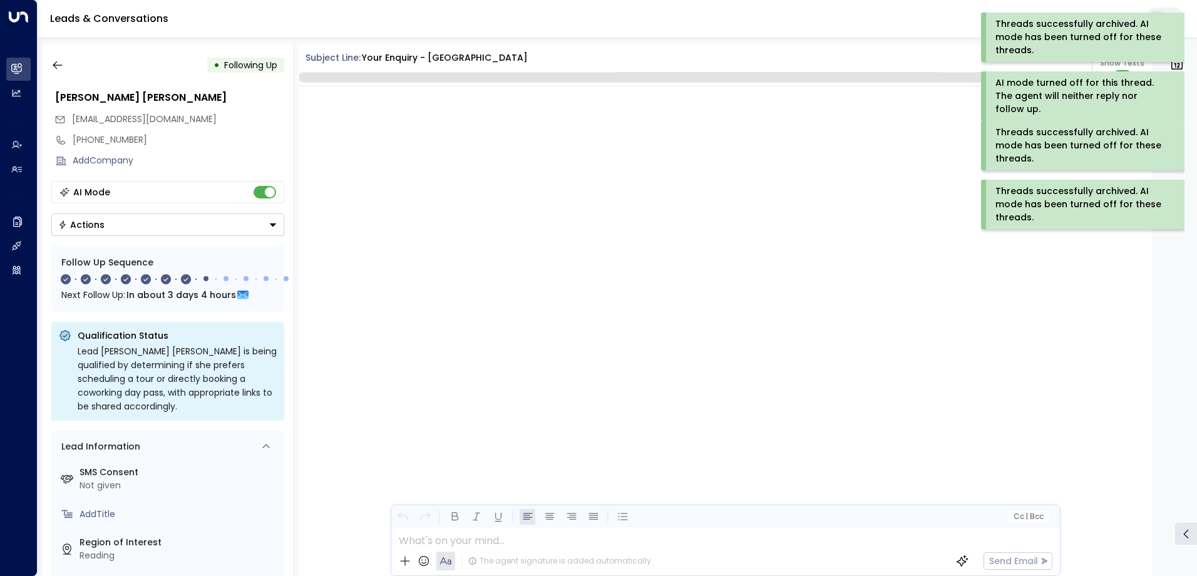
scroll to position [3338, 0]
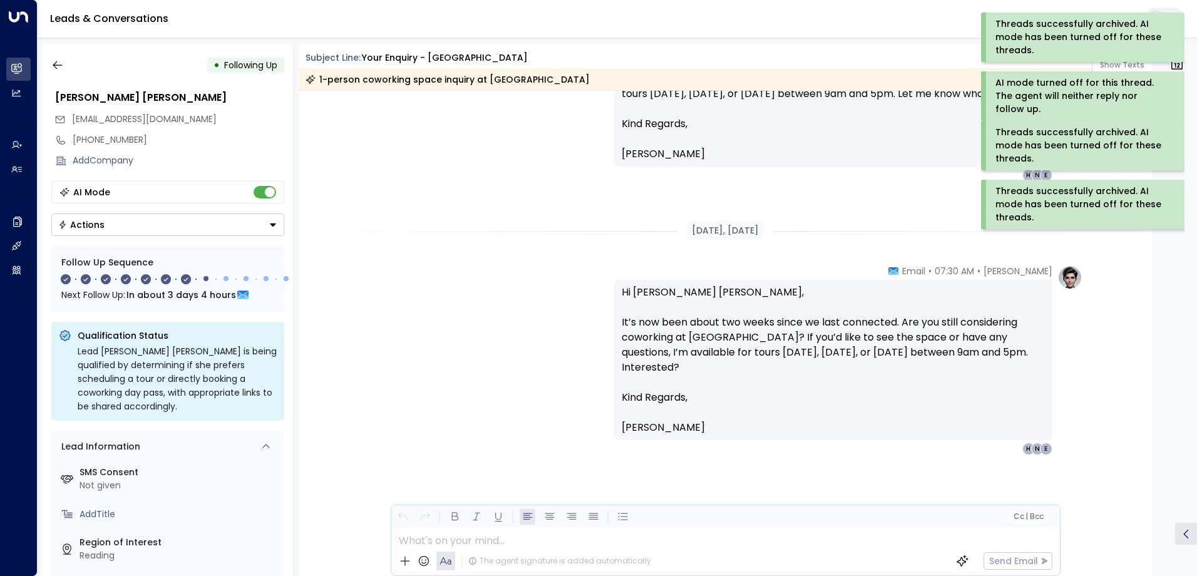
click at [1106, 212] on div "Threads successfully archived. AI mode has been turned off for these threads." at bounding box center [1081, 204] width 172 height 39
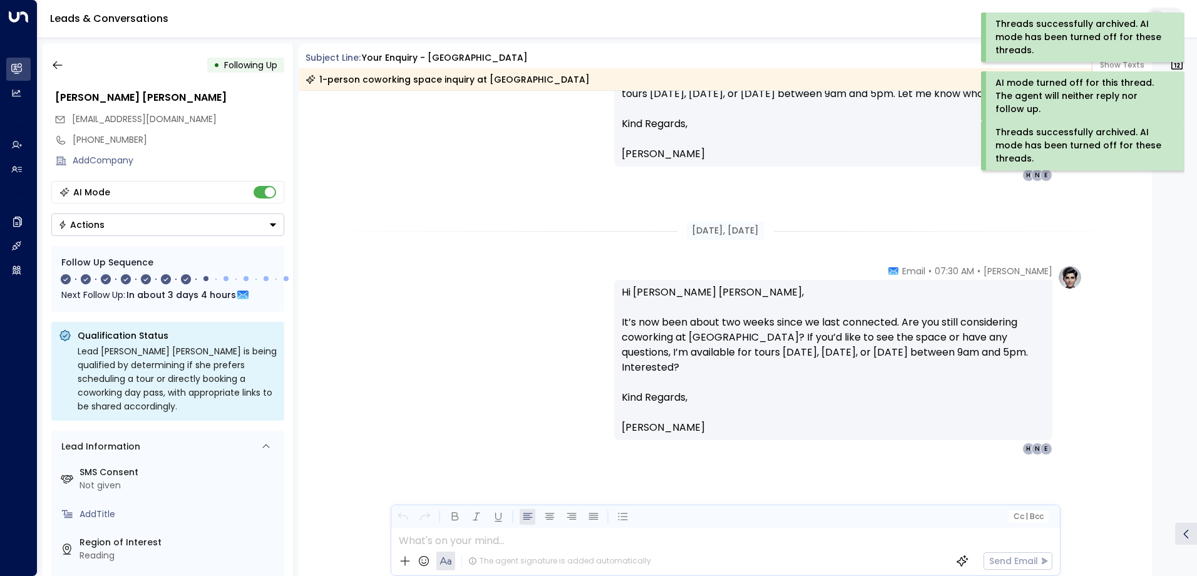
click at [1091, 133] on div "Threads successfully archived. AI mode has been turned off for these threads." at bounding box center [1081, 145] width 172 height 39
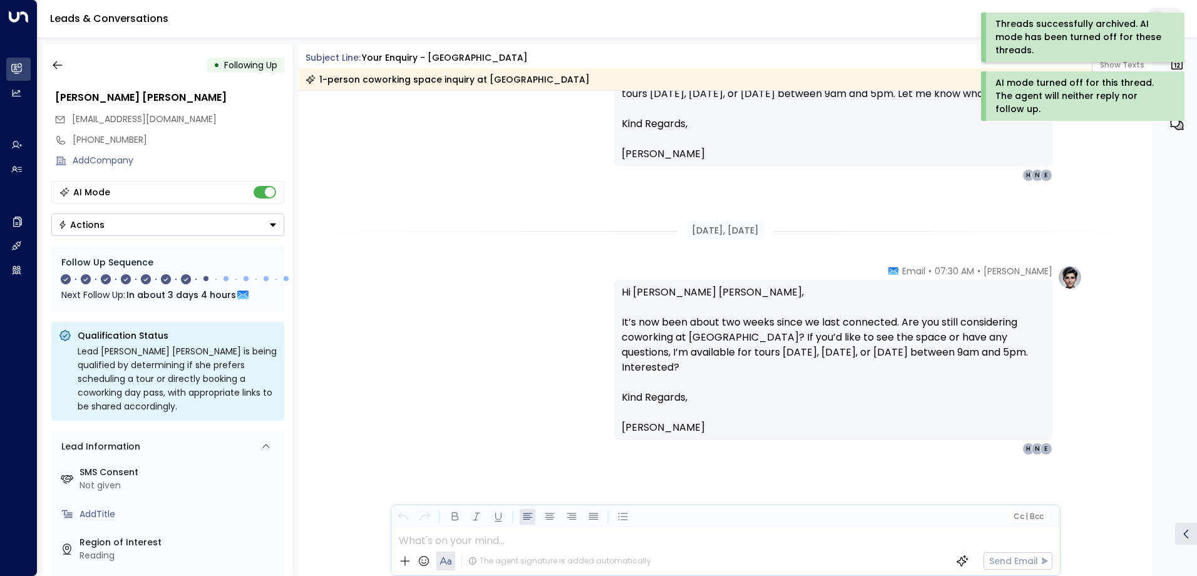
click at [1086, 85] on div "AI mode turned off for this thread. The agent will neither reply nor follow up." at bounding box center [1081, 95] width 172 height 39
click at [1086, 34] on div "Threads successfully archived. AI mode has been turned off for these threads." at bounding box center [1081, 37] width 172 height 39
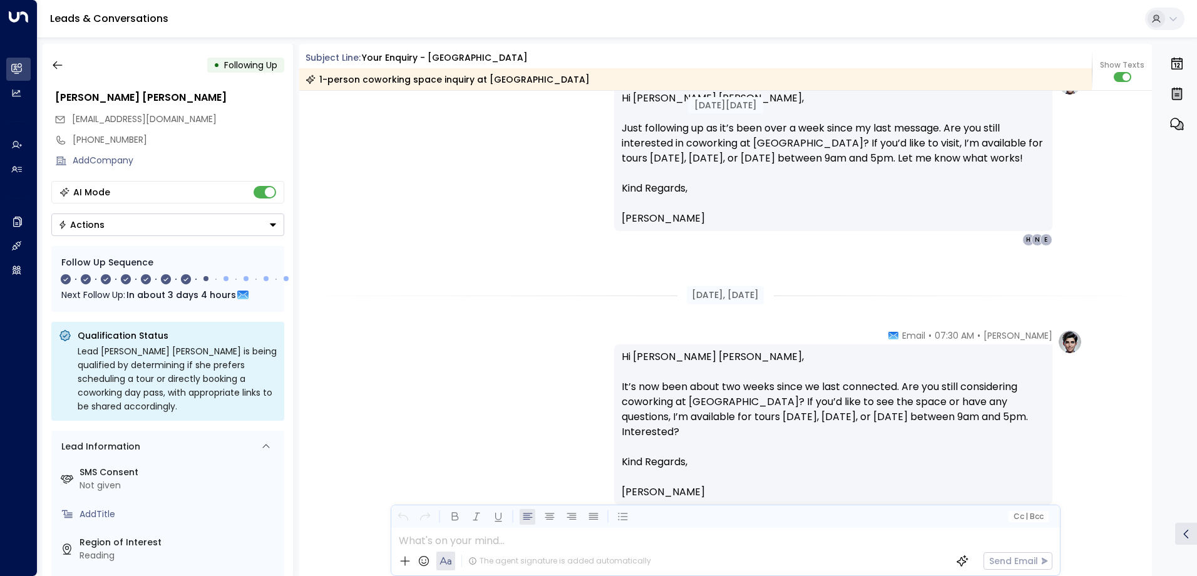
scroll to position [1943, 0]
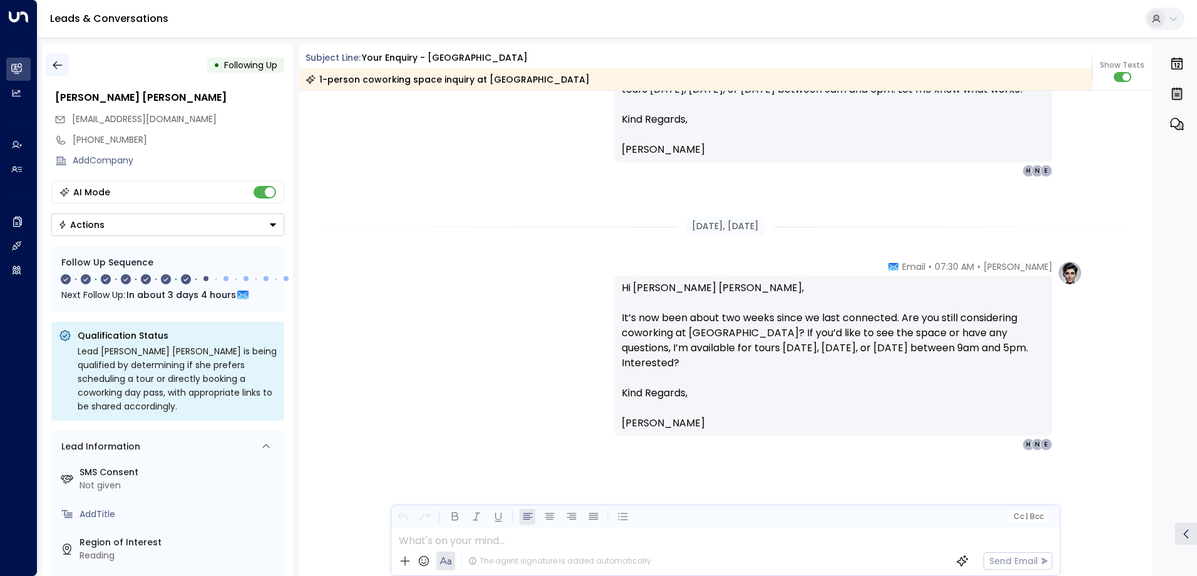
click at [54, 65] on icon "button" at bounding box center [57, 65] width 9 height 8
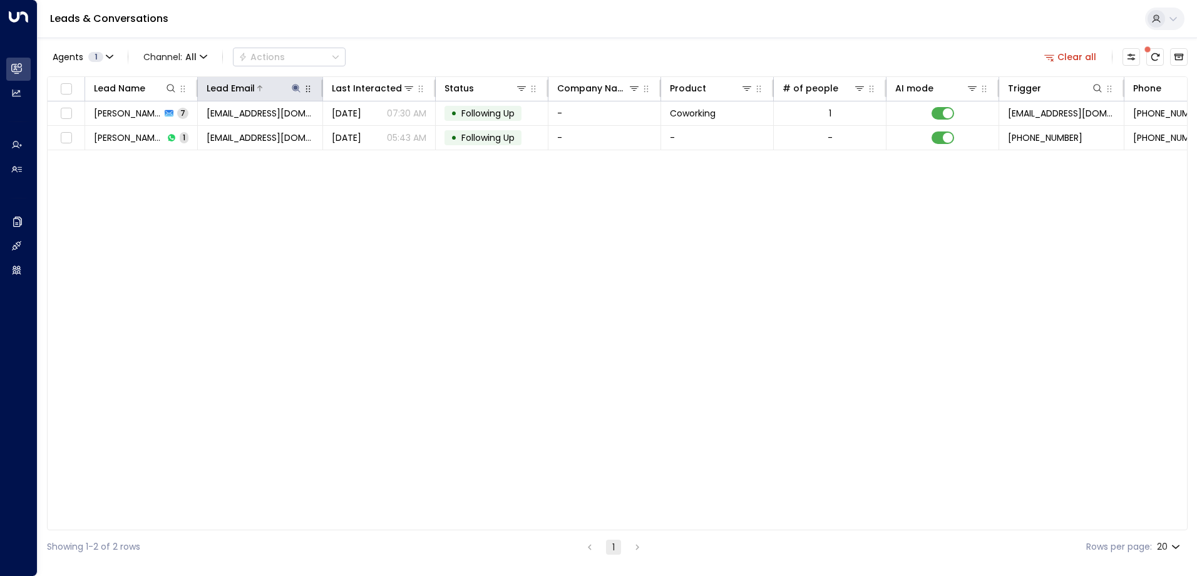
click at [295, 88] on icon at bounding box center [296, 88] width 8 height 8
click at [374, 131] on icon "button" at bounding box center [375, 134] width 8 height 8
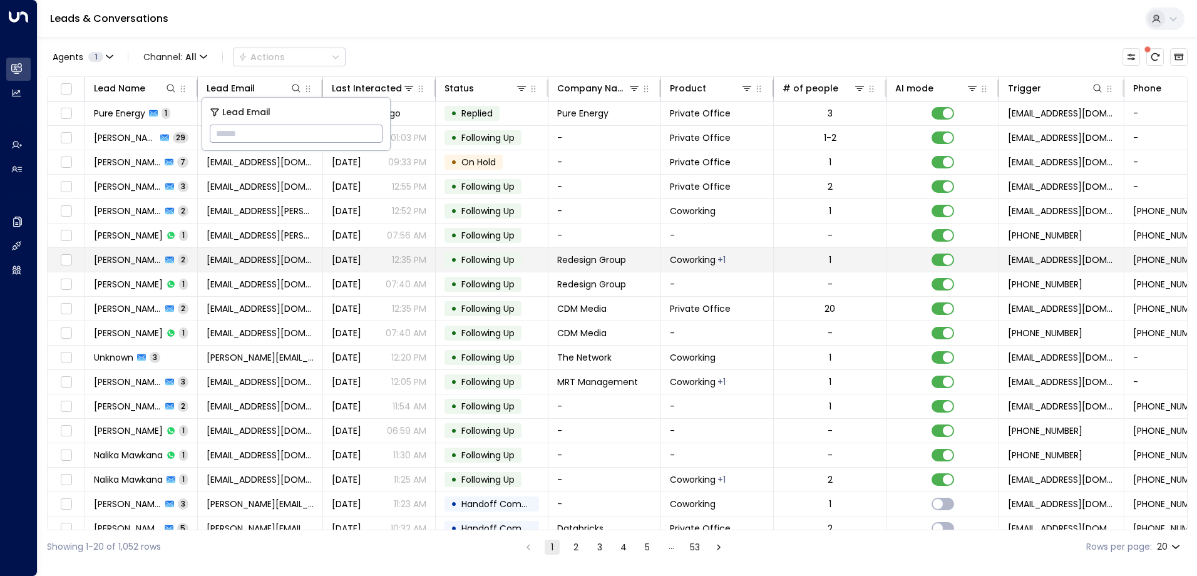
type input "**********"
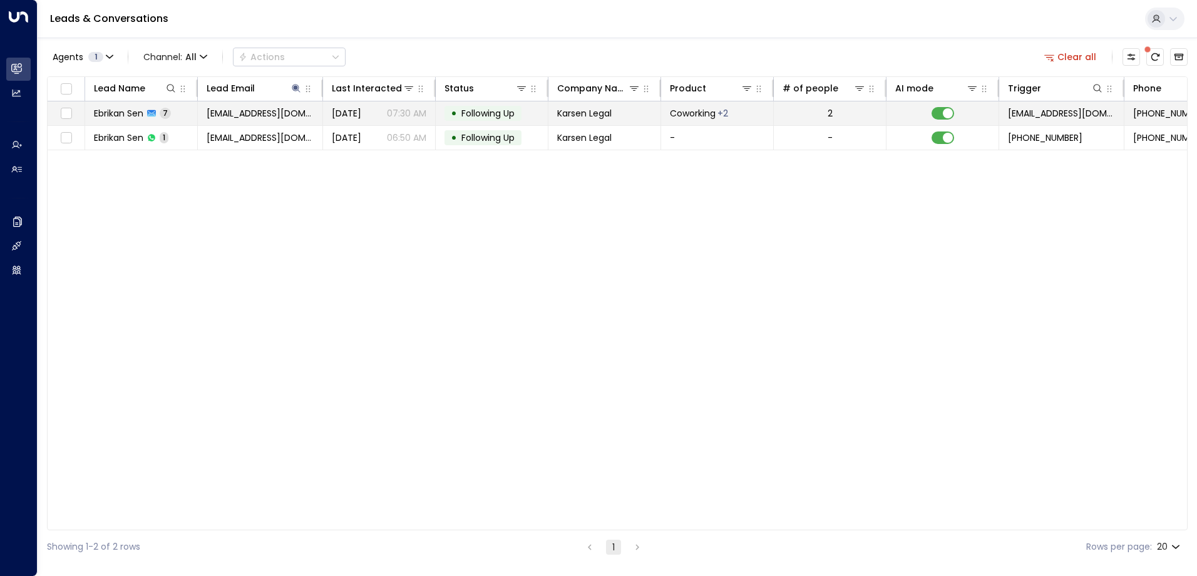
click at [493, 107] on span "Following Up" at bounding box center [487, 113] width 53 height 13
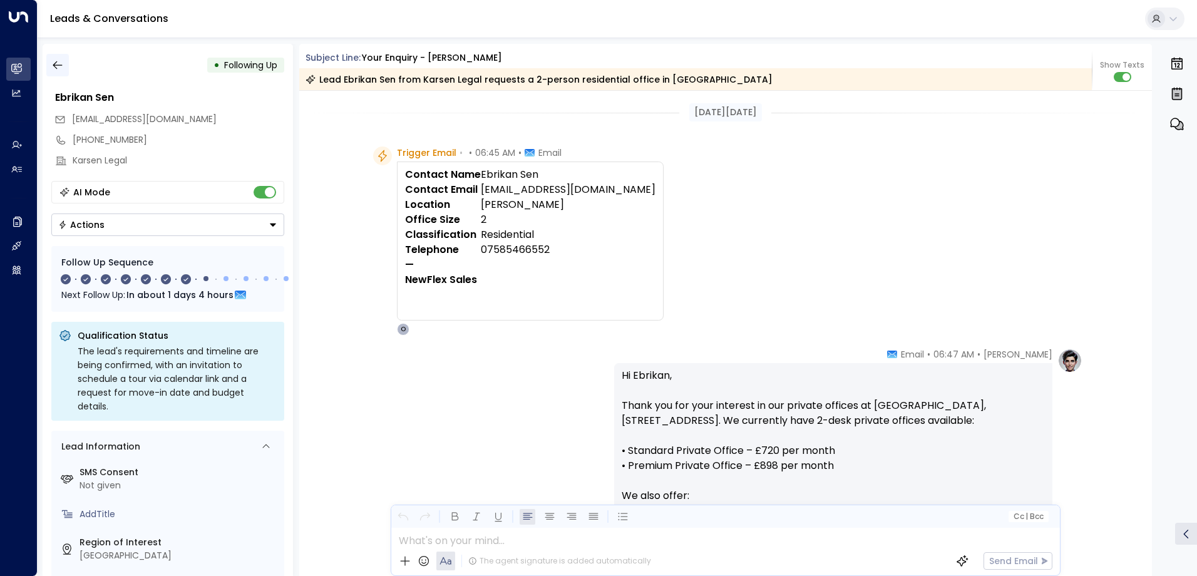
click at [59, 64] on icon "button" at bounding box center [57, 65] width 13 height 13
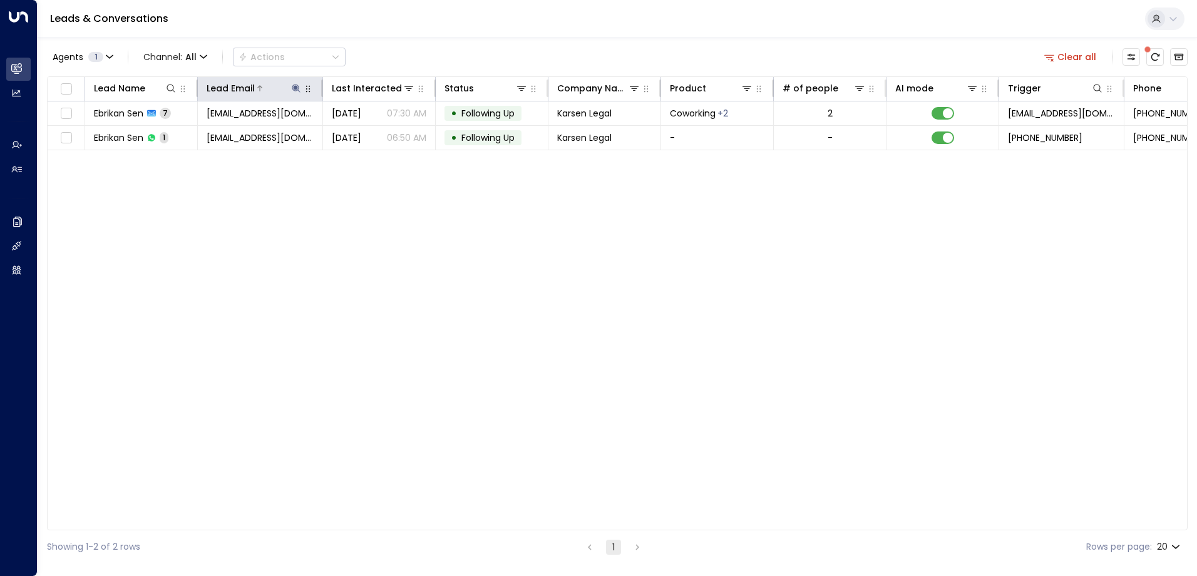
click at [296, 88] on icon at bounding box center [296, 88] width 8 height 8
click at [373, 136] on icon "button" at bounding box center [375, 134] width 8 height 8
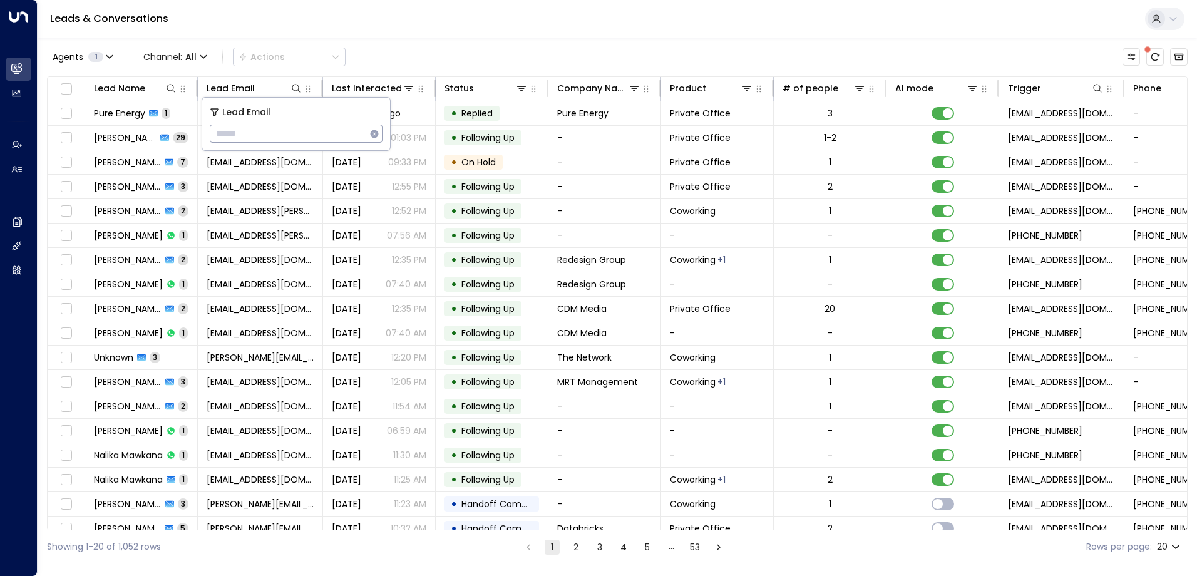
type input "**********"
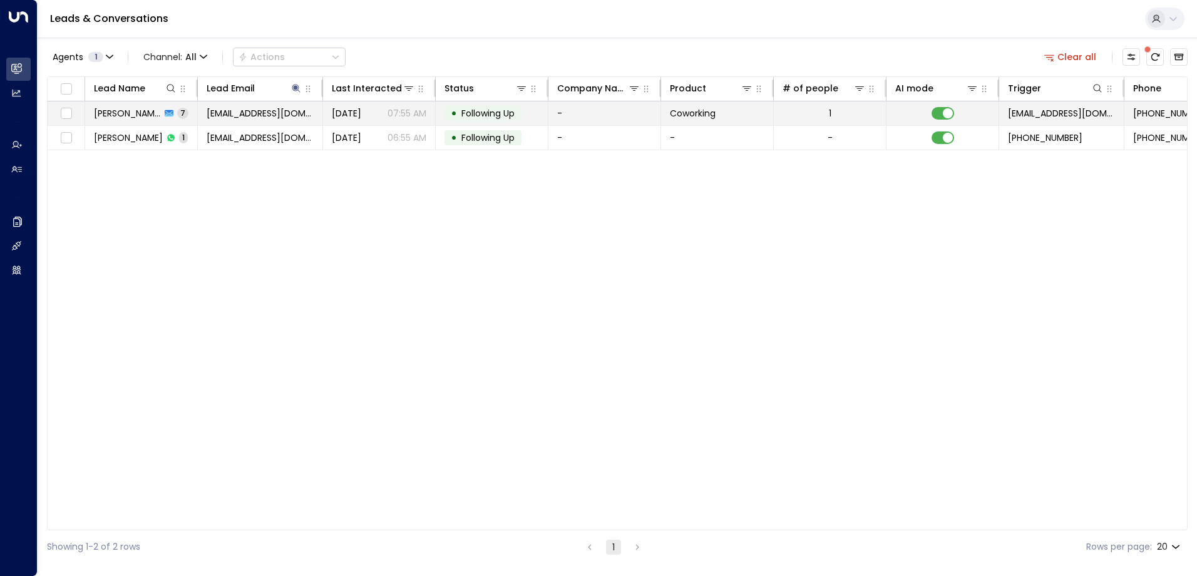
click at [480, 110] on span "Following Up" at bounding box center [487, 113] width 53 height 13
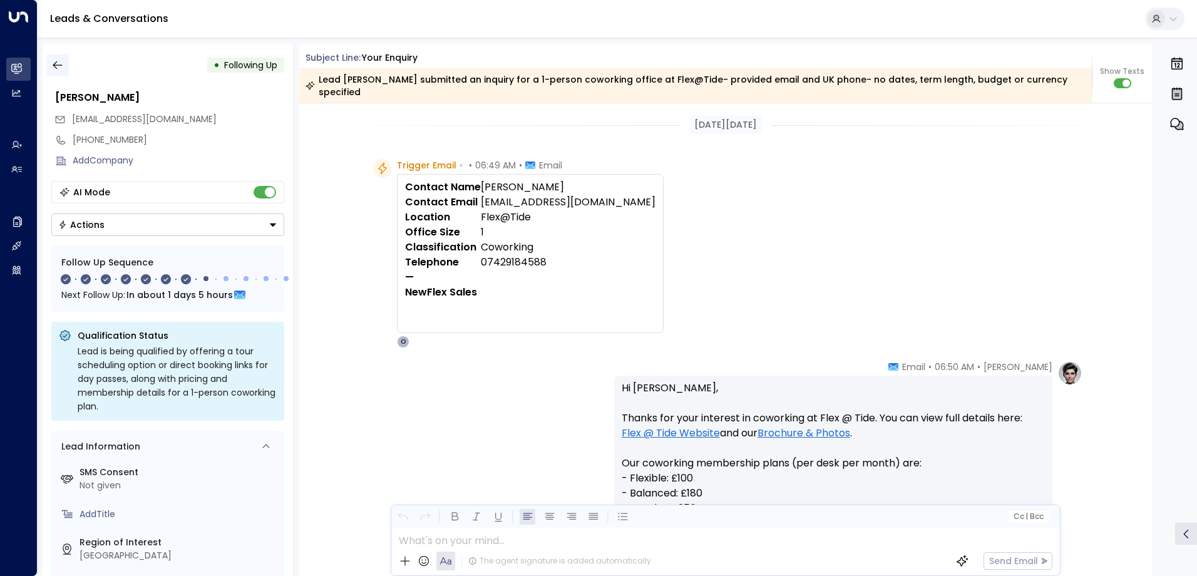
click at [56, 68] on icon "button" at bounding box center [57, 65] width 9 height 8
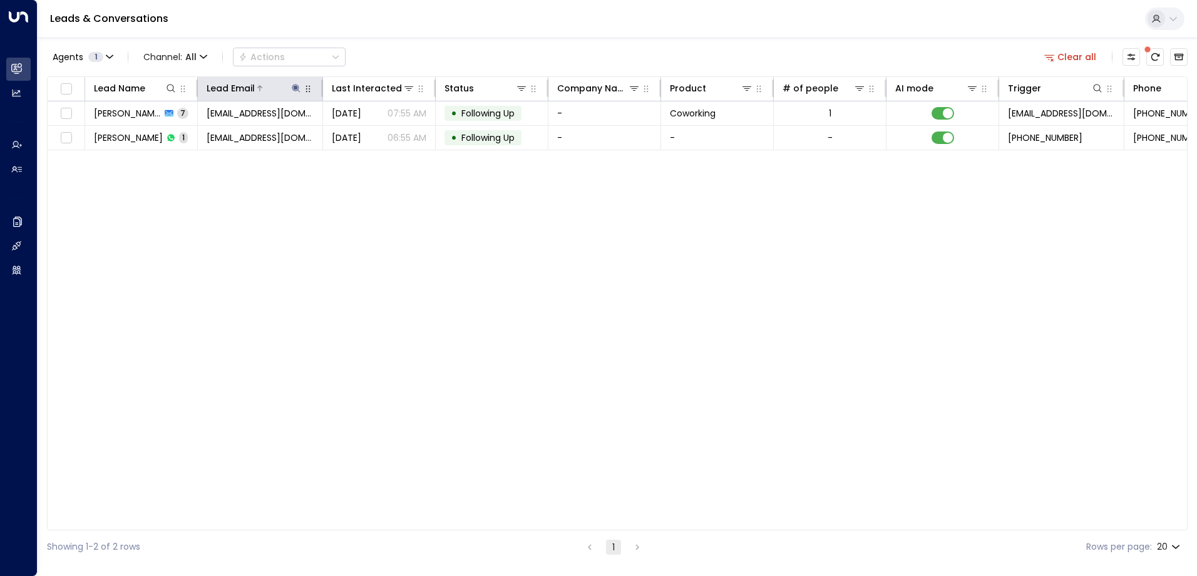
click at [299, 87] on icon at bounding box center [296, 88] width 10 height 10
drag, startPoint x: 372, startPoint y: 131, endPoint x: 365, endPoint y: 129, distance: 7.1
click at [367, 130] on button "button" at bounding box center [374, 134] width 16 height 16
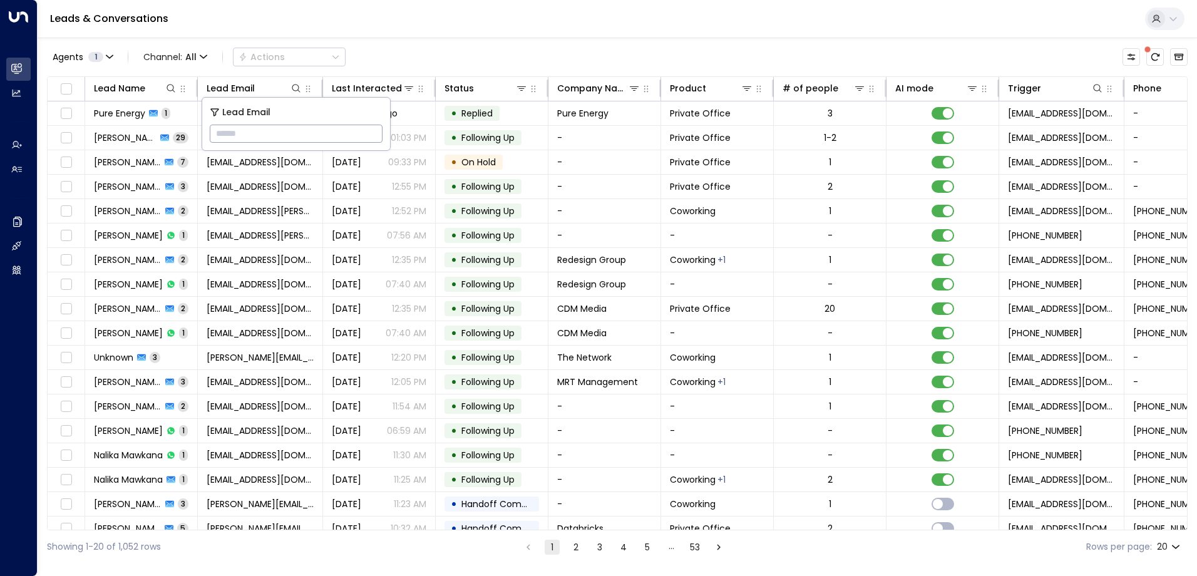
type input "**********"
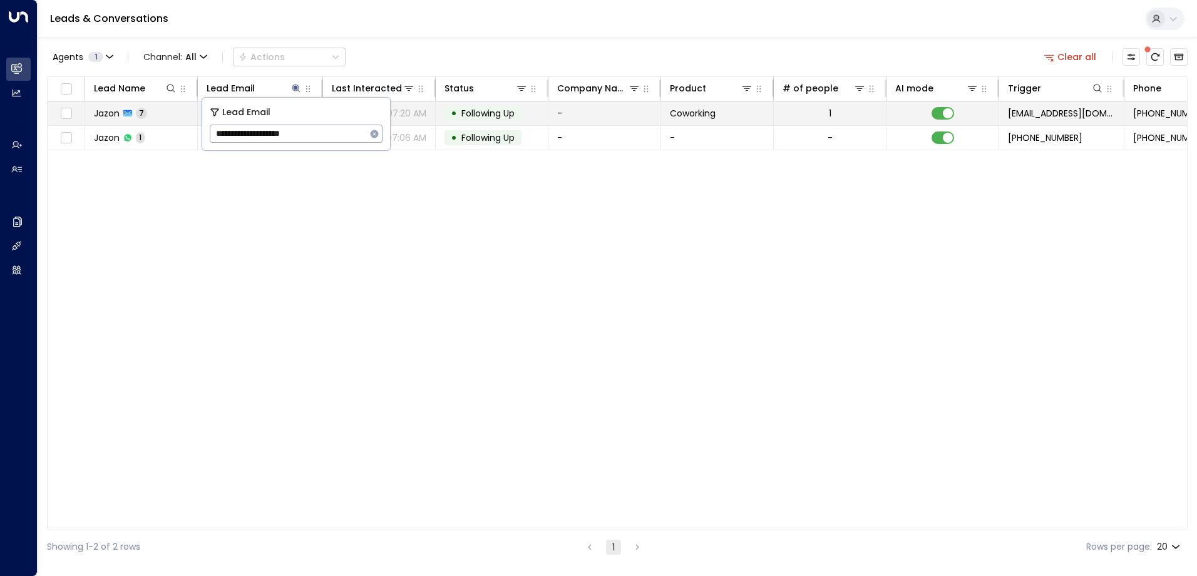
click at [473, 110] on span "Following Up" at bounding box center [487, 113] width 53 height 13
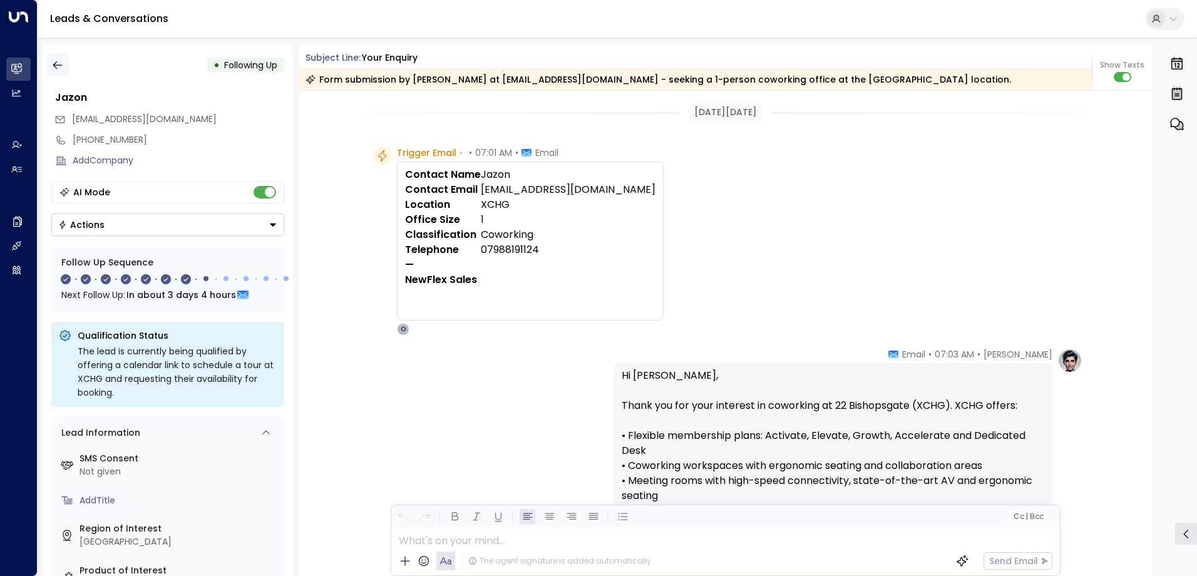
click at [59, 69] on icon "button" at bounding box center [57, 65] width 13 height 13
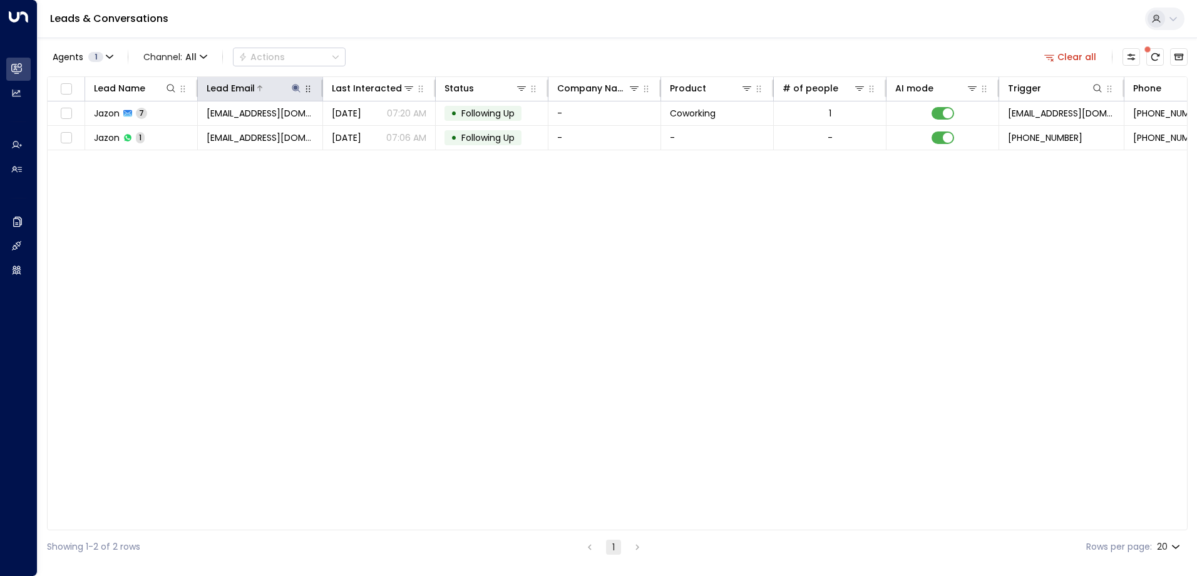
click at [294, 82] on button at bounding box center [296, 88] width 13 height 13
click at [373, 135] on icon "button" at bounding box center [374, 134] width 10 height 10
paste input "**********"
type input "**********"
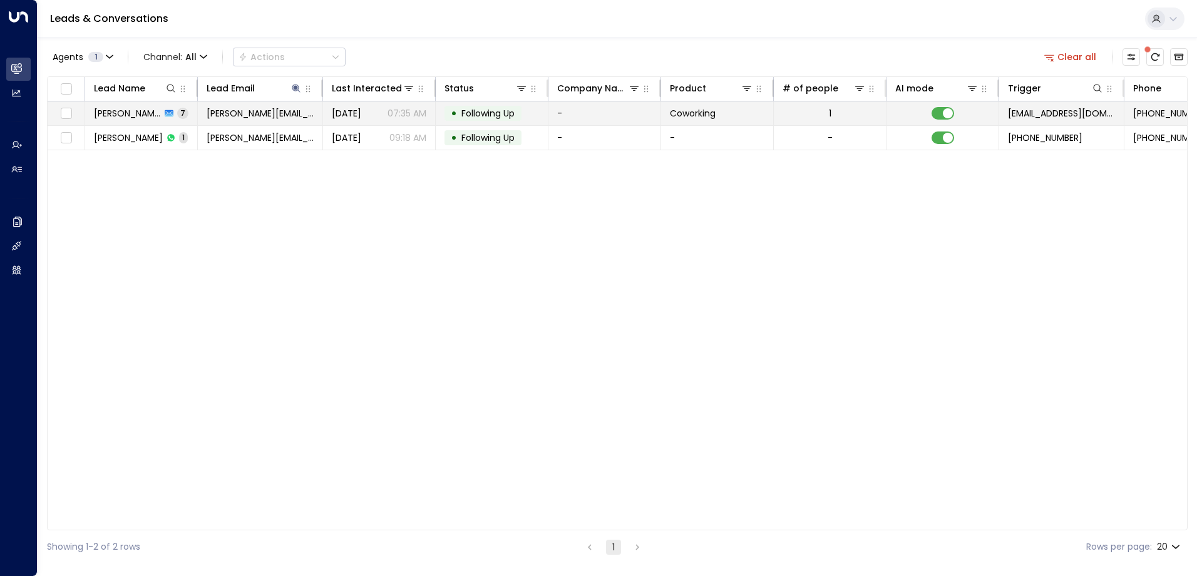
click at [491, 113] on span "Following Up" at bounding box center [487, 113] width 53 height 13
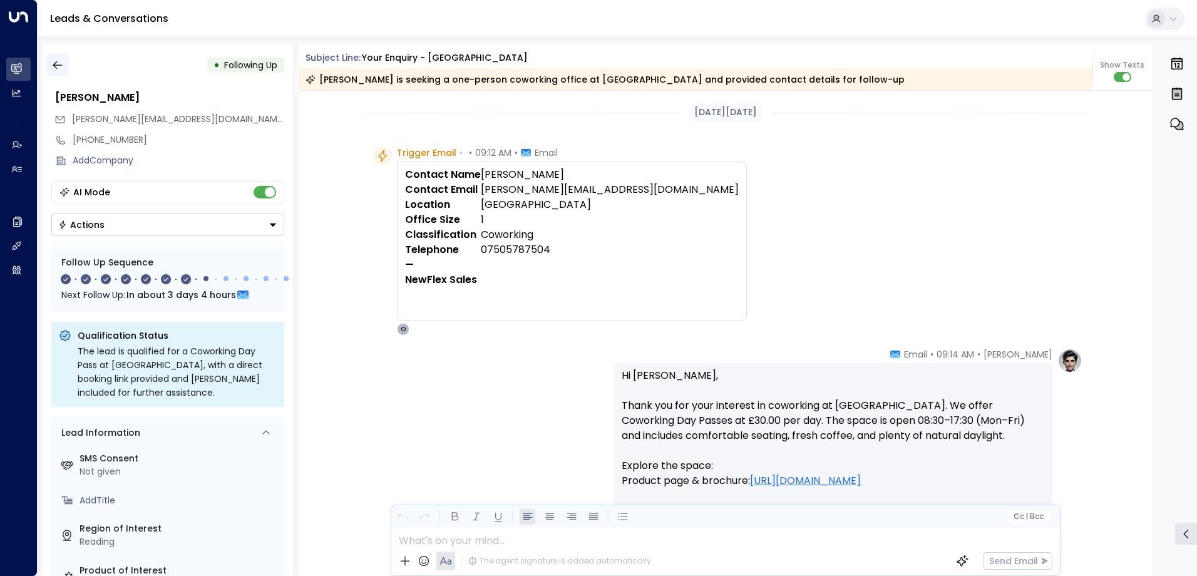
click at [61, 65] on icon "button" at bounding box center [57, 65] width 9 height 8
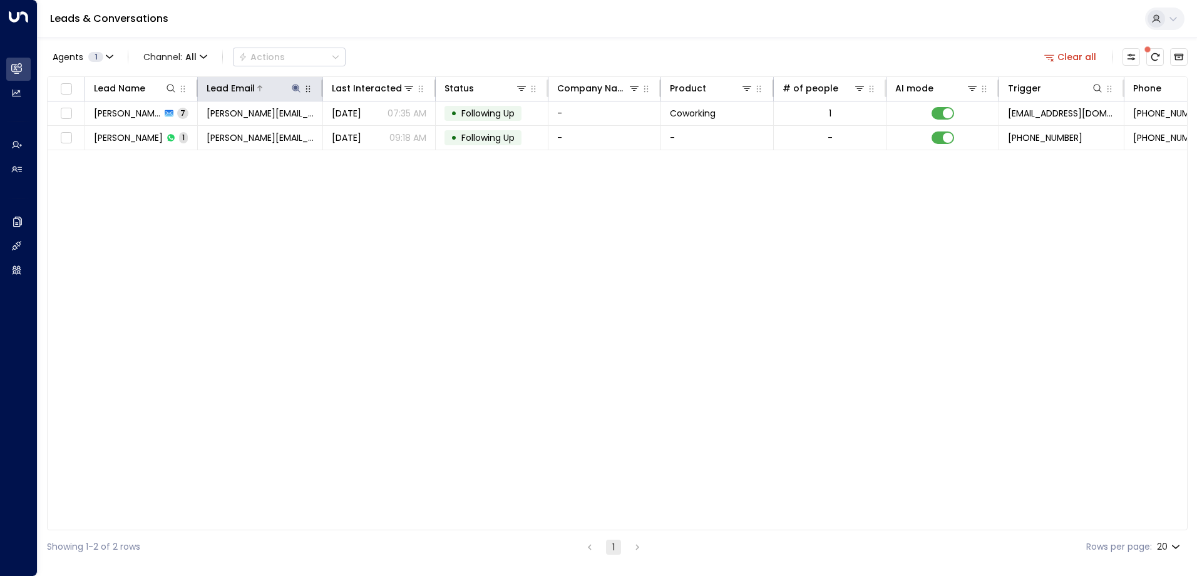
click at [293, 90] on icon at bounding box center [296, 88] width 10 height 10
click at [371, 135] on icon "button" at bounding box center [375, 134] width 8 height 8
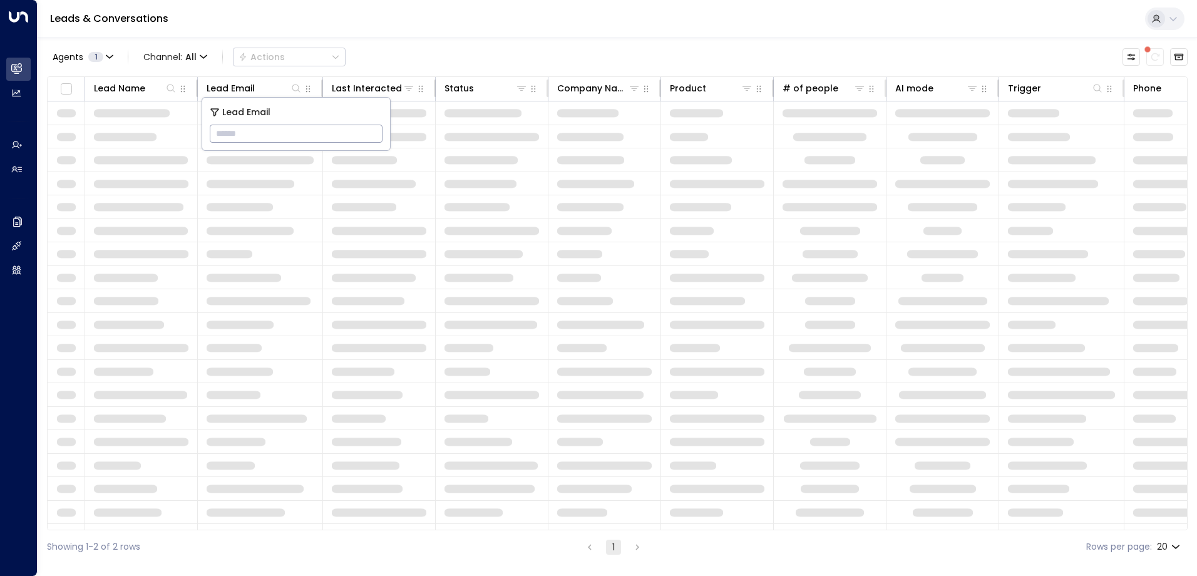
type input "**********"
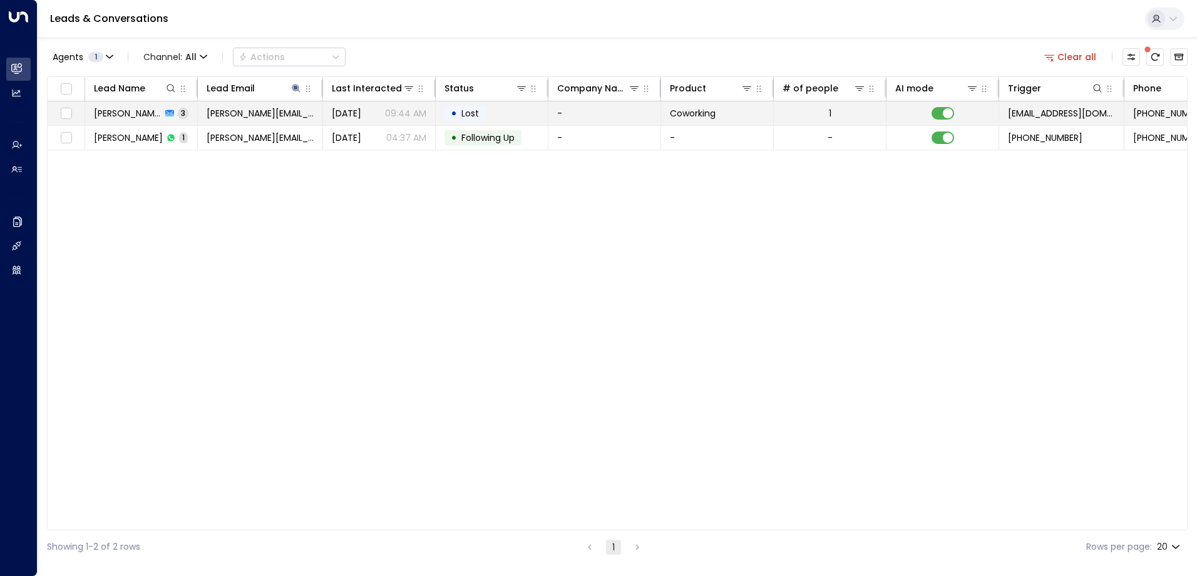
click at [490, 115] on td "• Lost" at bounding box center [492, 113] width 113 height 24
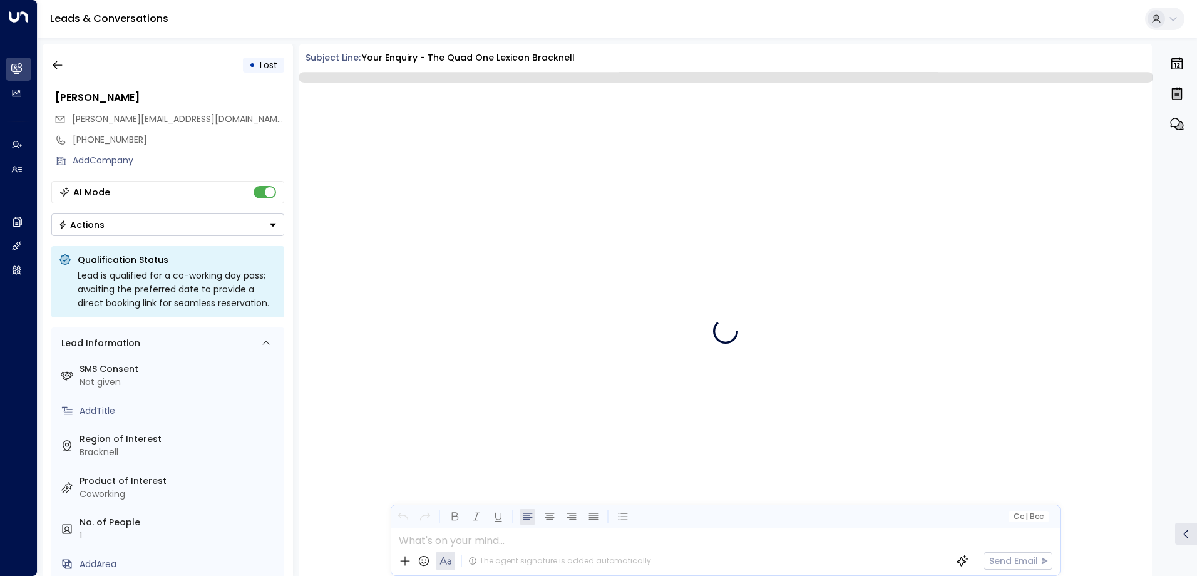
scroll to position [813, 0]
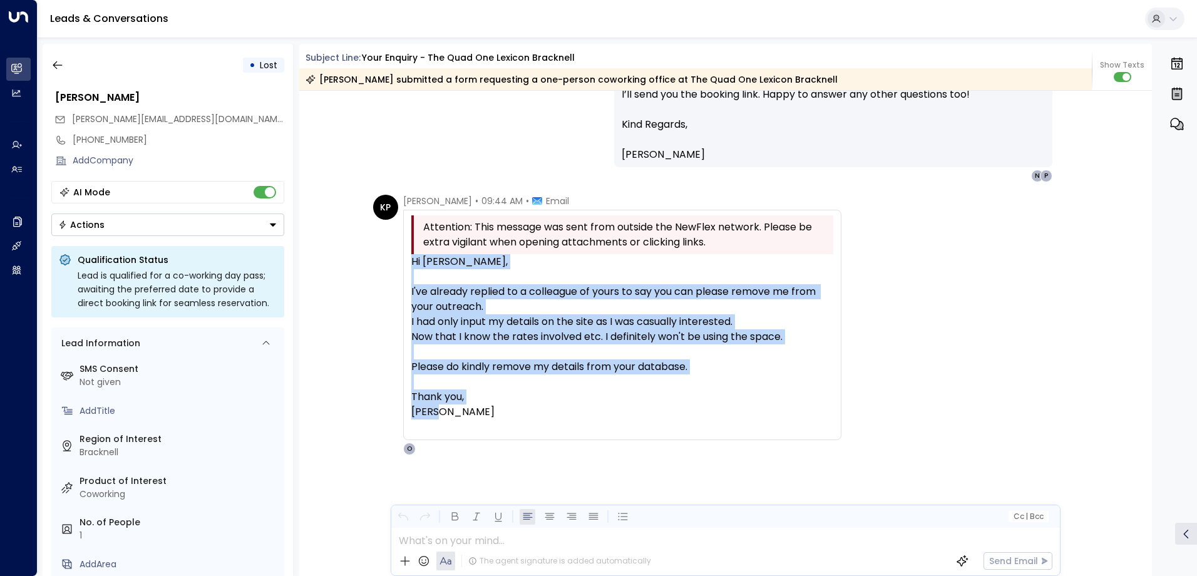
drag, startPoint x: 445, startPoint y: 411, endPoint x: 403, endPoint y: 264, distance: 152.8
click at [403, 264] on div "Attention: This message was sent from outside the NewFlex network. Please be ex…" at bounding box center [622, 325] width 438 height 230
drag, startPoint x: 403, startPoint y: 264, endPoint x: 423, endPoint y: 271, distance: 21.4
copy div "Hi [PERSON_NAME], I've already replied to a colleague of yours to say you can p…"
click at [59, 66] on icon "button" at bounding box center [57, 65] width 13 height 13
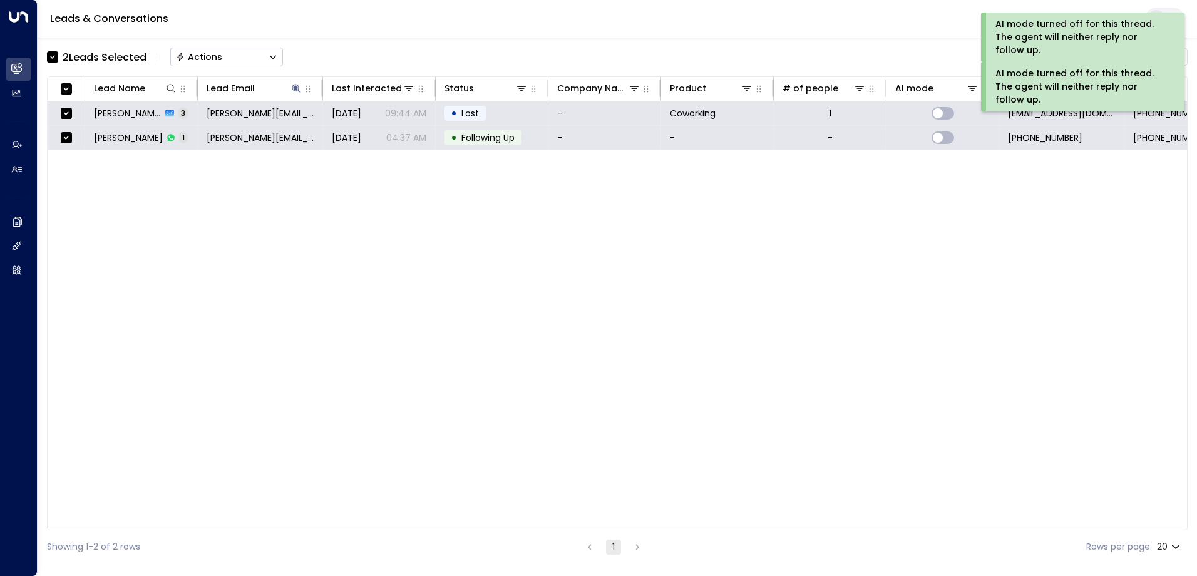
click at [234, 52] on button "Actions" at bounding box center [226, 57] width 113 height 19
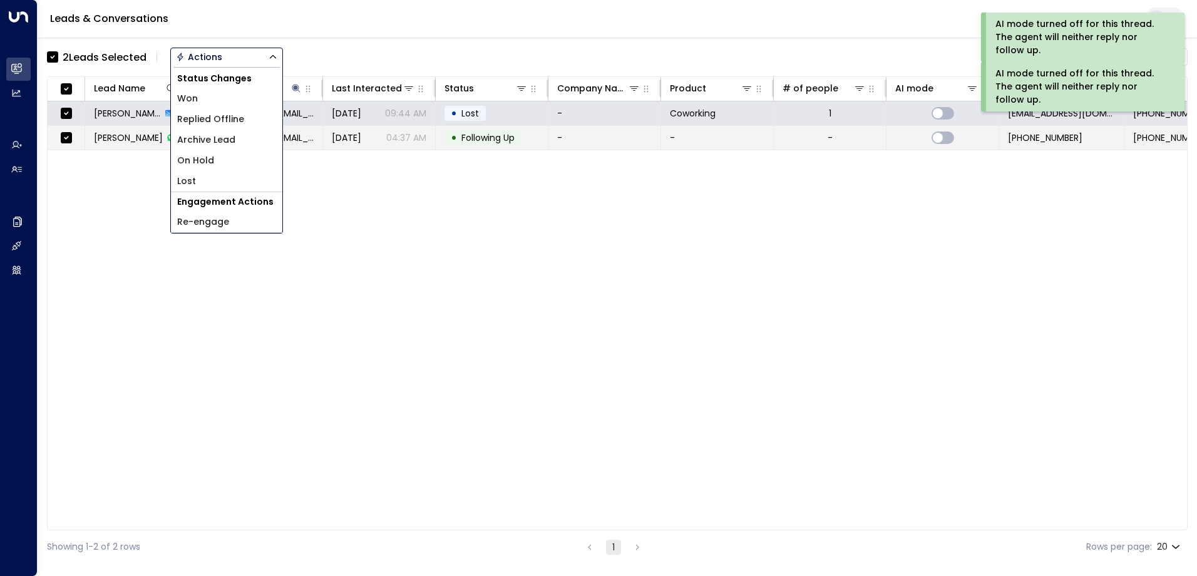
click at [225, 136] on span "Archive Lead" at bounding box center [206, 139] width 58 height 13
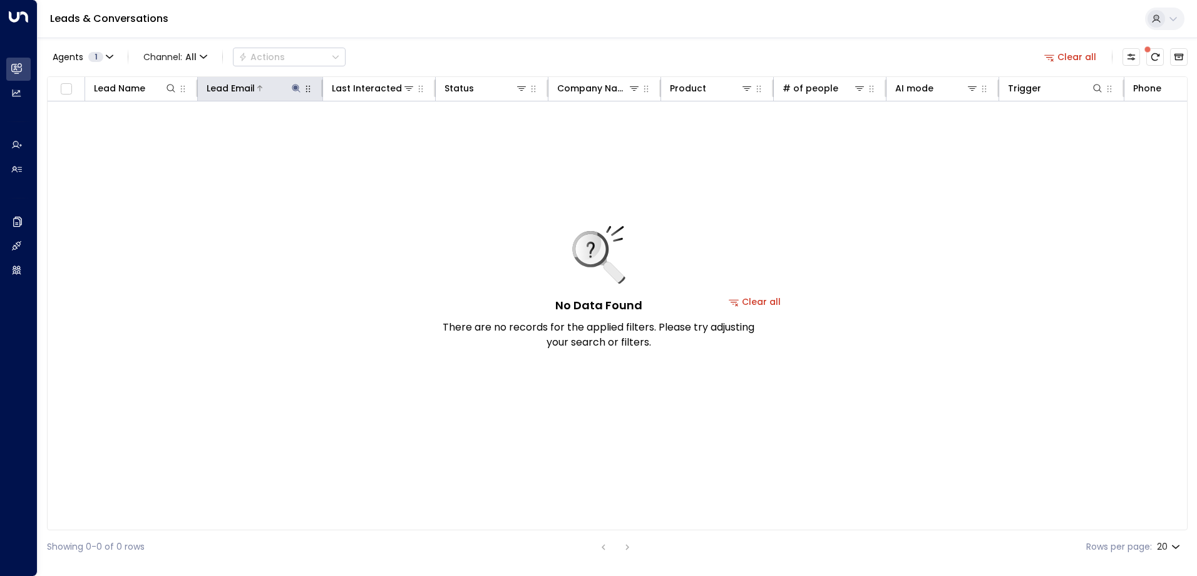
click at [297, 88] on icon at bounding box center [296, 88] width 8 height 8
click at [370, 133] on icon "button" at bounding box center [374, 134] width 10 height 10
type input "**********"
click at [370, 132] on icon "button" at bounding box center [374, 134] width 10 height 10
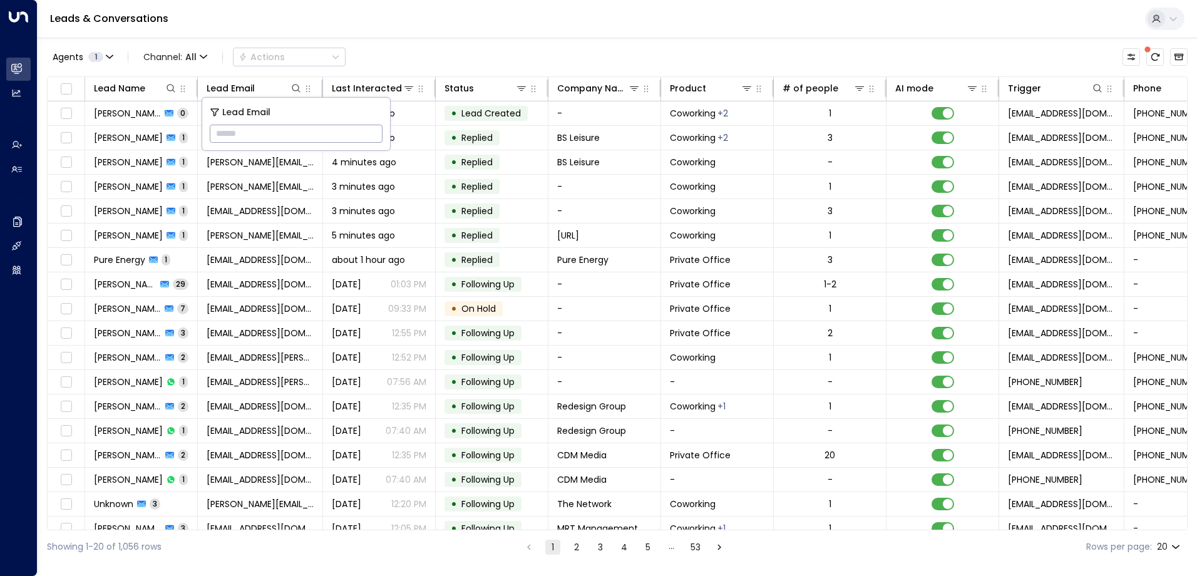
type input "**********"
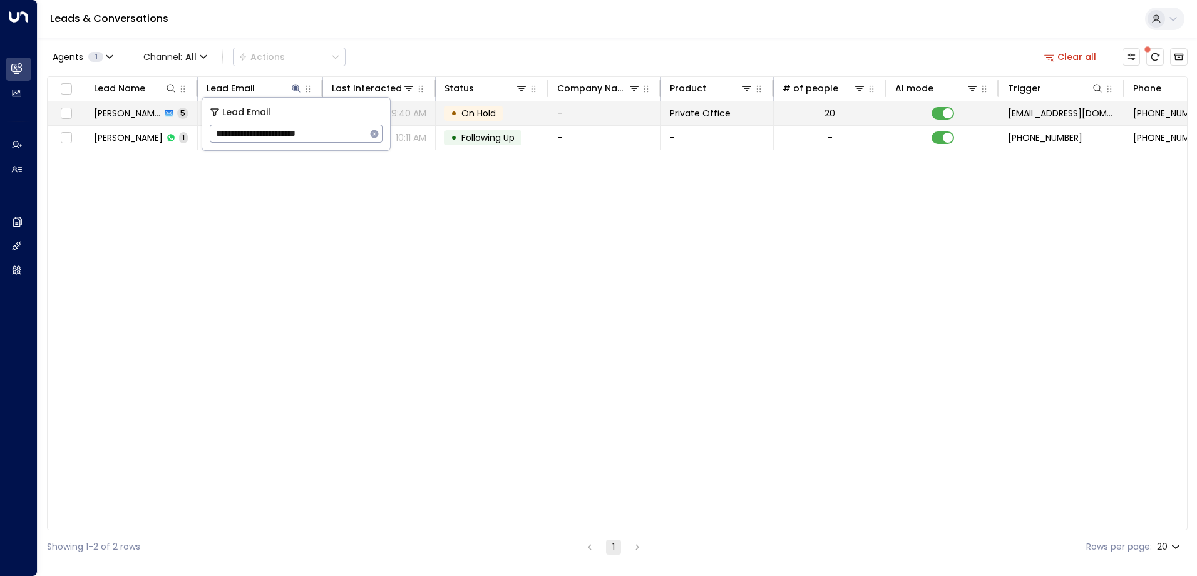
click at [480, 113] on span "On Hold" at bounding box center [478, 113] width 34 height 13
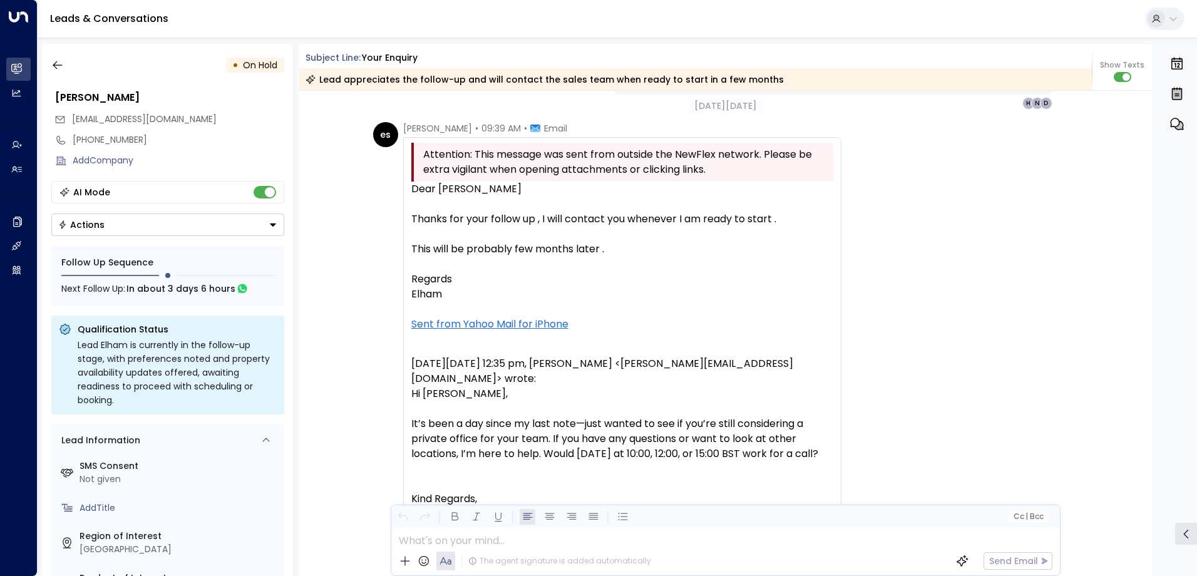
scroll to position [1614, 0]
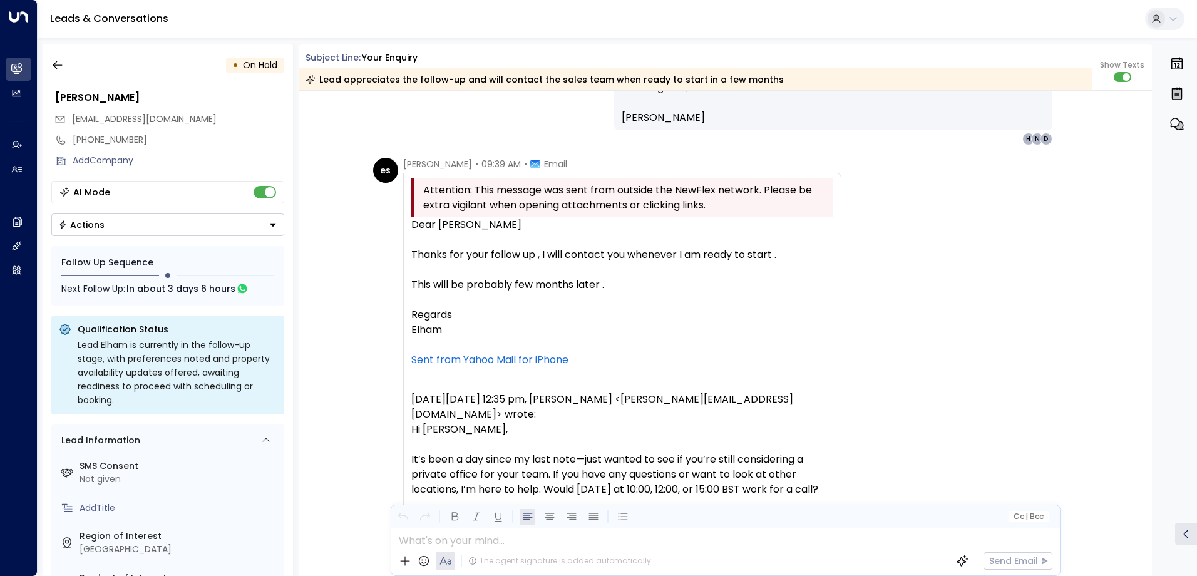
drag, startPoint x: 458, startPoint y: 329, endPoint x: 401, endPoint y: 230, distance: 114.7
click at [403, 230] on div "Attention: This message was sent from outside the NewFlex network. Please be ex…" at bounding box center [622, 582] width 438 height 818
drag, startPoint x: 401, startPoint y: 230, endPoint x: 474, endPoint y: 252, distance: 75.9
copy div "Dear [PERSON_NAME] Thanks for your follow up , I will contact you whenever I am…"
click at [62, 63] on icon "button" at bounding box center [57, 65] width 13 height 13
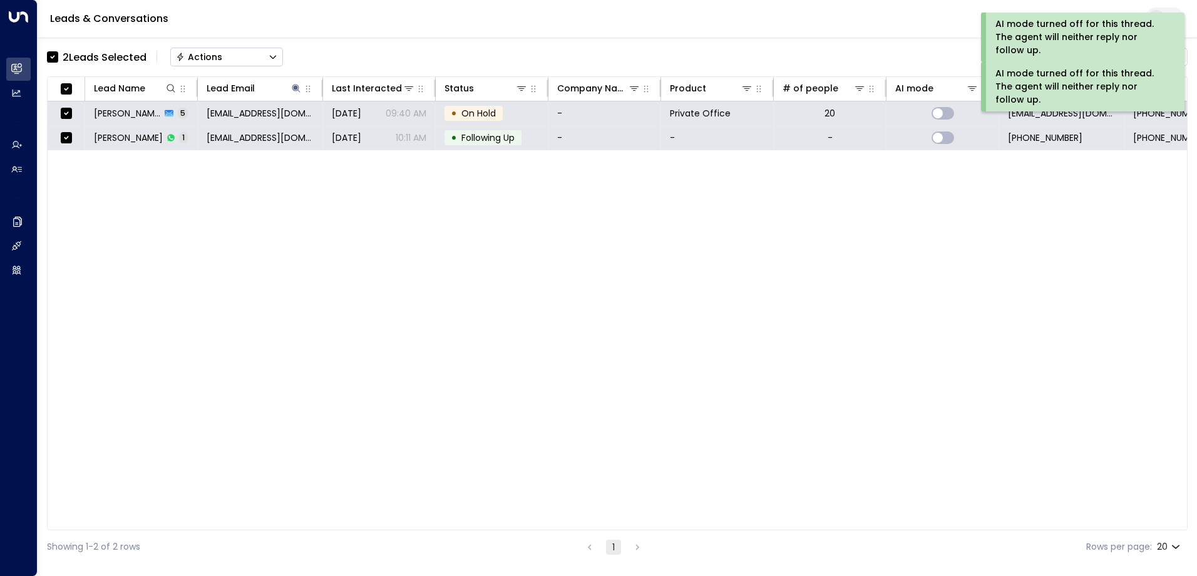
click at [238, 57] on button "Actions" at bounding box center [226, 57] width 113 height 19
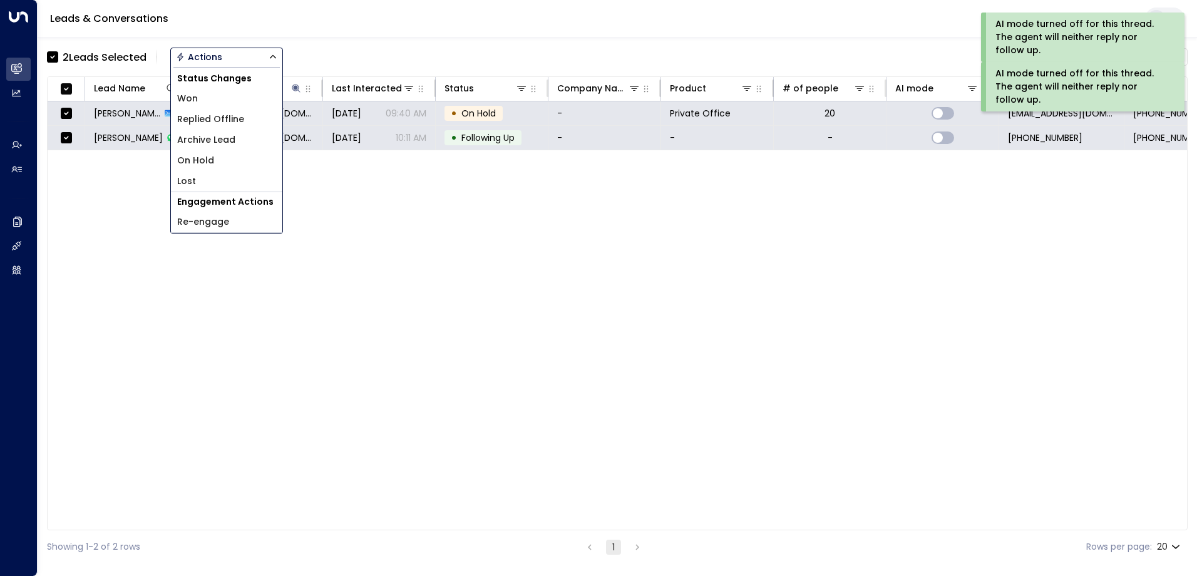
click at [230, 140] on span "Archive Lead" at bounding box center [206, 139] width 58 height 13
